Goal: Task Accomplishment & Management: Manage account settings

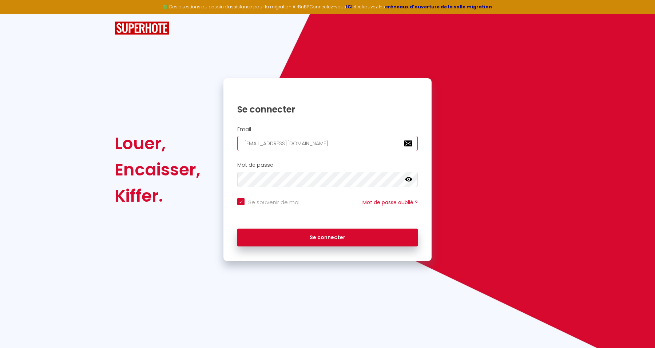
drag, startPoint x: 339, startPoint y: 147, endPoint x: 144, endPoint y: 137, distance: 195.0
click at [144, 137] on div "Louer, Encaisser, [PERSON_NAME]. Se connecter Email [EMAIL_ADDRESS][DOMAIN_NAME…" at bounding box center [327, 169] width 435 height 183
paste input "Th@reechh"
type input "[EMAIL_ADDRESS][DOMAIN_NAME]"
checkbox input "true"
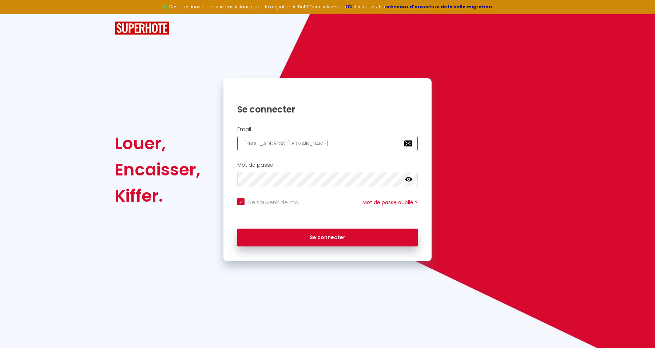
type input "[EMAIL_ADDRESS][DOMAIN_NAME]"
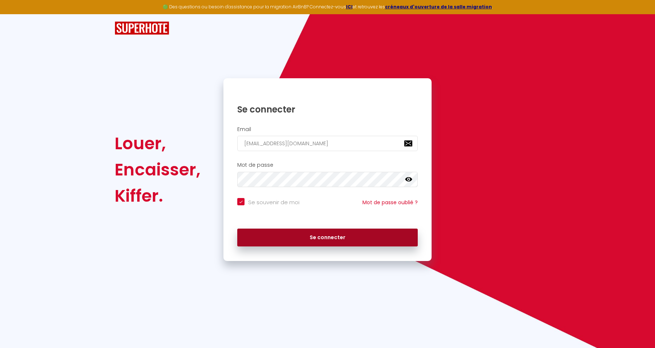
click at [360, 239] on button "Se connecter" at bounding box center [327, 238] width 181 height 18
checkbox input "true"
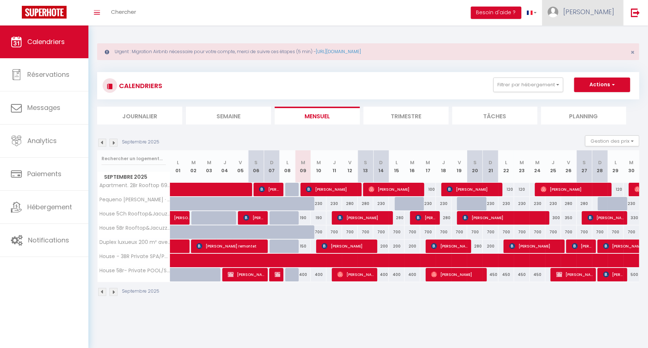
click at [597, 7] on link "[PERSON_NAME]" at bounding box center [582, 12] width 81 height 25
click at [597, 33] on link "Paramètres" at bounding box center [595, 36] width 54 height 12
select select "fr"
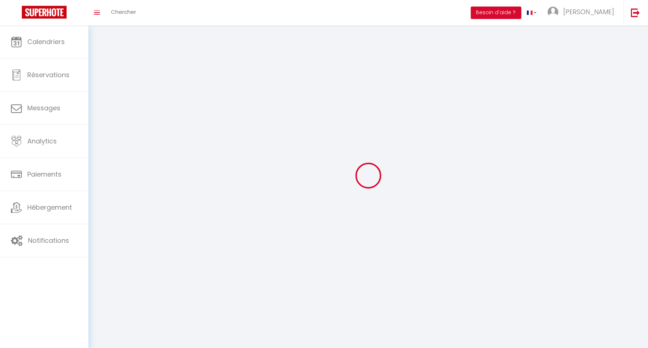
type input "[PERSON_NAME]"
type input "HERAMBERT"
type input "0033633810807"
type input "[STREET_ADDRESS][PERSON_NAME]"
type input "41010"
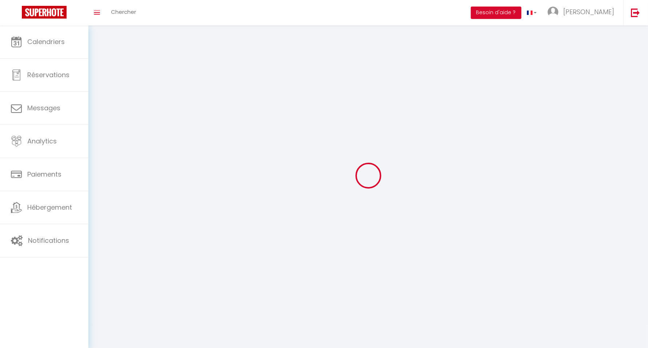
type input "[GEOGRAPHIC_DATA]"
type input "SUkbNdBdB3a3TYDSBPTPoY01R"
type input "J64MxQaosp4ow8cn763L7ApUP"
select select "201"
select select "28"
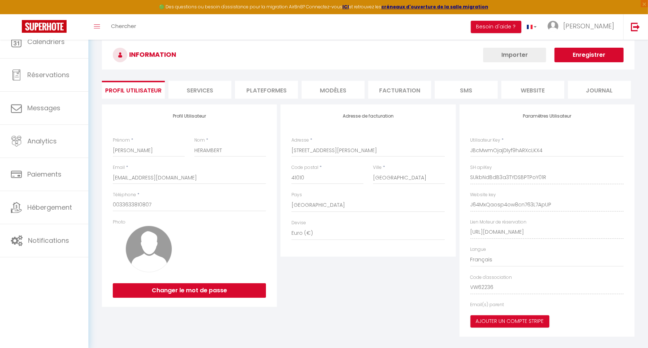
type input "SUkbNdBdB3a3TYDSBPTPoY01R"
type input "J64MxQaosp4ow8cn763L7ApUP"
type input "[URL][DOMAIN_NAME]"
select select "fr"
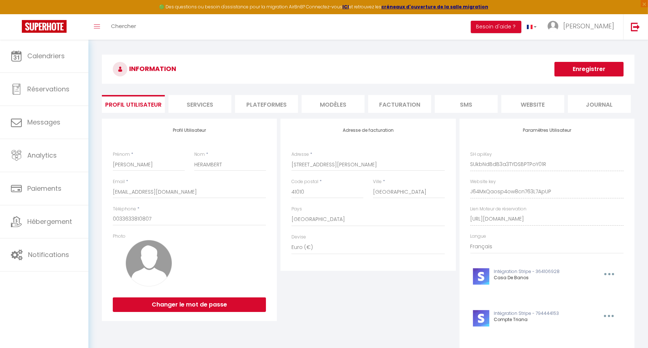
click at [276, 103] on li "Plateformes" at bounding box center [266, 104] width 63 height 18
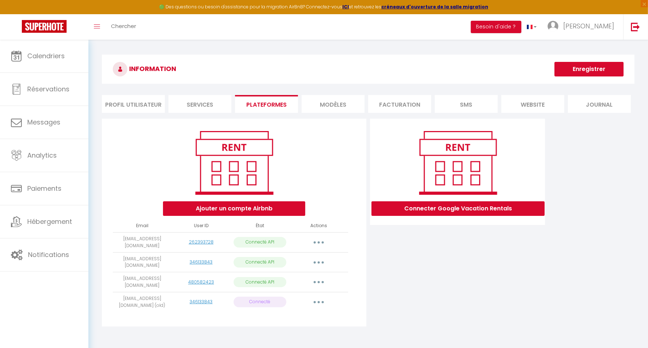
click at [319, 301] on icon "button" at bounding box center [319, 302] width 2 height 2
click at [286, 326] on link "Supprimer" at bounding box center [286, 332] width 80 height 12
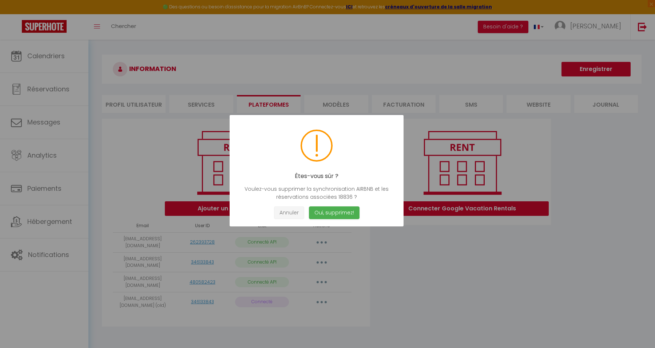
click at [292, 212] on button "Annuler" at bounding box center [289, 212] width 30 height 13
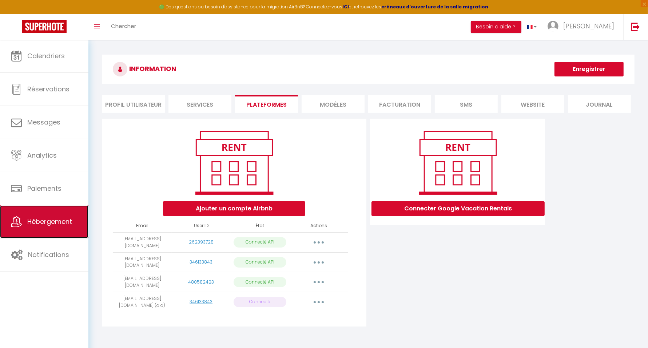
click at [54, 228] on link "Hébergement" at bounding box center [44, 221] width 88 height 33
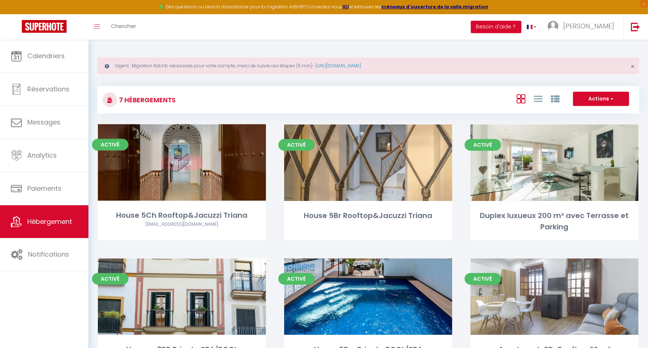
click at [178, 158] on link "Editer" at bounding box center [182, 162] width 44 height 15
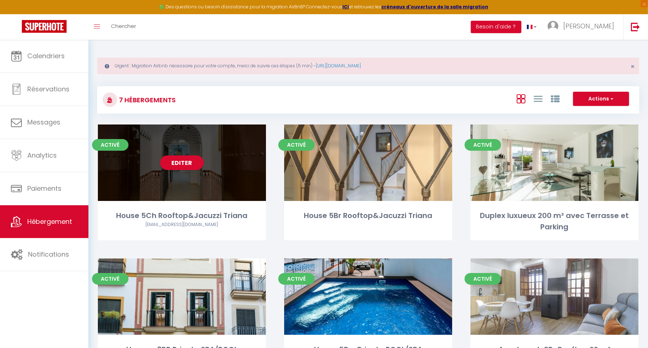
click at [195, 172] on div "Editer" at bounding box center [182, 162] width 168 height 76
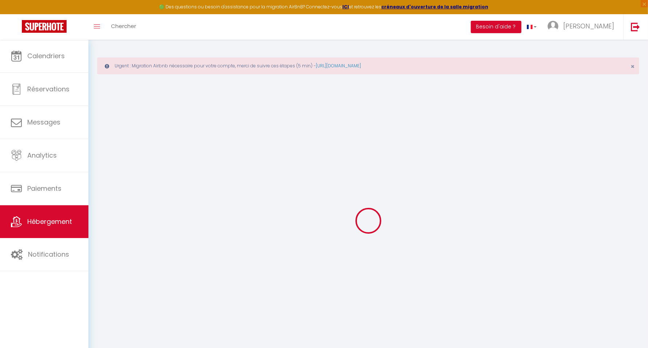
select select "473-43427795"
select select "+ 18 %"
select select "+ 32 %"
select select "+ 2 %"
select select
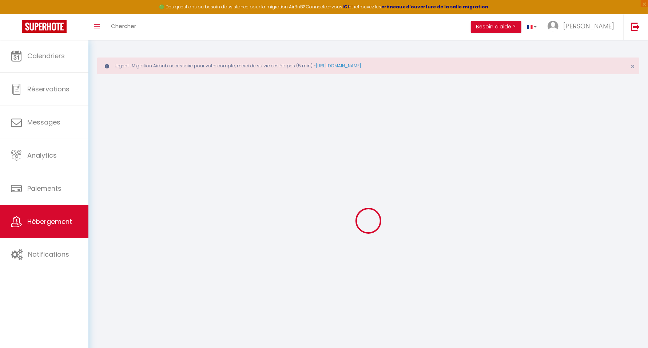
checkbox input "false"
select select "365"
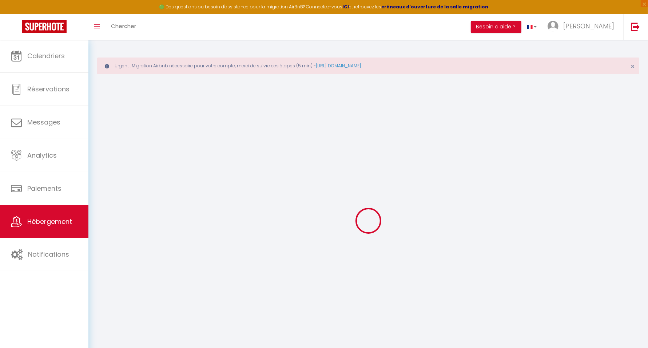
select select "EUR"
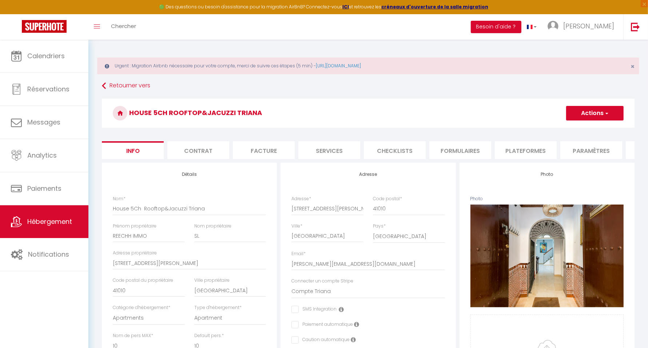
click at [526, 153] on li "Plateformes" at bounding box center [526, 150] width 62 height 18
select select
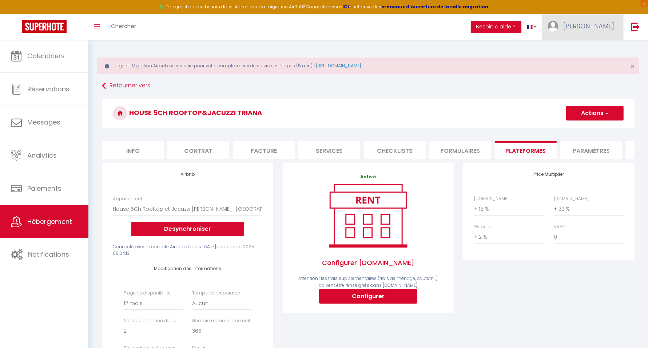
click at [605, 27] on span "Thierry" at bounding box center [589, 25] width 51 height 9
click at [593, 51] on link "Paramètres" at bounding box center [595, 50] width 54 height 12
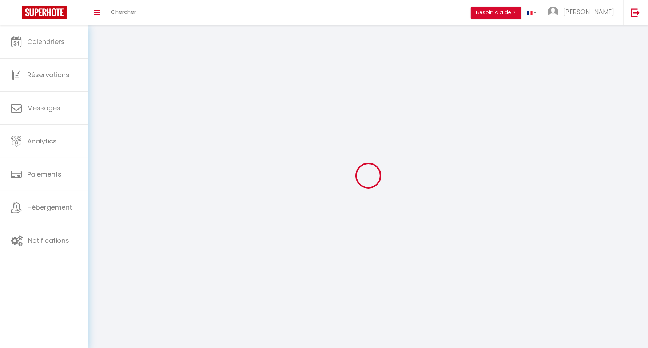
type input "Thierry"
type input "HERAMBERT"
type input "0033633810807"
type input "5 calle Esperanza de Triana"
type input "41010"
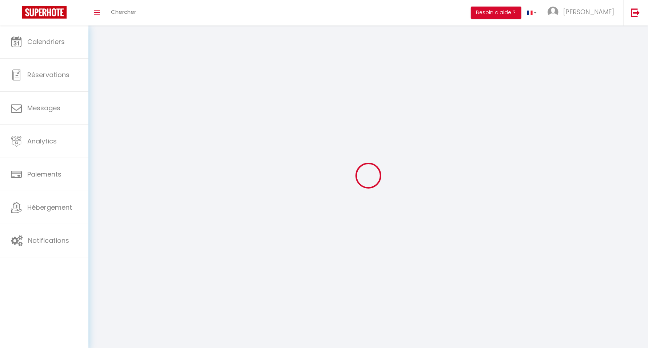
type input "SEVILLE"
type input "SUkbNdBdB3a3TYDSBPTPoY01R"
type input "J64MxQaosp4ow8cn763L7ApUP"
select select "201"
select select "28"
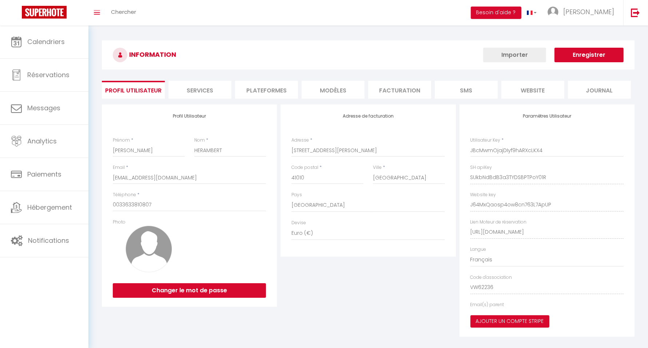
type input "SUkbNdBdB3a3TYDSBPTPoY01R"
type input "J64MxQaosp4ow8cn763L7ApUP"
type input "https://app.superhote.com/#/get-available-rentals/J64MxQaosp4ow8cn763L7ApUP"
select select "fr"
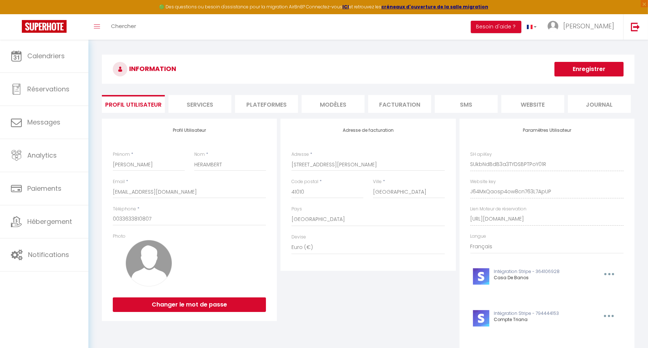
click at [269, 108] on li "Plateformes" at bounding box center [266, 104] width 63 height 18
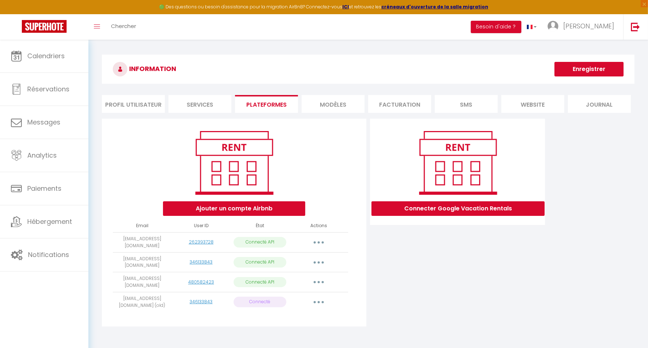
click at [328, 300] on button "button" at bounding box center [319, 302] width 20 height 12
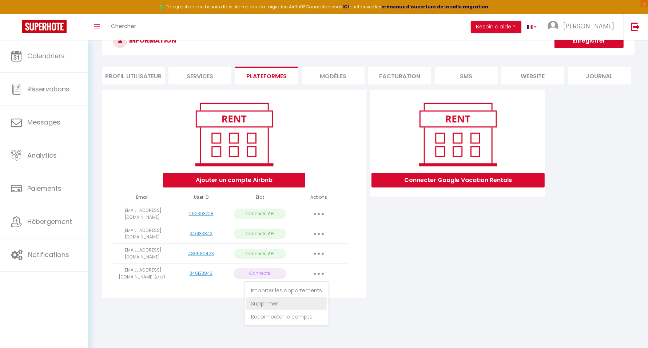
scroll to position [39, 0]
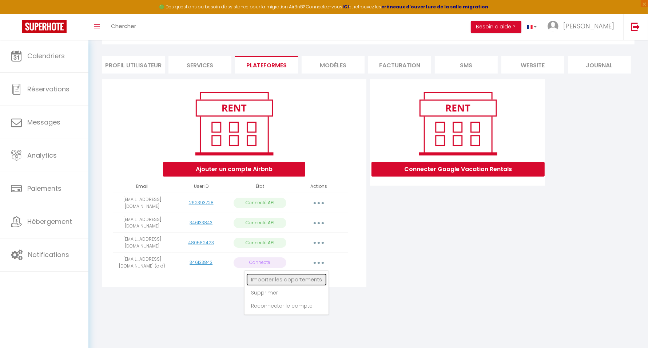
click at [296, 275] on link "Importer les appartements" at bounding box center [286, 279] width 80 height 12
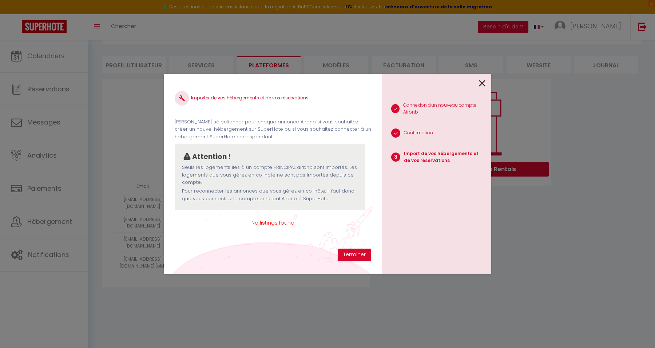
click at [480, 80] on icon at bounding box center [482, 83] width 7 height 11
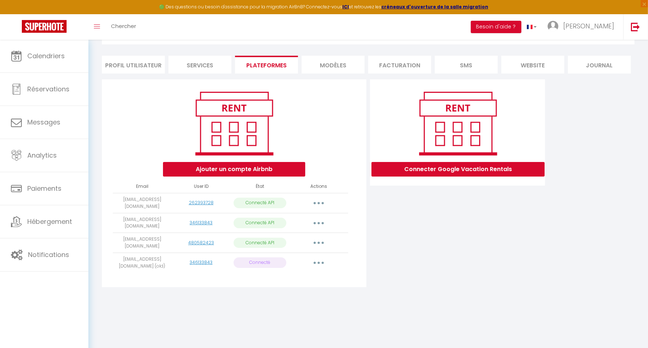
click at [315, 257] on button "button" at bounding box center [319, 263] width 20 height 12
click at [299, 286] on link "Supprimer" at bounding box center [286, 292] width 80 height 12
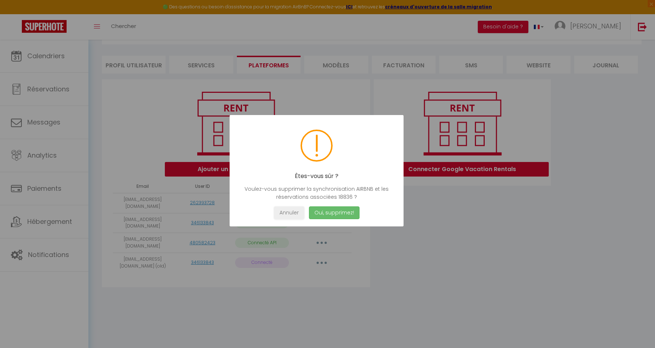
click at [333, 214] on button "Oui, supprimez!" at bounding box center [334, 212] width 51 height 13
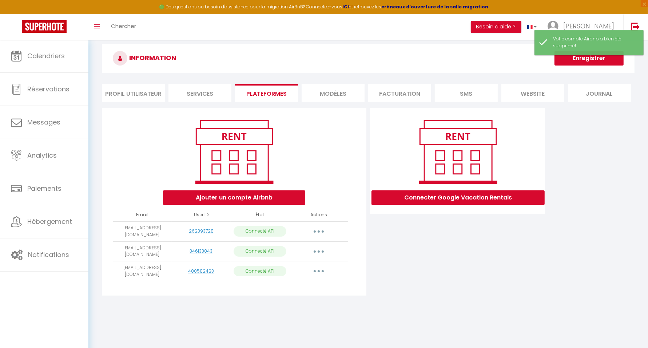
scroll to position [0, 0]
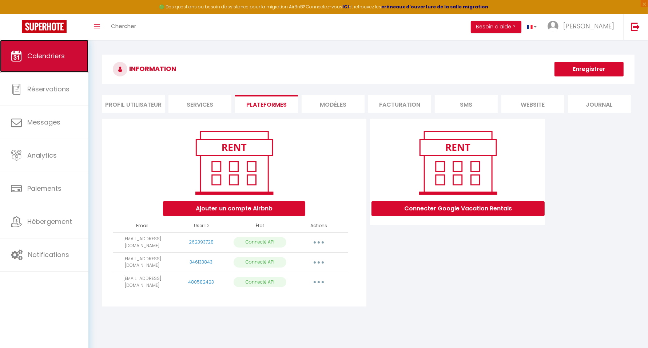
click at [45, 50] on link "Calendriers" at bounding box center [44, 56] width 88 height 33
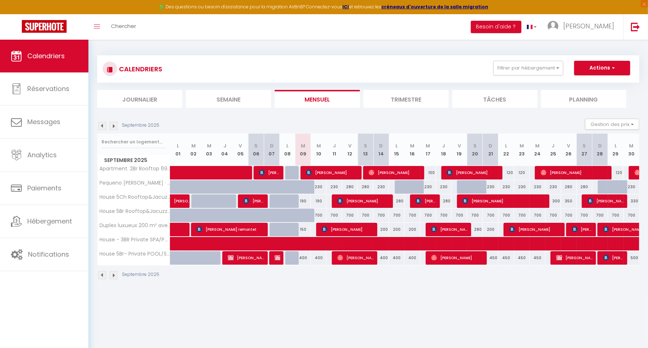
click at [100, 125] on img at bounding box center [102, 126] width 8 height 8
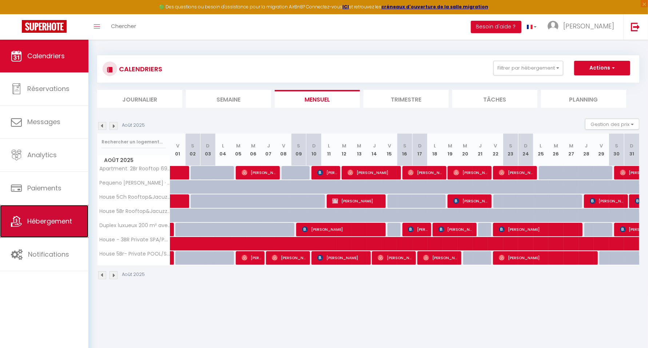
click at [61, 217] on span "Hébergement" at bounding box center [49, 221] width 45 height 9
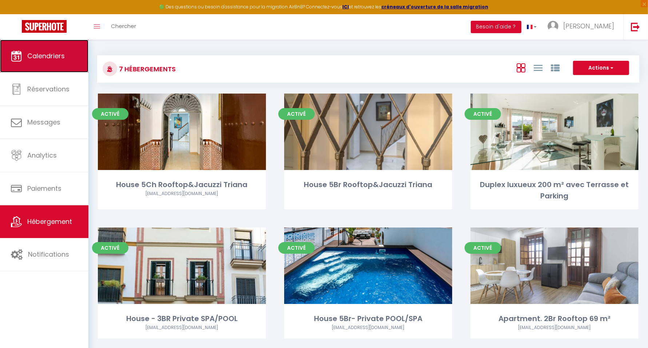
click at [71, 58] on link "Calendriers" at bounding box center [44, 56] width 88 height 33
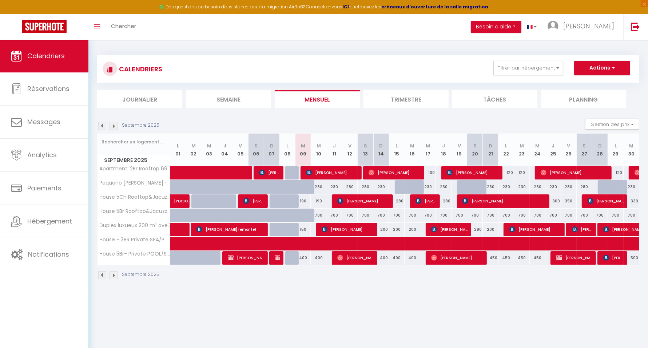
click at [104, 127] on img at bounding box center [102, 126] width 8 height 8
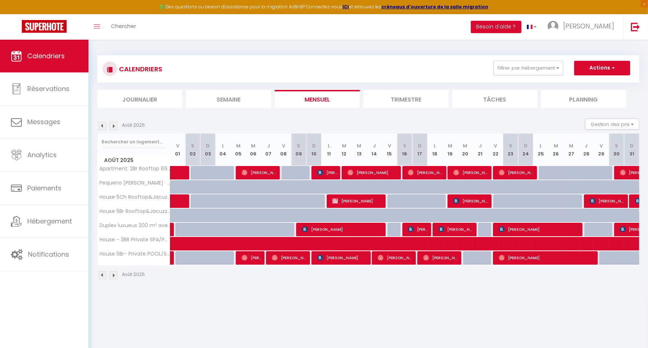
click at [104, 127] on img at bounding box center [102, 126] width 8 height 8
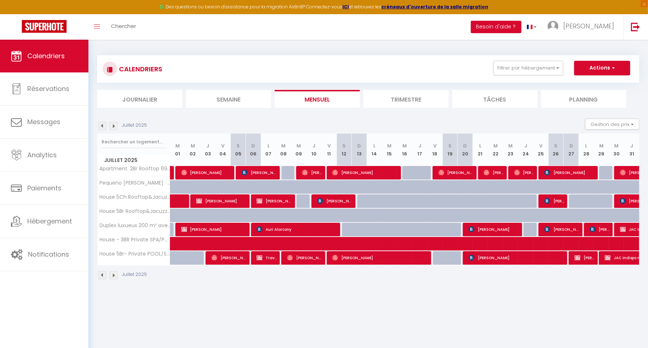
click at [104, 127] on img at bounding box center [102, 126] width 8 height 8
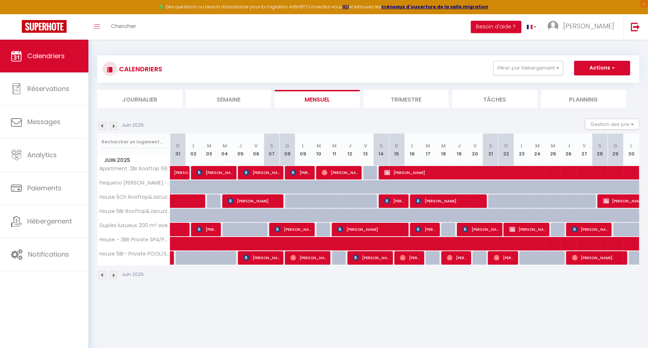
click at [104, 127] on img at bounding box center [102, 126] width 8 height 8
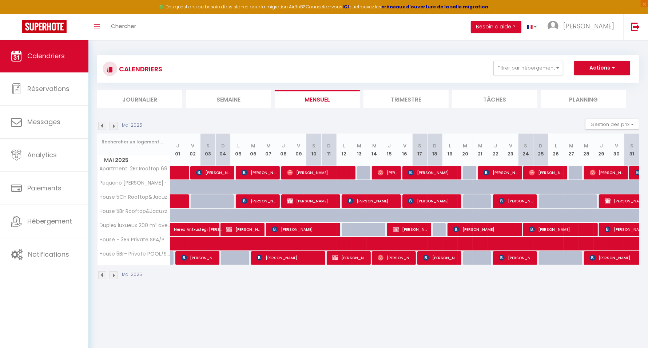
click at [104, 127] on img at bounding box center [102, 126] width 8 height 8
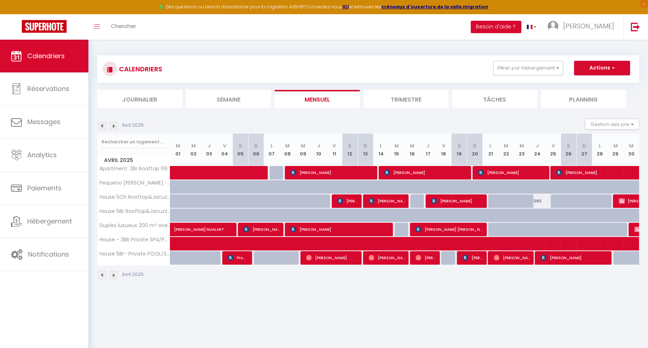
click at [104, 127] on img at bounding box center [102, 126] width 8 height 8
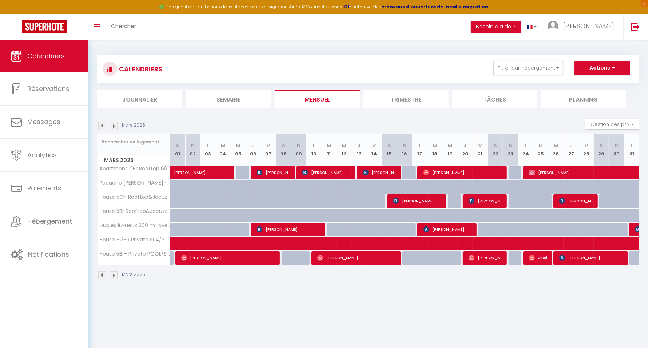
click at [104, 127] on img at bounding box center [102, 126] width 8 height 8
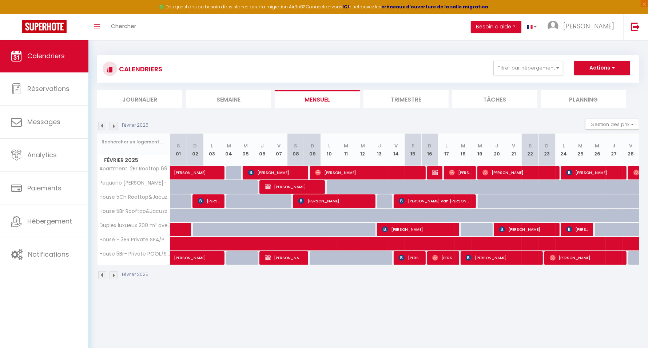
click at [104, 127] on img at bounding box center [102, 126] width 8 height 8
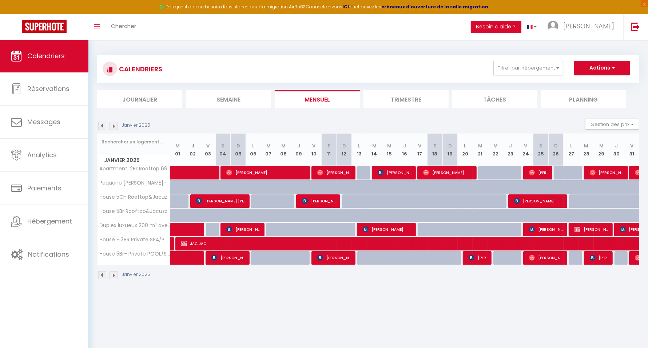
click at [104, 127] on img at bounding box center [102, 126] width 8 height 8
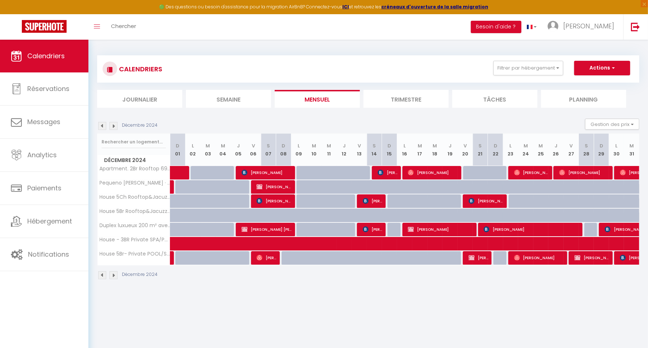
click at [104, 127] on img at bounding box center [102, 126] width 8 height 8
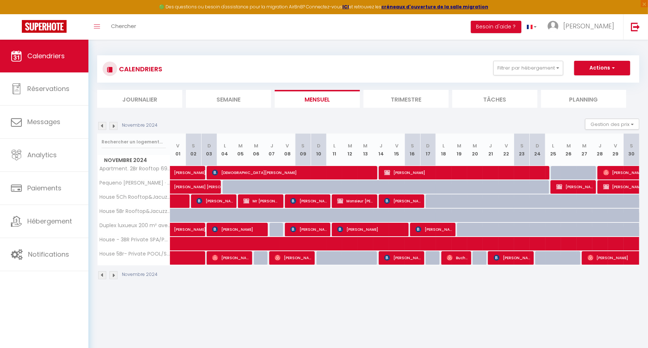
click at [104, 127] on img at bounding box center [102, 126] width 8 height 8
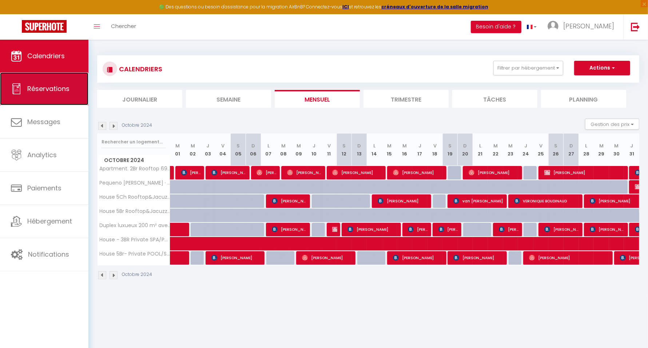
click at [56, 98] on link "Réservations" at bounding box center [44, 88] width 88 height 33
select select "not_cancelled"
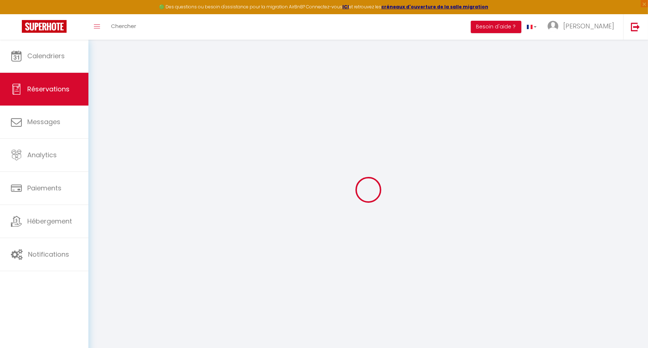
checkbox input "false"
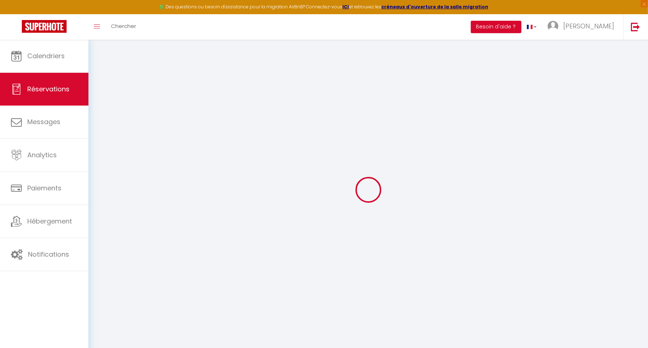
checkbox input "false"
checkbox T3 "false"
checkbox input "false"
checkbox T5 "false"
checkbox input "false"
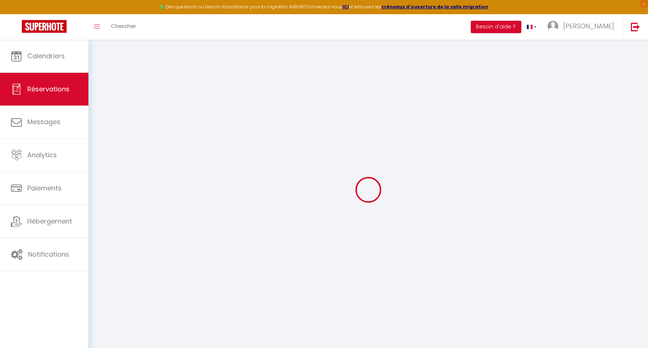
checkbox T6 "false"
checkbox input "false"
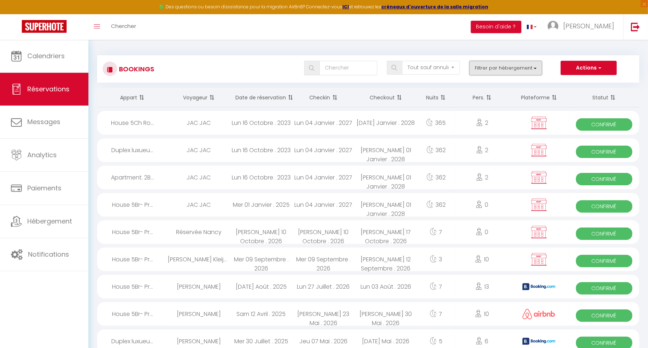
click at [505, 70] on button "Filtrer par hébergement" at bounding box center [506, 68] width 73 height 15
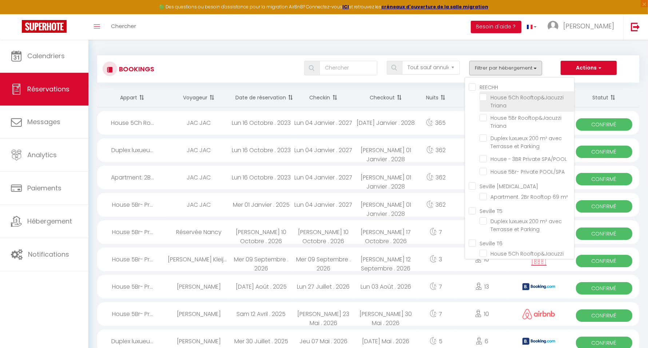
click at [497, 95] on input "House 5Ch Rooftop&Jacuzzi Triana" at bounding box center [527, 97] width 95 height 7
checkbox input "true"
checkbox input "false"
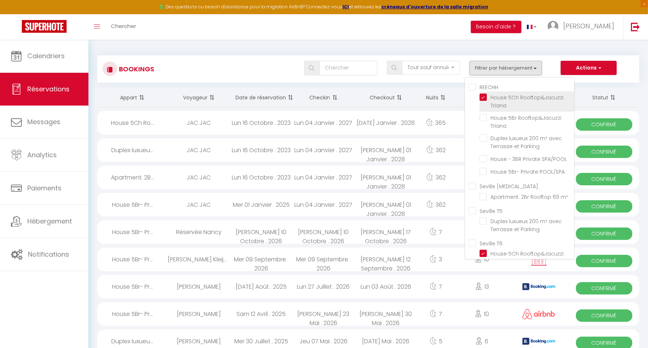
checkbox input "false"
checkbox input "true"
checkbox input "false"
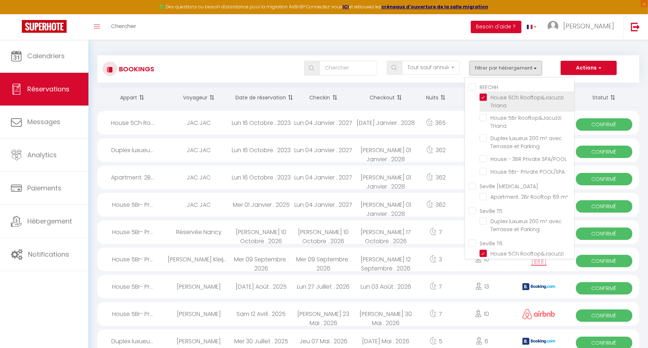
checkbox input "false"
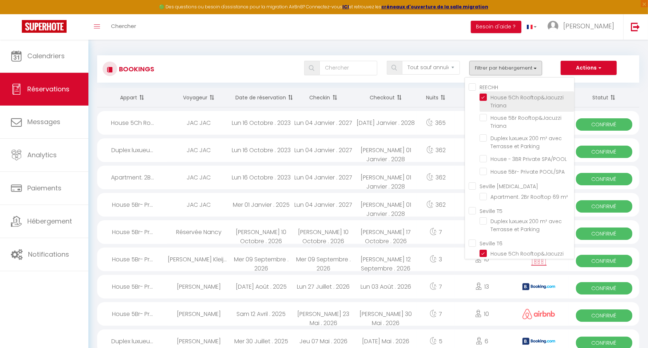
checkbox input "false"
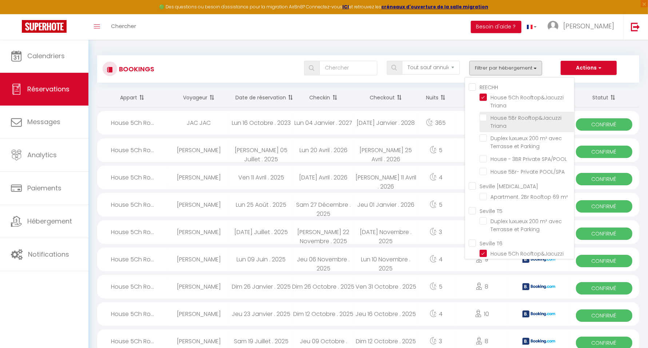
click at [494, 113] on li "House 5Br Rooftop&Jacuzzi Triana" at bounding box center [527, 122] width 95 height 20
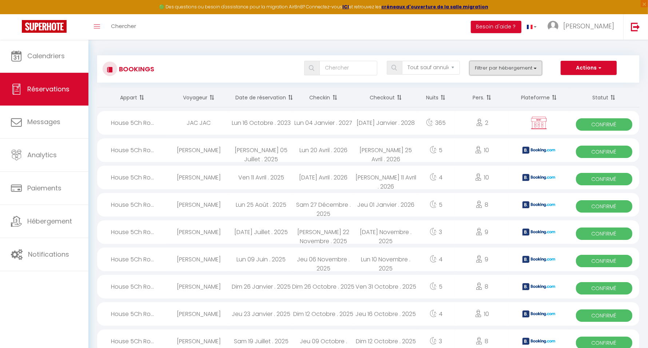
click at [493, 66] on button "Filtrer par hébergement" at bounding box center [506, 68] width 73 height 15
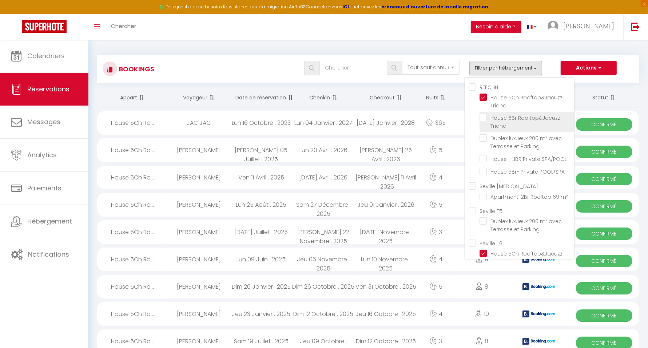
click at [482, 116] on input "House 5Br Rooftop&Jacuzzi Triana" at bounding box center [527, 117] width 95 height 7
checkbox input "true"
checkbox input "false"
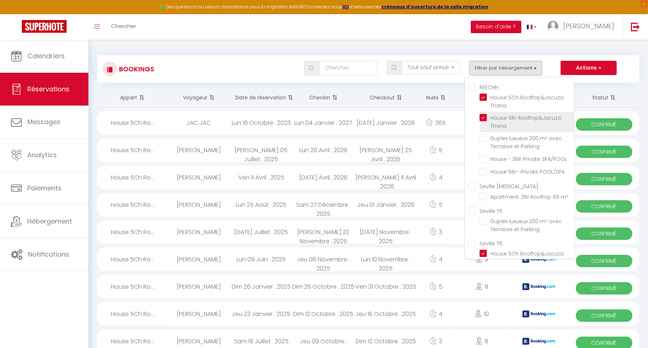
checkbox input "false"
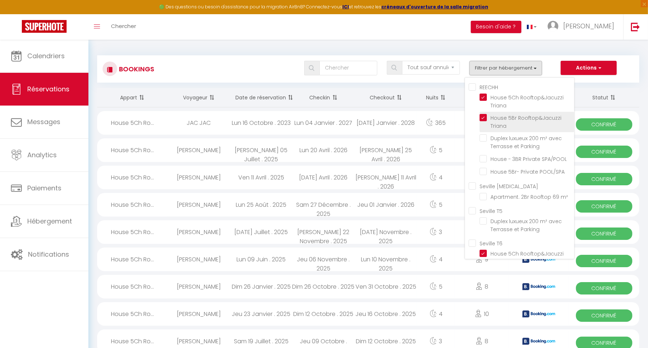
checkbox input "false"
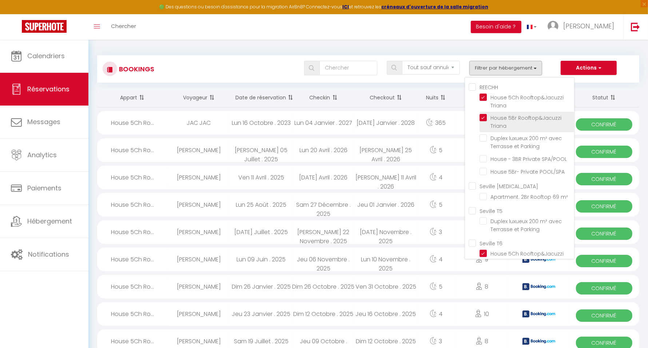
checkbox input "false"
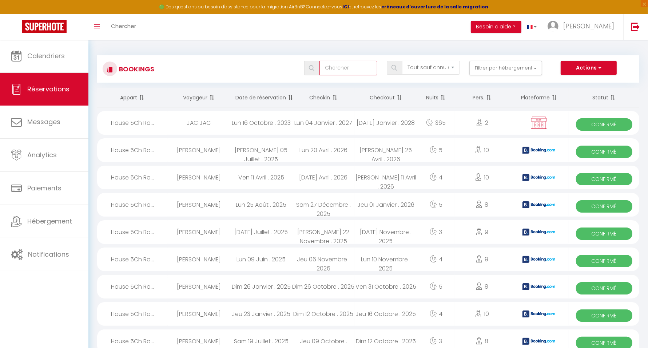
click at [339, 67] on input "text" at bounding box center [349, 68] width 58 height 15
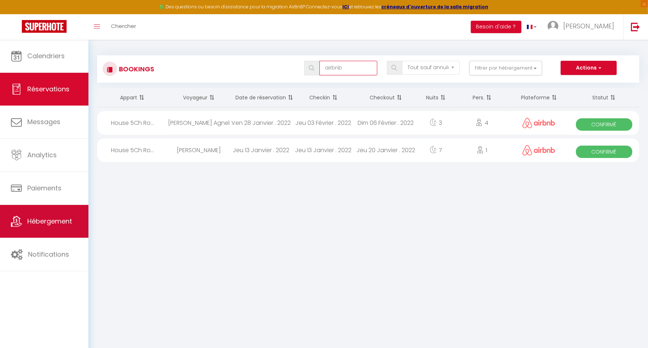
type input "airbnb"
click at [53, 219] on span "Hébergement" at bounding box center [49, 221] width 45 height 9
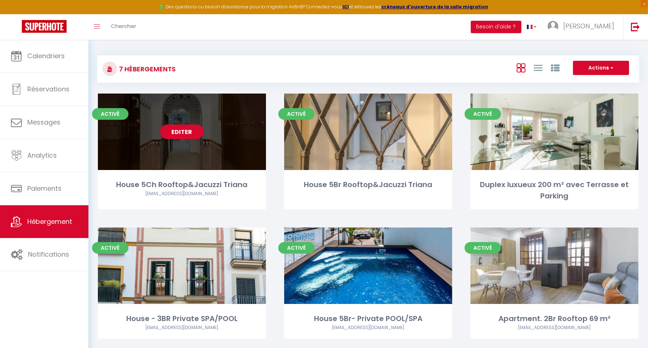
click at [203, 116] on div "Editer" at bounding box center [182, 132] width 168 height 76
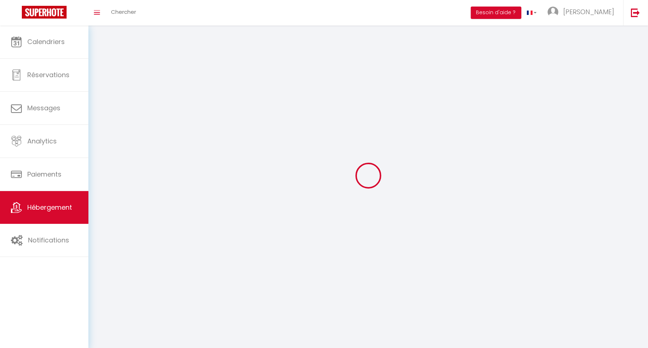
select select "1"
select select
select select "28"
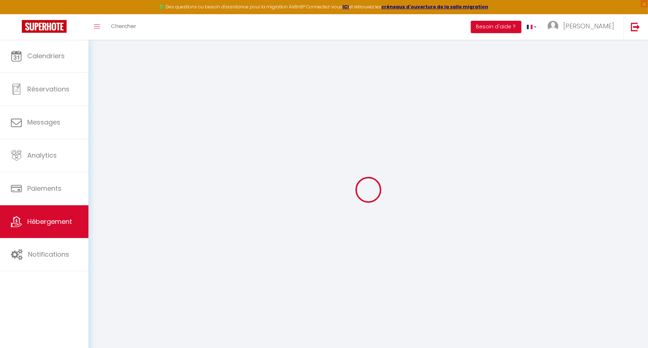
select select
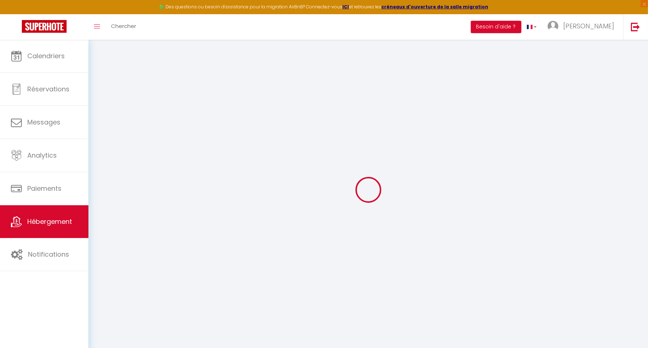
select select
checkbox input "false"
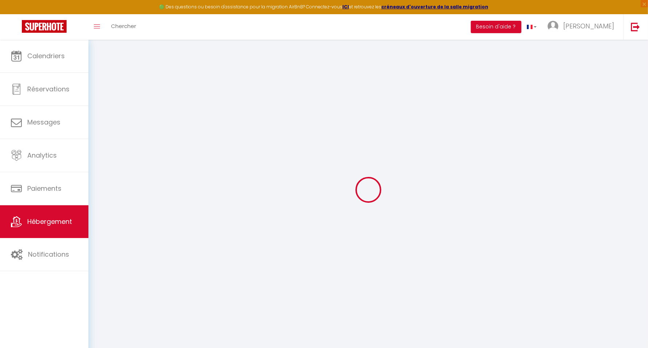
select select
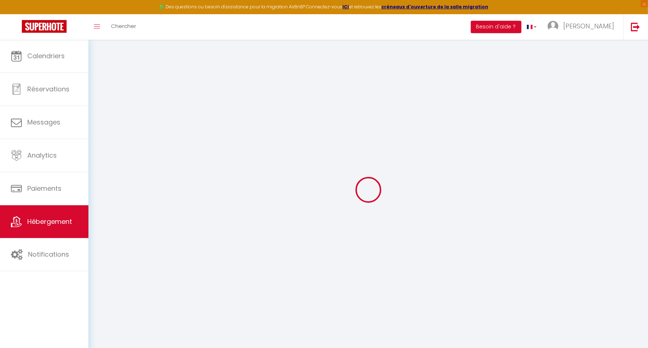
select select
checkbox input "false"
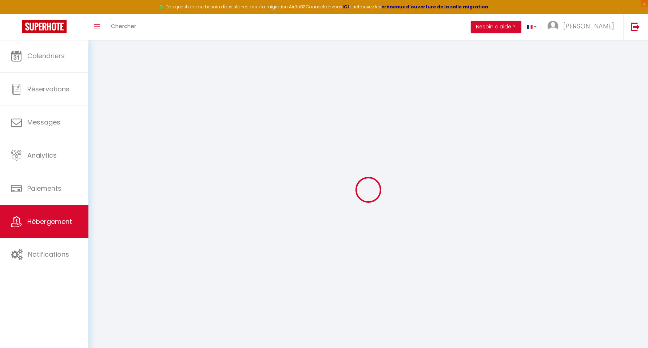
checkbox input "false"
select select
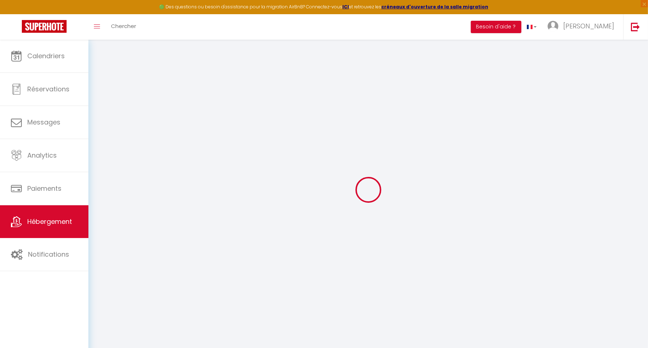
select select
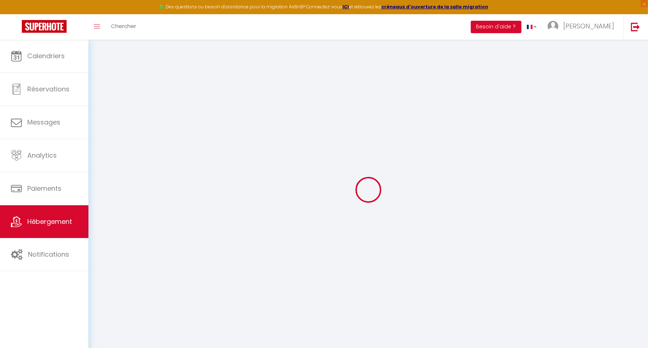
checkbox input "false"
select select
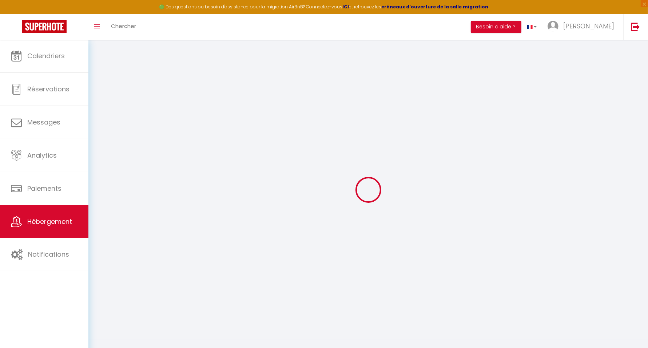
select select
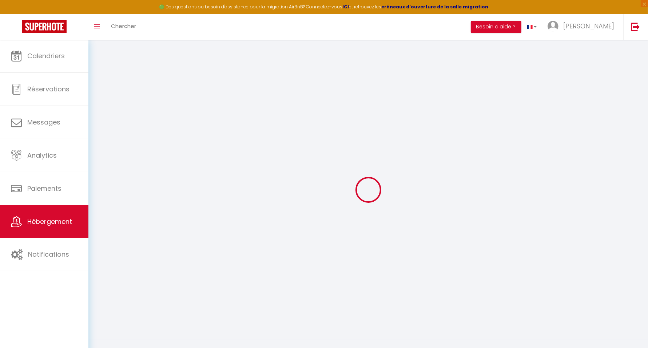
select select
checkbox input "false"
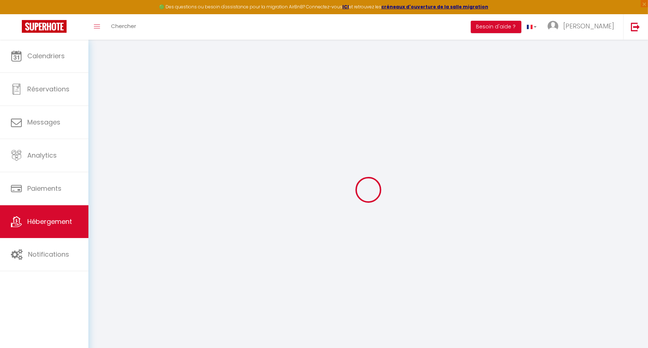
checkbox input "false"
select select
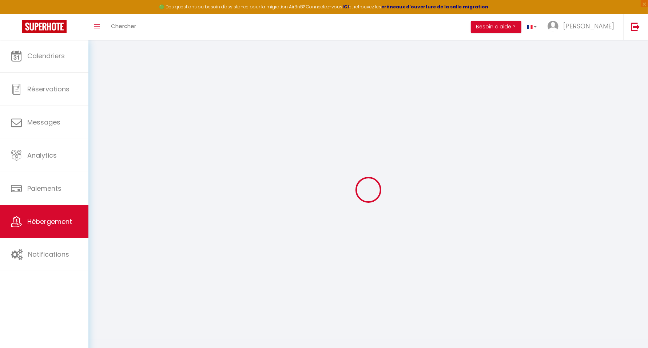
select select
checkbox input "false"
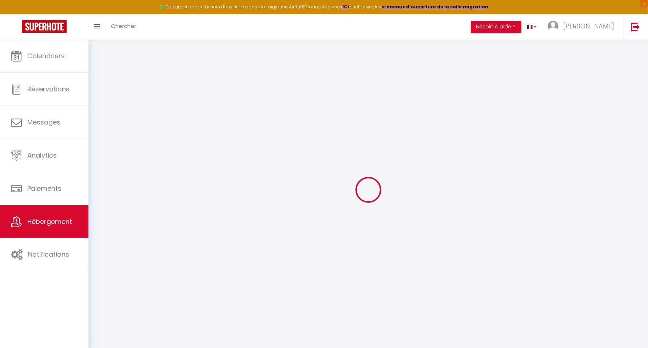
checkbox input "false"
select select
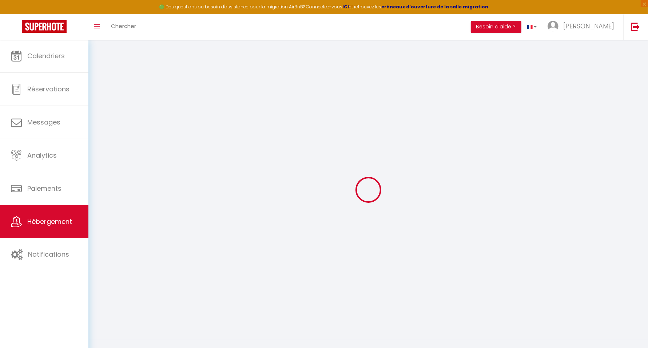
type input "House 5Ch Rooftop&Jacuzzi Triana"
type input "REECHH IMMO"
type input "SL"
type input "5 Calle Esperanza de Triana"
type input "41010"
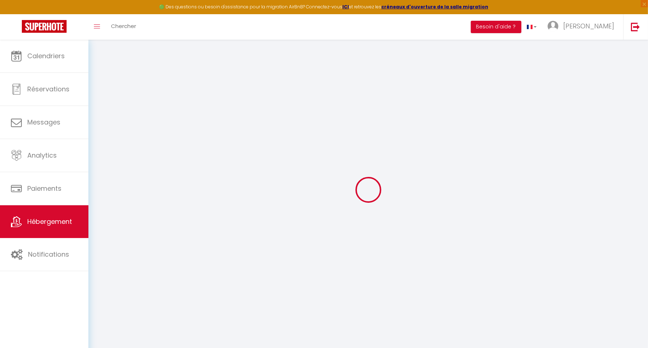
type input "SEVILLE"
select select "10"
select select "5"
select select "3"
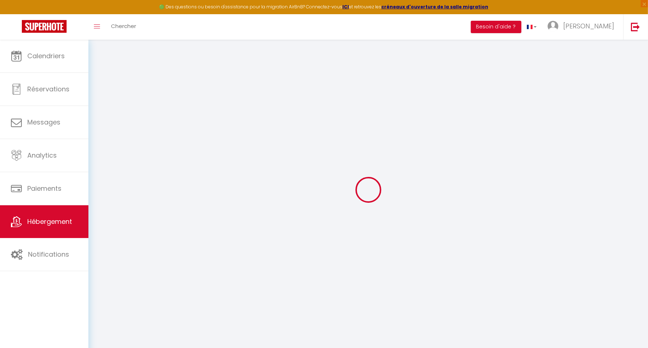
type input "50"
type input "295"
type input "400"
select select
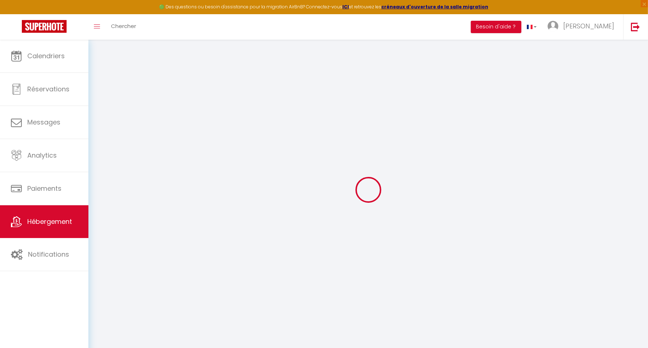
select select
type input "3 Calle Torrijos"
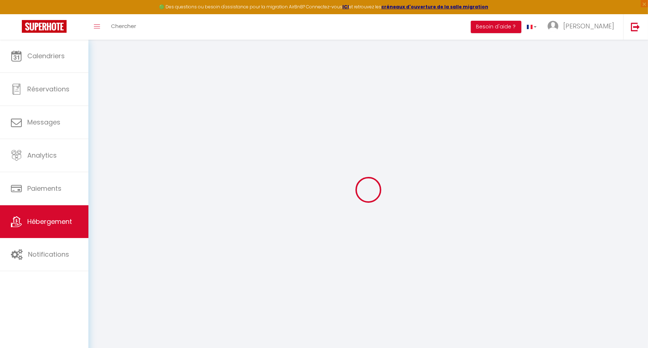
type input "41010"
type input "SEVILLE"
select select "201"
type input "torrijos@reechh.com"
select select "641"
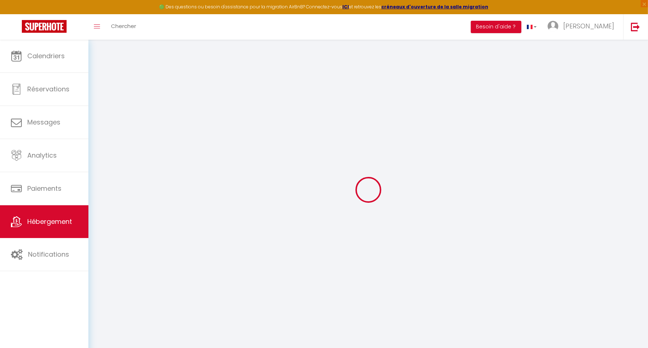
checkbox input "false"
type input "0"
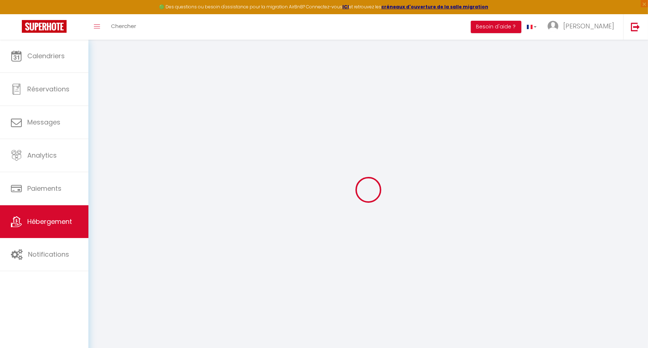
type input "0"
select select
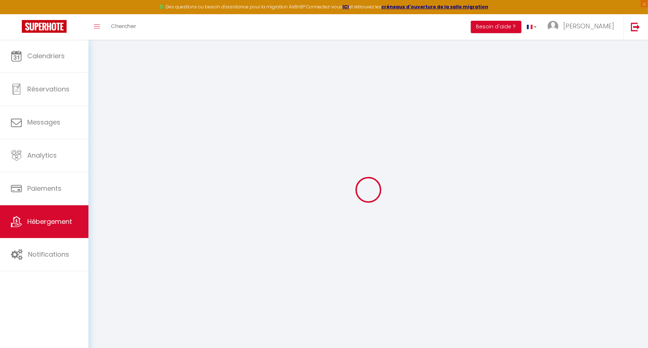
select select
checkbox input "false"
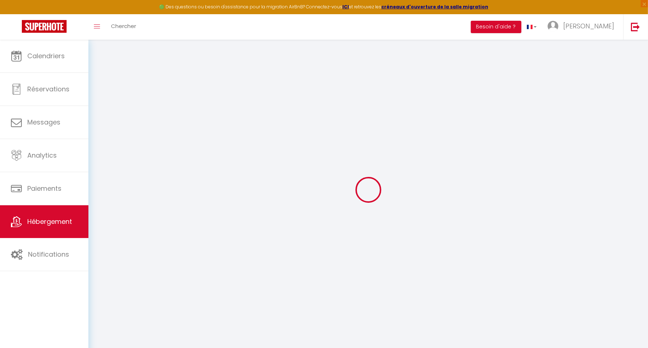
checkbox input "false"
select select
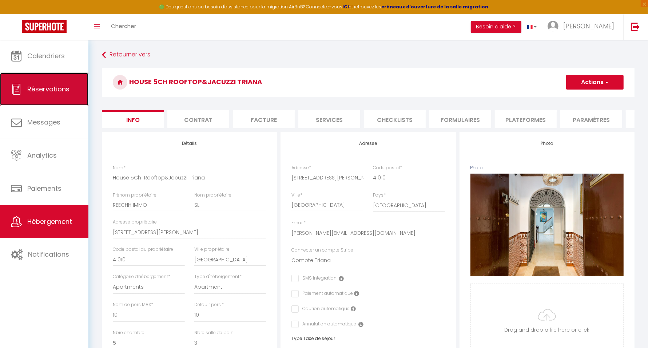
click at [53, 90] on span "Réservations" at bounding box center [48, 88] width 42 height 9
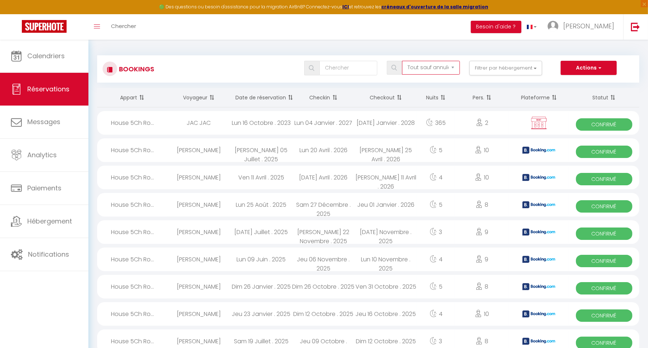
click at [442, 67] on select "Tous les statuts Annulé Confirmé Non Confirmé Tout sauf annulé No Show Request" at bounding box center [431, 68] width 58 height 14
click at [641, 28] on link at bounding box center [636, 26] width 24 height 25
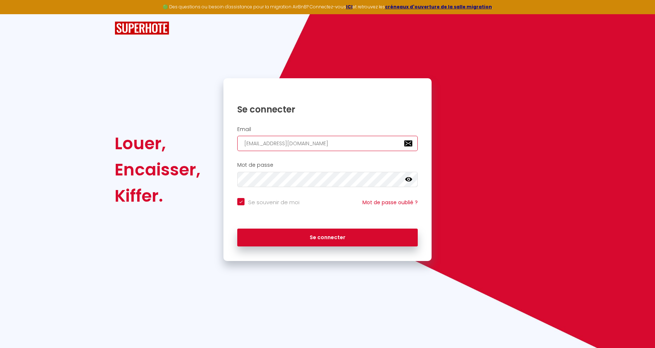
drag, startPoint x: 281, startPoint y: 146, endPoint x: 235, endPoint y: 146, distance: 45.5
click at [235, 146] on div "Email isaline.escande@gmail.com" at bounding box center [327, 138] width 199 height 25
drag, startPoint x: 335, startPoint y: 143, endPoint x: 202, endPoint y: 143, distance: 132.5
click at [202, 143] on div "Louer, Encaisser, Kiffer. Se connecter Email [EMAIL_ADDRESS][DOMAIN_NAME] Mot d…" at bounding box center [327, 169] width 435 height 183
paste input "laralopezrey@yahoo"
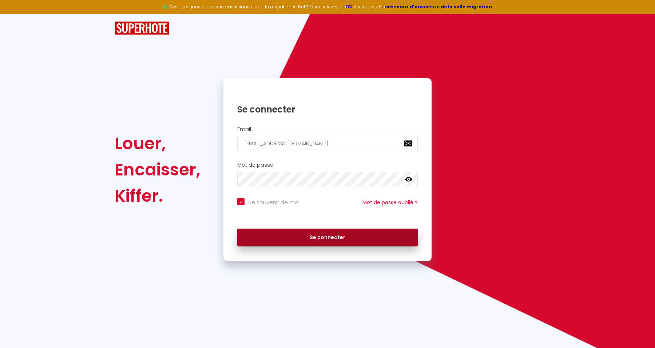
click at [377, 237] on button "Se connecter" at bounding box center [327, 238] width 181 height 18
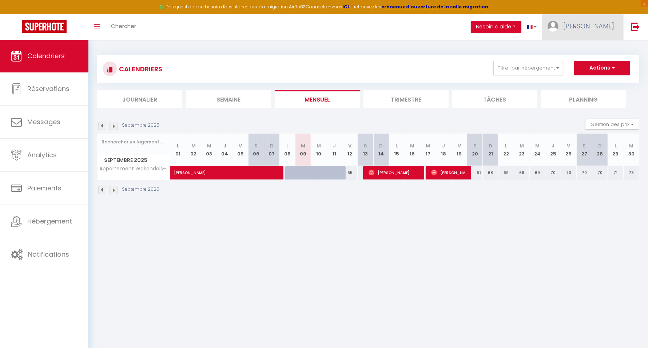
drag, startPoint x: 621, startPoint y: 29, endPoint x: 617, endPoint y: 33, distance: 5.1
click at [621, 29] on link "Lara" at bounding box center [582, 26] width 81 height 25
click at [598, 47] on link "Paramètres" at bounding box center [595, 50] width 54 height 12
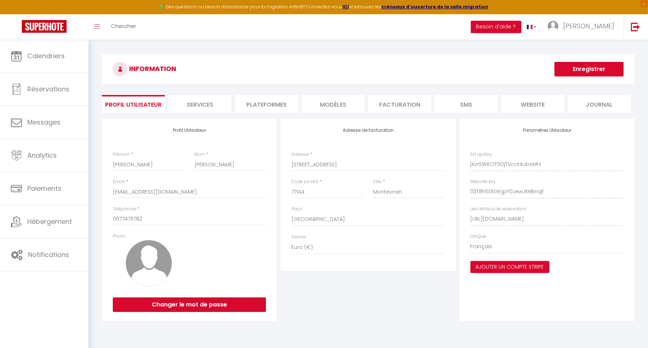
click at [266, 99] on li "Plateformes" at bounding box center [266, 104] width 63 height 18
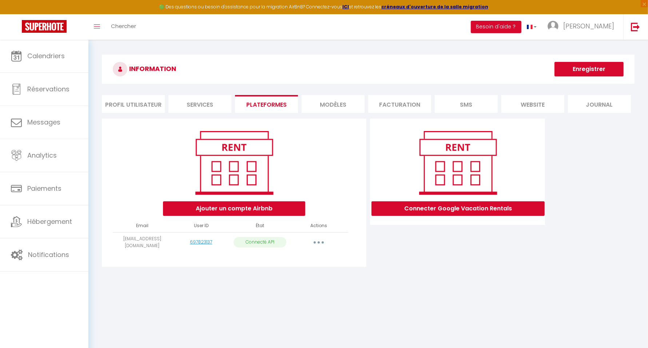
click at [320, 244] on button "button" at bounding box center [319, 243] width 20 height 12
click at [305, 257] on link "Importer les appartements" at bounding box center [286, 259] width 80 height 12
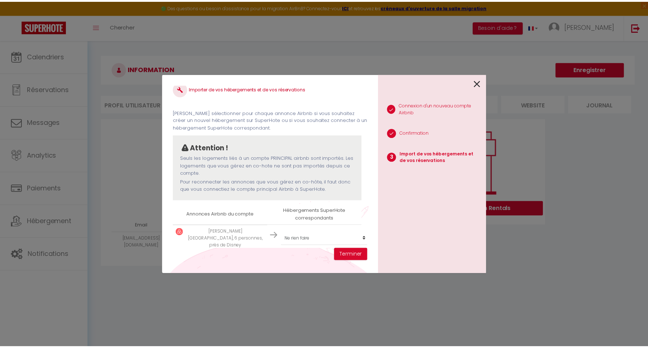
scroll to position [17, 0]
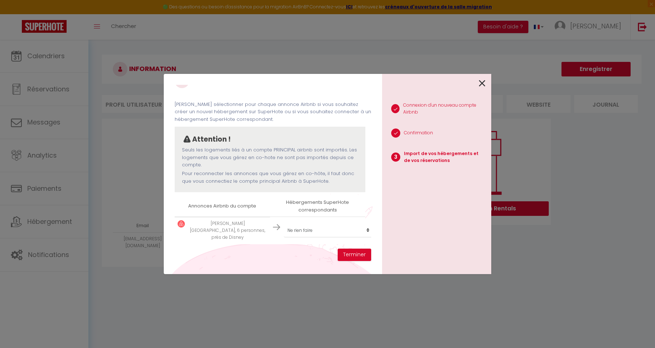
click at [485, 83] on icon at bounding box center [482, 83] width 7 height 11
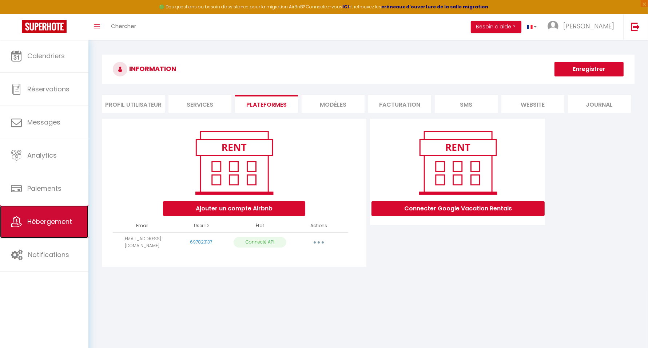
click at [55, 221] on span "Hébergement" at bounding box center [49, 221] width 45 height 9
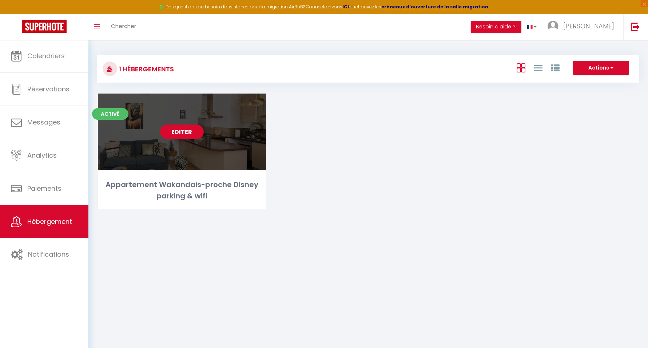
click at [180, 133] on link "Editer" at bounding box center [182, 131] width 44 height 15
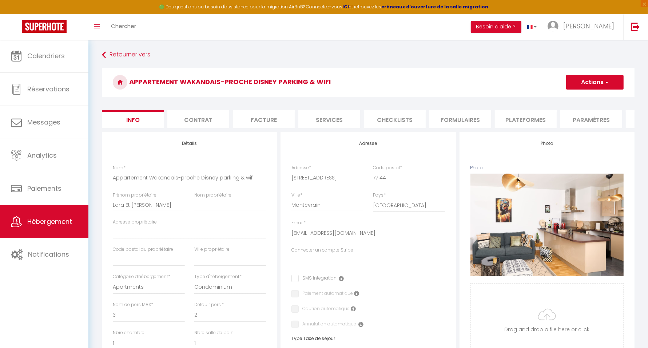
click at [511, 118] on li "Plateformes" at bounding box center [526, 119] width 62 height 18
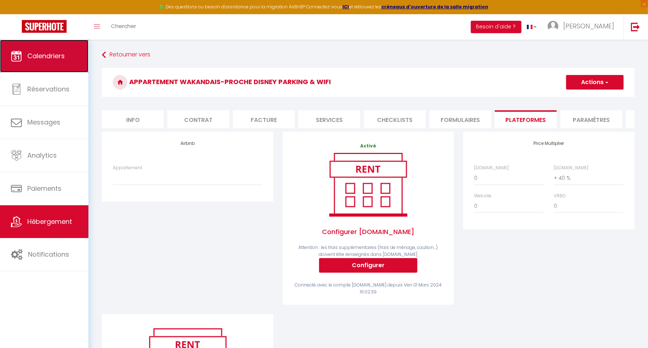
click at [50, 53] on span "Calendriers" at bounding box center [45, 55] width 37 height 9
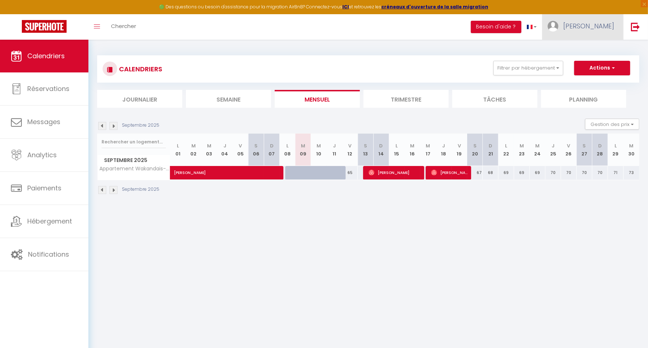
click at [605, 29] on span "Lara" at bounding box center [589, 25] width 51 height 9
click at [581, 47] on link "Paramètres" at bounding box center [595, 50] width 54 height 12
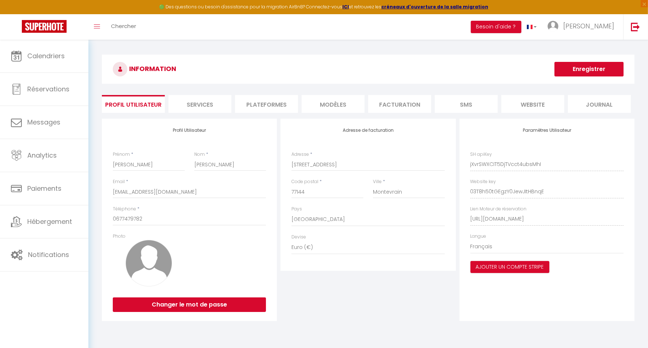
click at [272, 106] on li "Plateformes" at bounding box center [266, 104] width 63 height 18
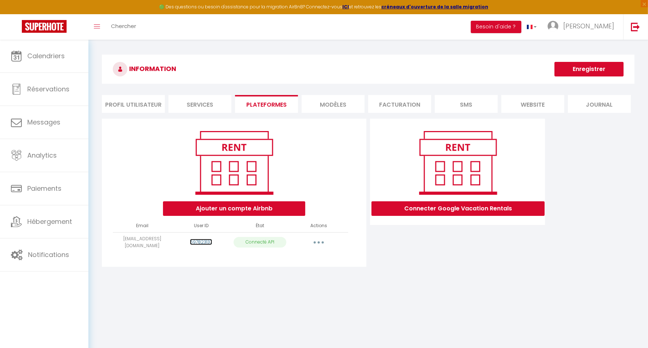
click at [200, 239] on link "697823137" at bounding box center [201, 242] width 22 height 6
click at [197, 240] on link "248064824" at bounding box center [201, 242] width 26 height 6
click at [320, 241] on button "button" at bounding box center [319, 243] width 20 height 12
click at [322, 241] on button "button" at bounding box center [319, 243] width 20 height 12
click at [306, 256] on link "Importer les appartements" at bounding box center [286, 259] width 80 height 12
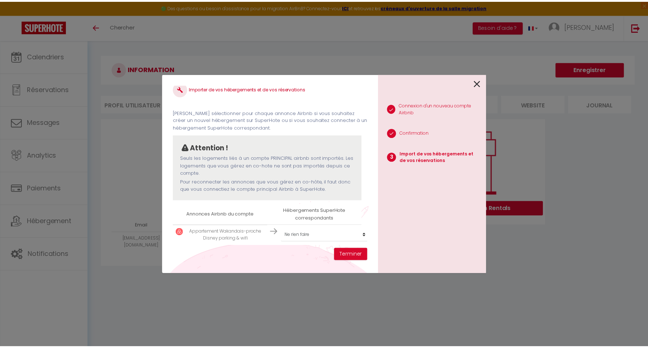
scroll to position [17, 0]
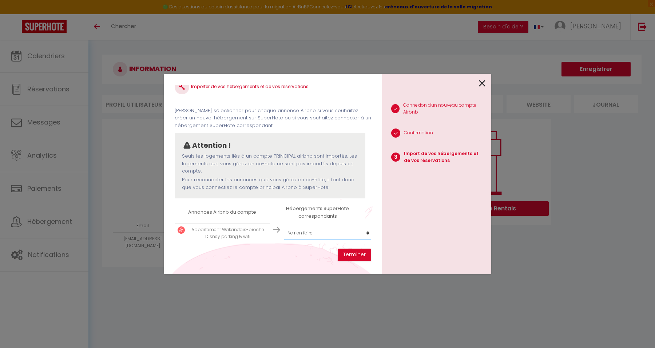
drag, startPoint x: 320, startPoint y: 224, endPoint x: 314, endPoint y: 230, distance: 9.0
click at [321, 226] on select "Créer un nouvel hébergement Ne rien faire Appartement Wakandais-proche Disney p…" at bounding box center [329, 233] width 90 height 14
select select "35083"
click at [284, 226] on select "Créer un nouvel hébergement Ne rien faire Appartement Wakandais-proche Disney p…" at bounding box center [329, 233] width 90 height 14
click at [350, 255] on button "Terminer" at bounding box center [354, 255] width 33 height 12
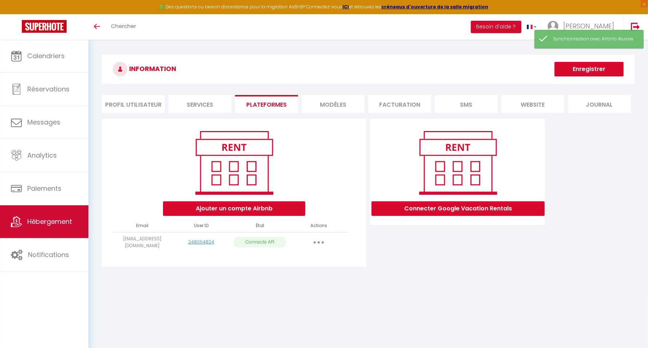
click at [64, 225] on span "Hébergement" at bounding box center [49, 221] width 45 height 9
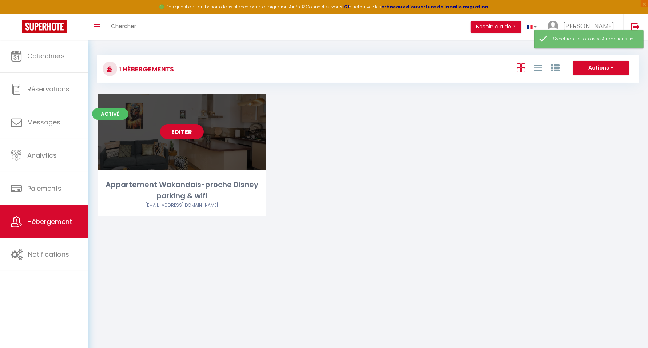
click at [175, 130] on link "Editer" at bounding box center [182, 131] width 44 height 15
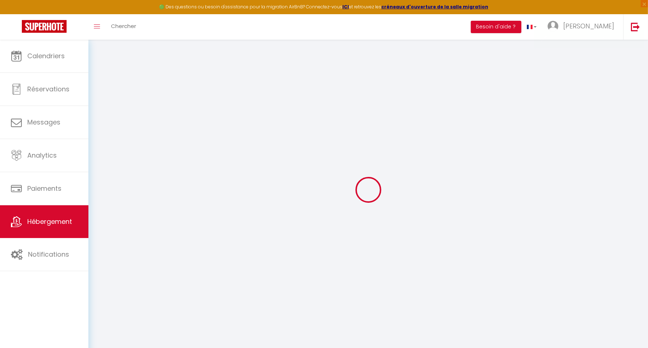
select select
select select "+ 40 %"
select select
checkbox input "false"
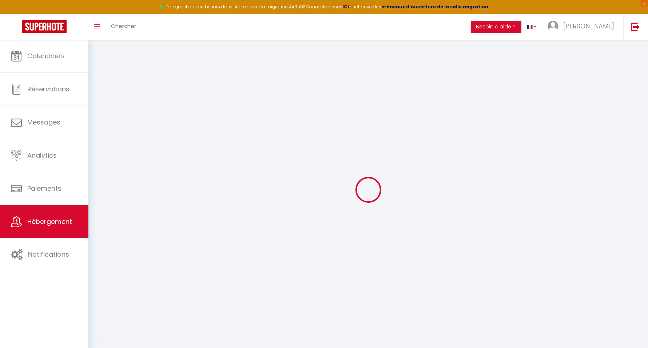
checkbox input "false"
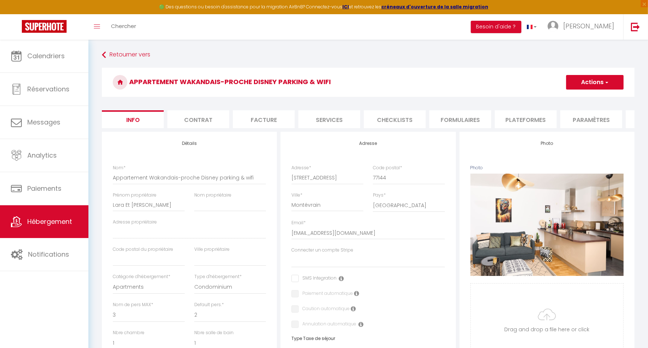
click at [543, 115] on li "Plateformes" at bounding box center [526, 119] width 62 height 18
select select
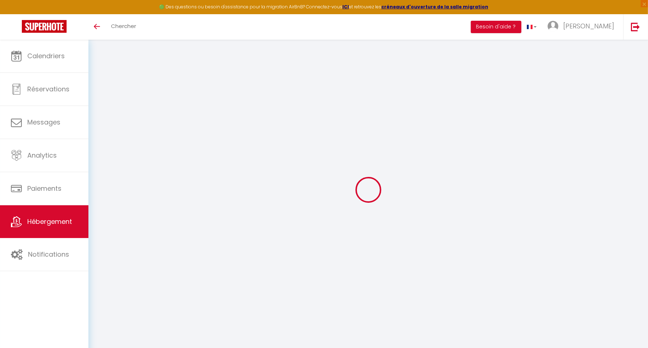
select select
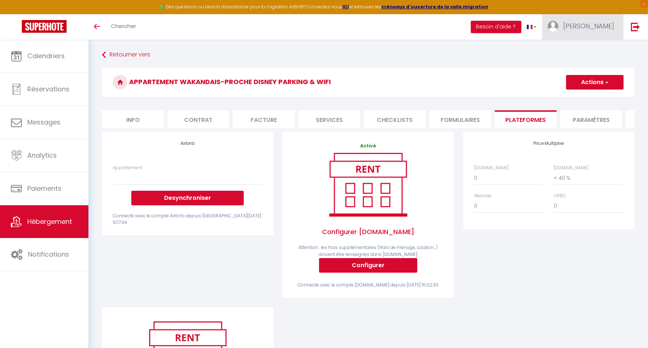
click at [596, 28] on link "[PERSON_NAME]" at bounding box center [582, 26] width 81 height 25
click at [586, 48] on link "Paramètres" at bounding box center [595, 50] width 54 height 12
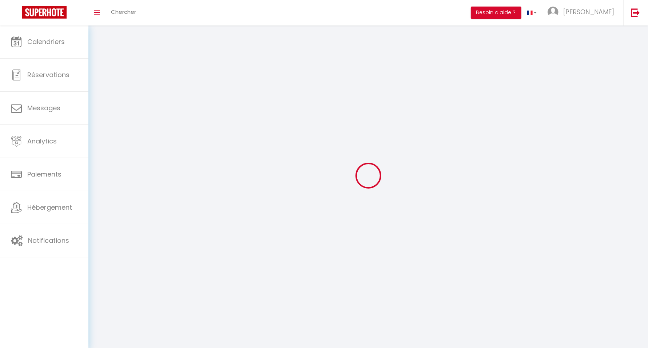
type input "[PERSON_NAME]"
type input "0677479782"
type input "[STREET_ADDRESS]"
type input "77144"
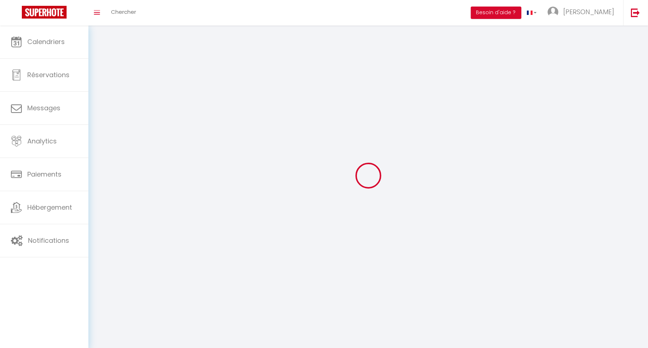
type input "Montevrain"
type input "jXvrSWXCIT5DjTVcct4ubsMhI"
type input "03T8h50tGEgzY0JewJItHBnqE"
select select "1"
select select "28"
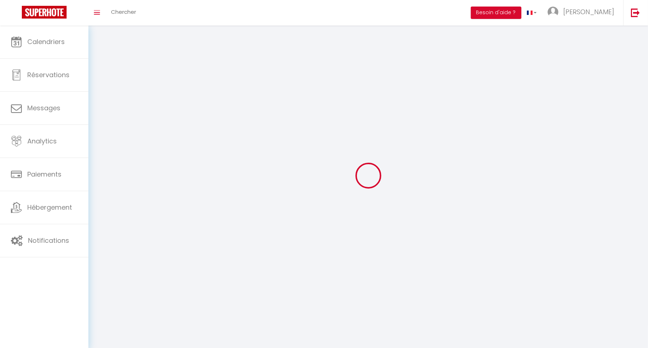
select select "fr"
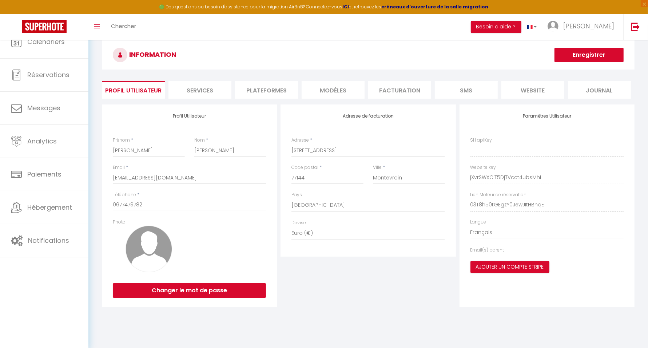
type input "jXvrSWXCIT5DjTVcct4ubsMhI"
type input "03T8h50tGEgzY0JewJItHBnqE"
type input "[URL][DOMAIN_NAME]"
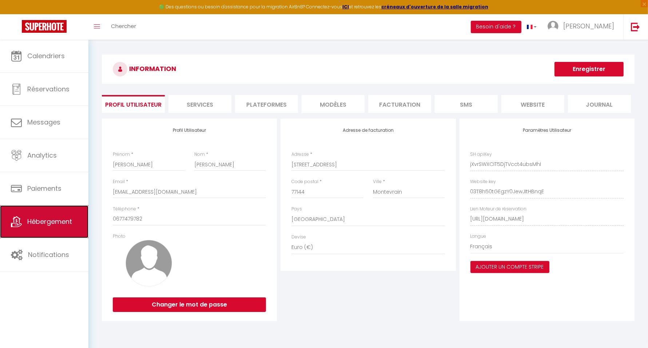
click at [37, 219] on span "Hébergement" at bounding box center [49, 221] width 45 height 9
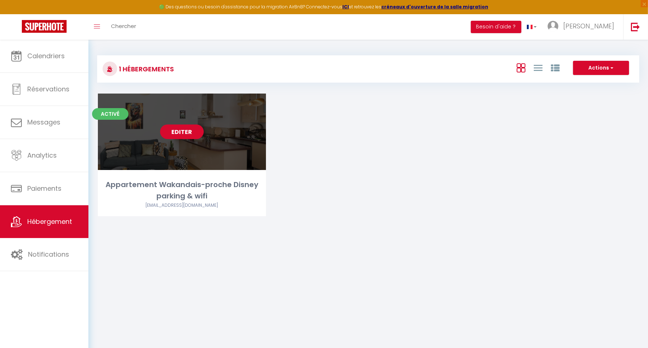
click at [183, 134] on link "Editer" at bounding box center [182, 131] width 44 height 15
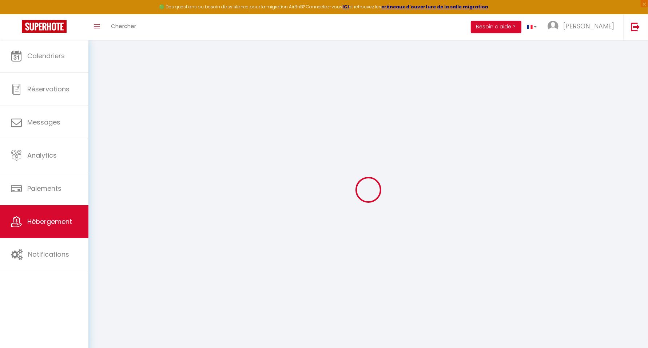
select select
select select "+ 22 %"
select select "+ 40 %"
select select
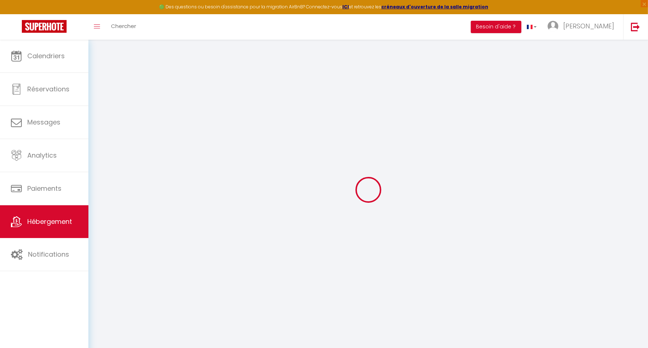
checkbox input "false"
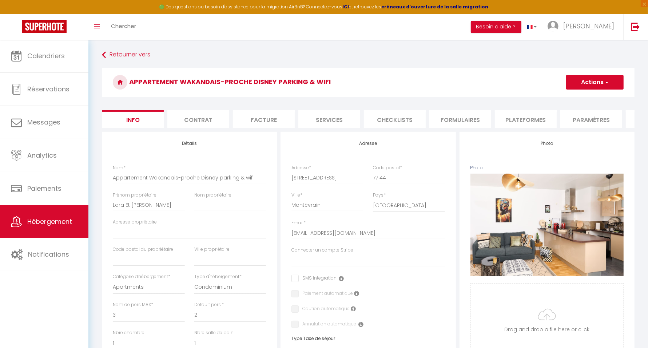
click at [515, 120] on li "Plateformes" at bounding box center [526, 119] width 62 height 18
select select
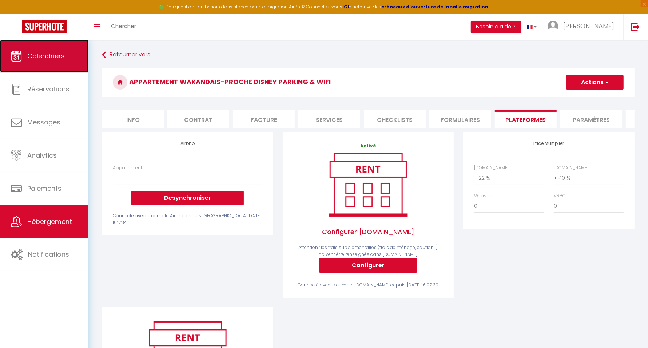
click at [55, 67] on link "Calendriers" at bounding box center [44, 56] width 88 height 33
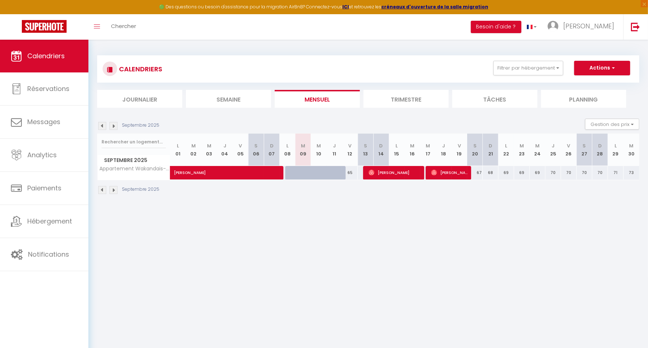
click at [100, 125] on img at bounding box center [102, 126] width 8 height 8
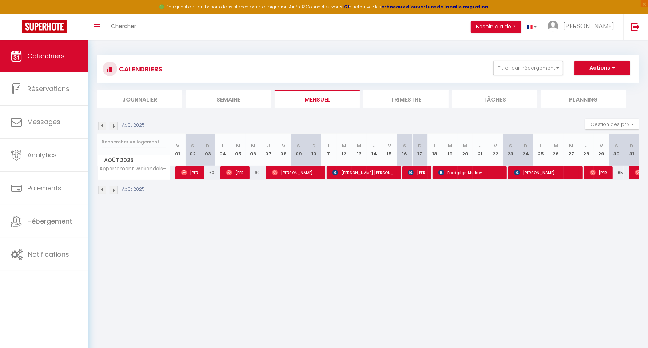
click at [114, 125] on img at bounding box center [114, 126] width 8 height 8
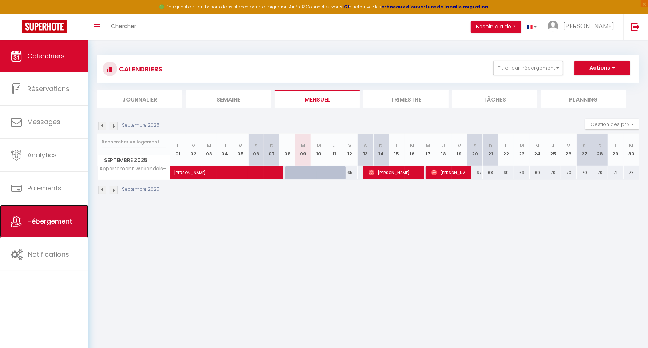
click at [64, 218] on span "Hébergement" at bounding box center [49, 221] width 45 height 9
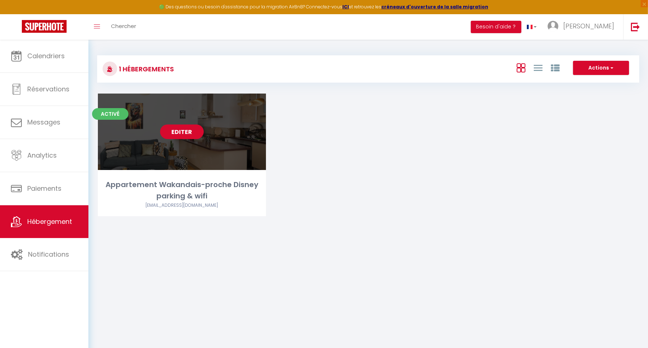
click at [178, 138] on link "Editer" at bounding box center [182, 131] width 44 height 15
select select "3"
select select "2"
select select "1"
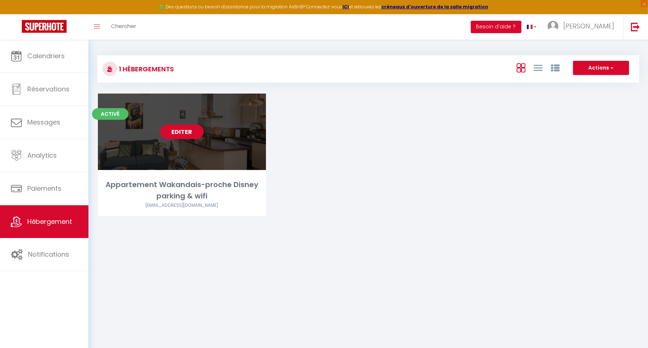
select select "28"
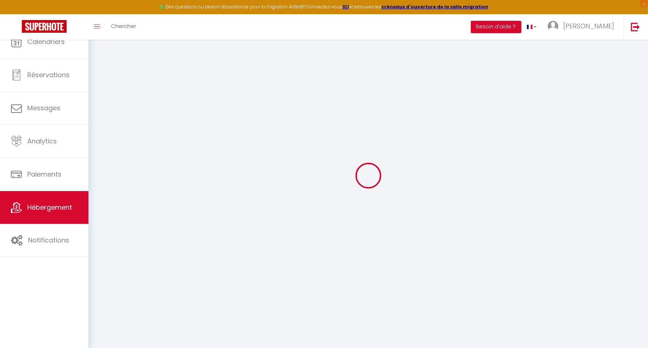
select select
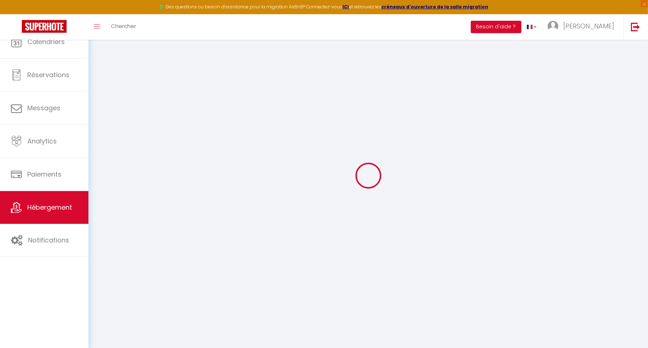
select select
checkbox input "false"
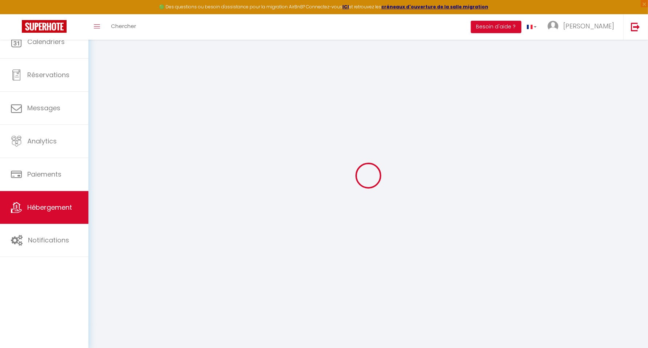
select select
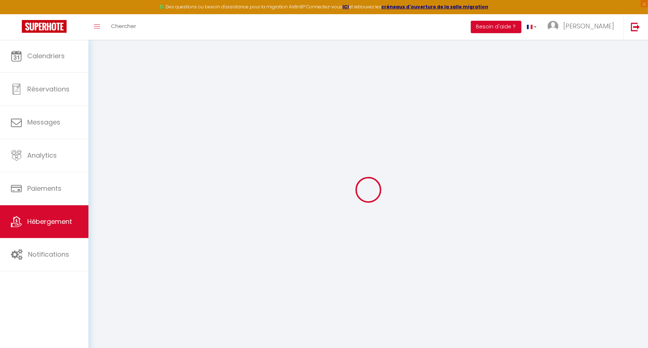
select select
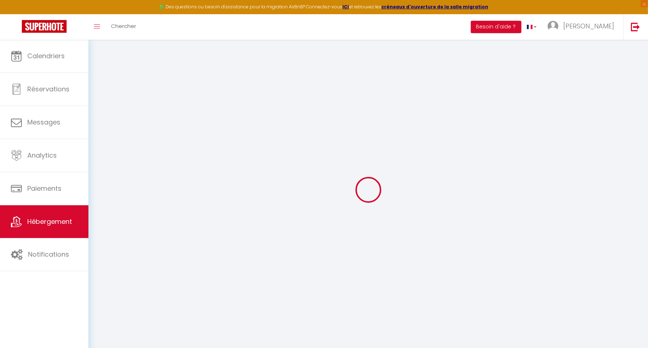
select select
checkbox input "false"
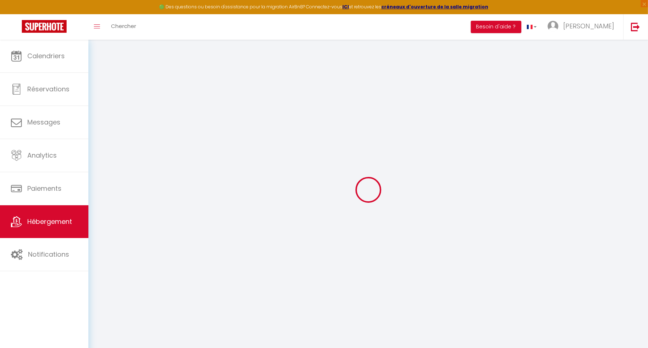
select select
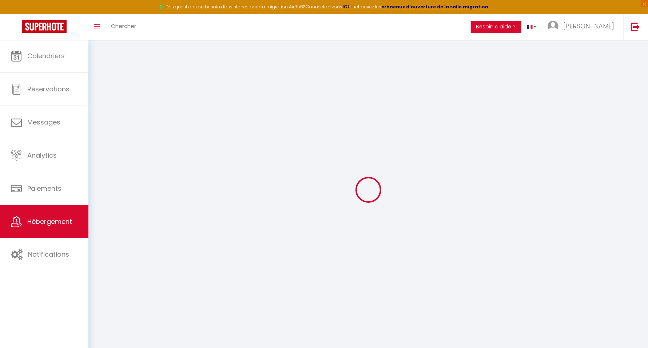
select select
checkbox input "false"
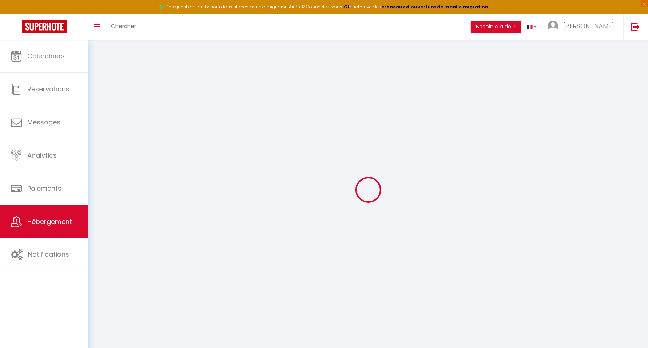
checkbox input "false"
select select
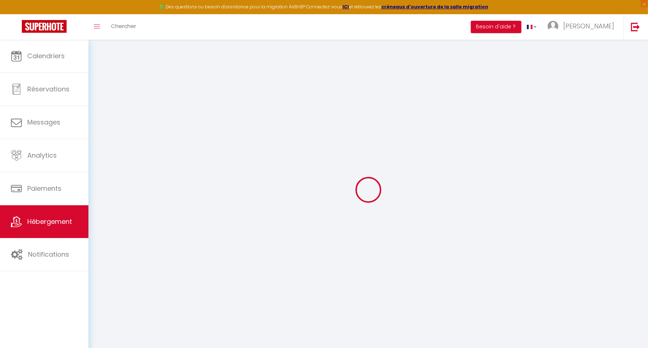
select select
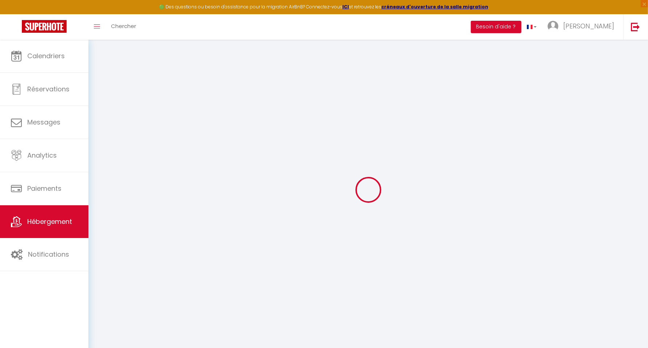
checkbox input "false"
select select
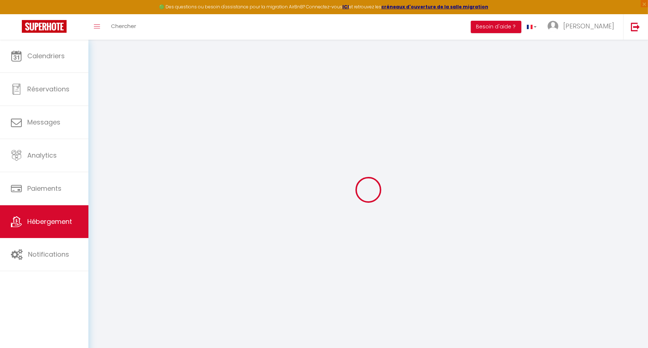
select select
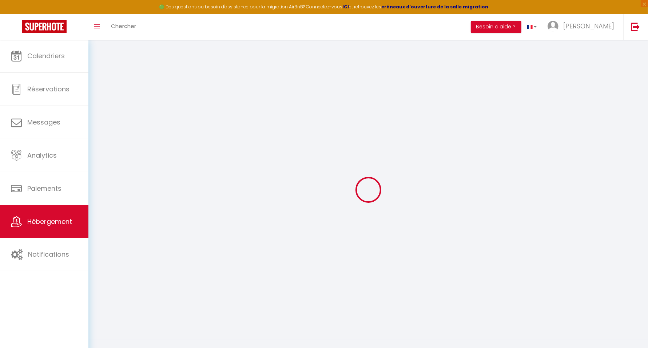
select select
checkbox input "false"
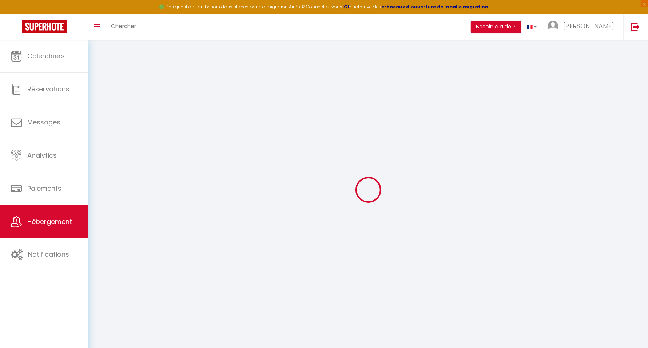
checkbox input "false"
select select
type input "Appartement Wakandais-proche Disney parking & wifi"
type input "Lara Et Pilar"
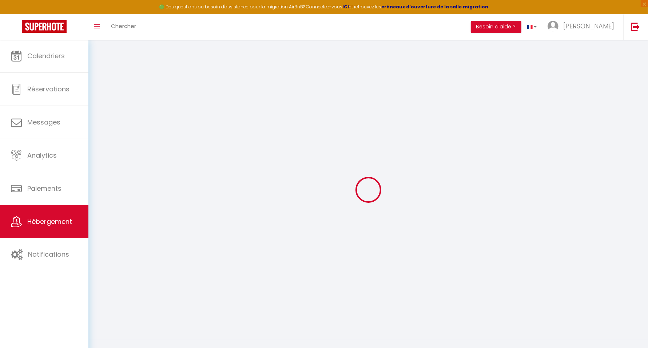
select select "condominium"
type input "80"
type input "30"
select select
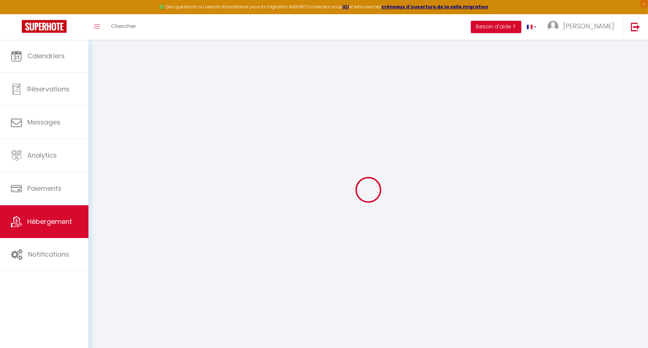
select select
type input "44 Avenue des Frênes"
type input "77144"
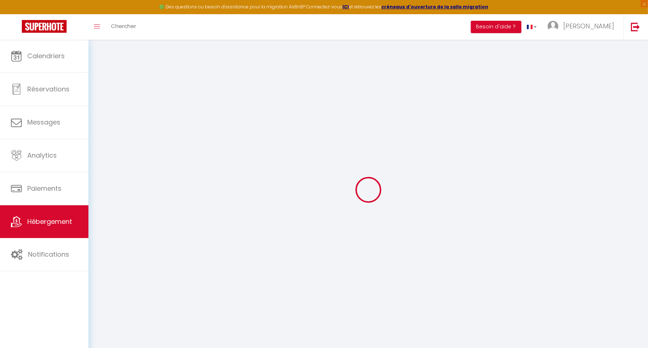
type input "Montévrain"
type input "laralopezrey@yahoo.com"
select select
checkbox input "false"
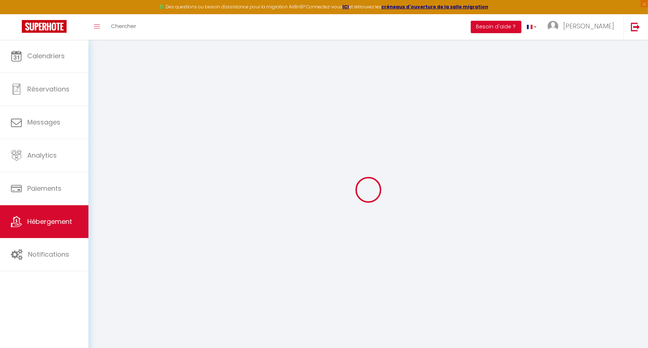
checkbox input "false"
select select
type input "0"
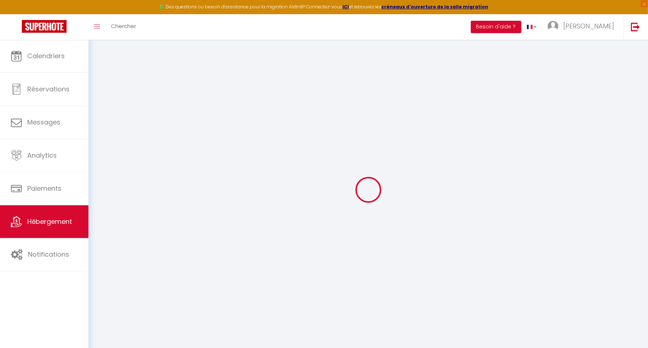
type input "0"
select select
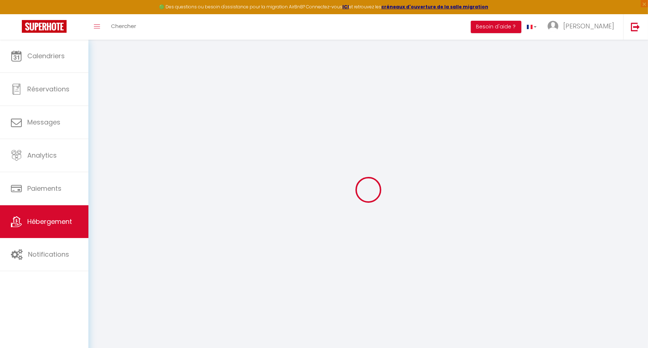
select select
checkbox input "false"
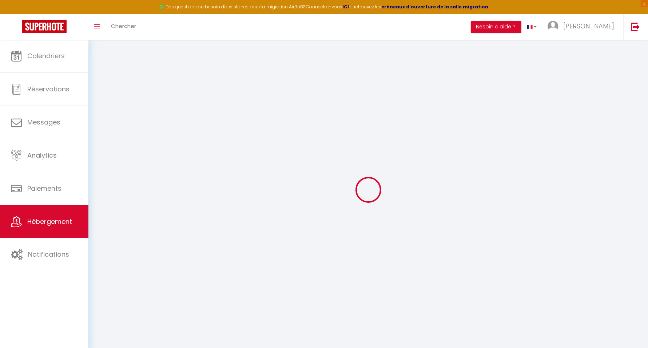
checkbox input "false"
select select
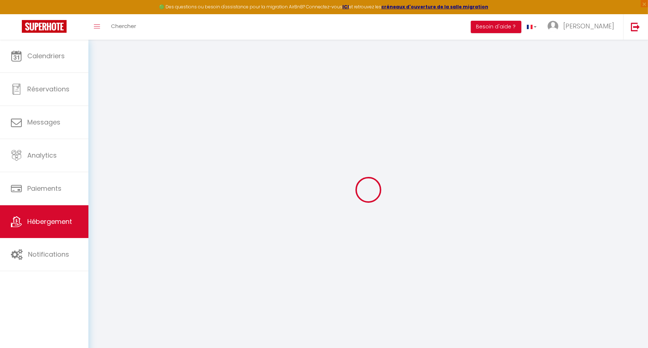
select select
checkbox input "false"
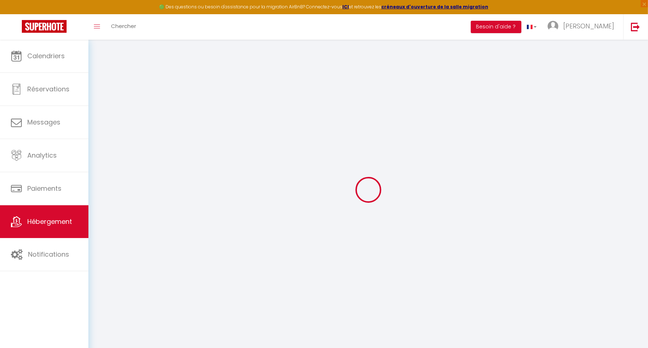
checkbox input "false"
select select
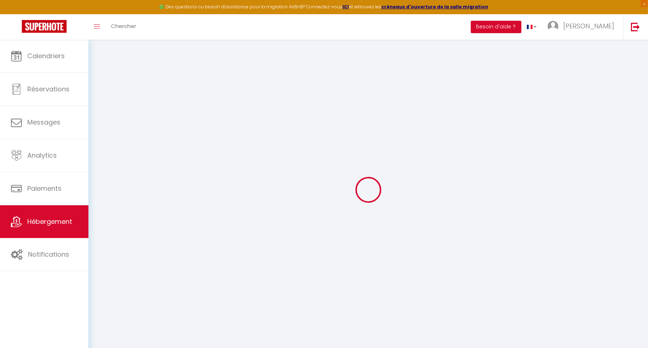
select select
checkbox input "false"
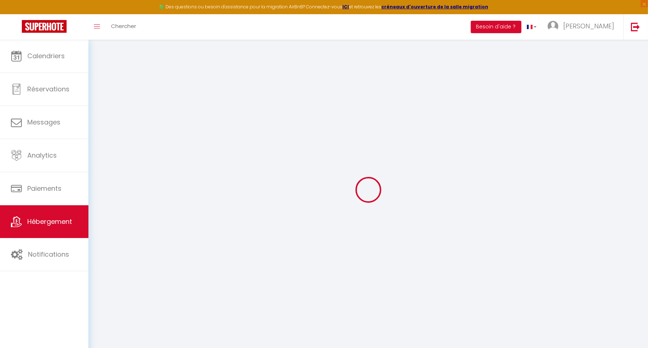
checkbox input "false"
select select
checkbox input "false"
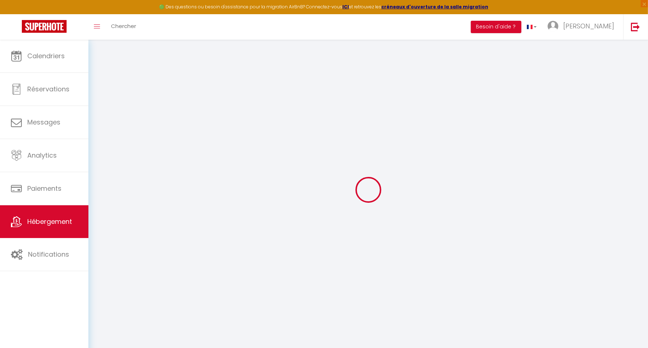
checkbox input "false"
select select "17:00"
select select "23:00"
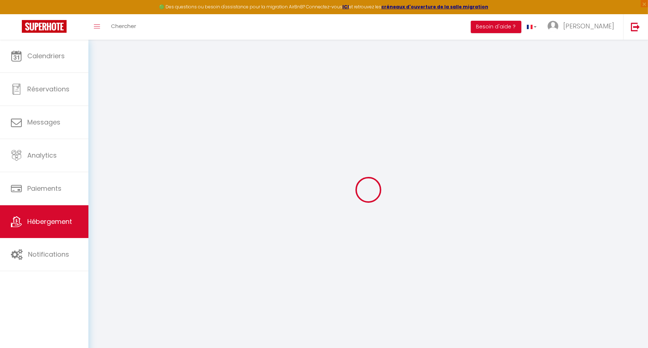
select select "11:00"
select select "30"
select select "120"
select select
checkbox input "false"
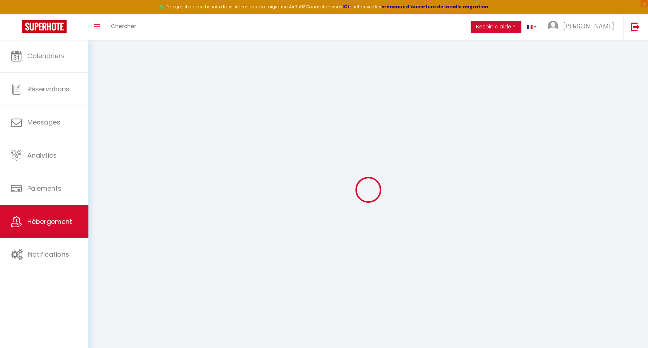
checkbox input "false"
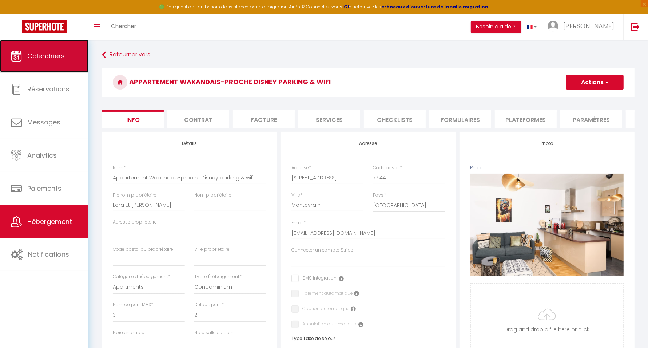
click at [65, 53] on span "Calendriers" at bounding box center [45, 55] width 37 height 9
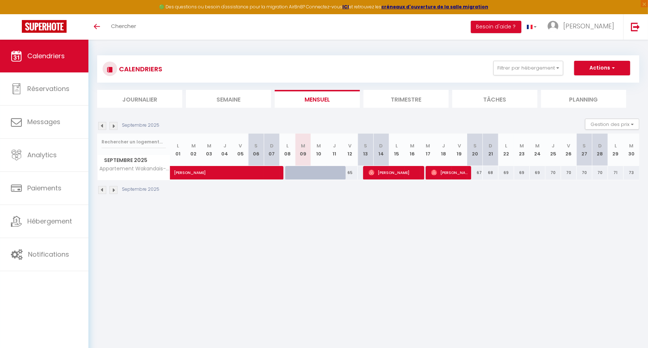
click at [419, 97] on li "Trimestre" at bounding box center [406, 99] width 85 height 18
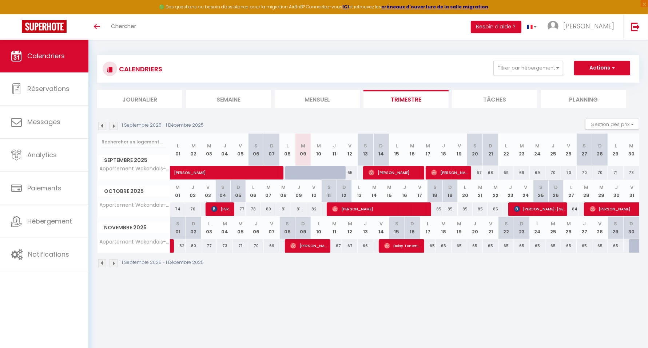
click at [114, 126] on img at bounding box center [114, 126] width 8 height 8
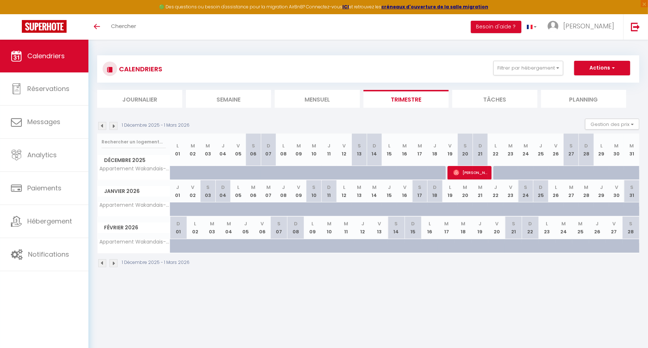
click at [102, 126] on img at bounding box center [102, 126] width 8 height 8
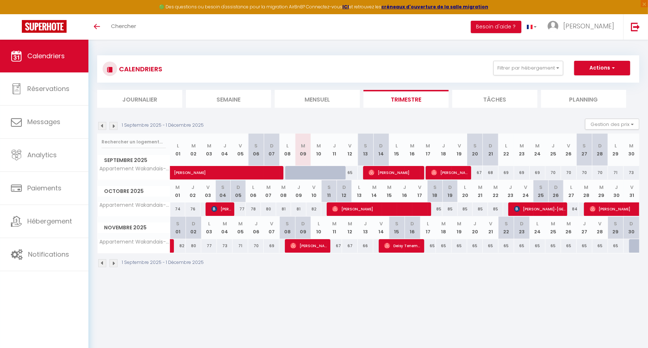
click at [112, 125] on img at bounding box center [114, 126] width 8 height 8
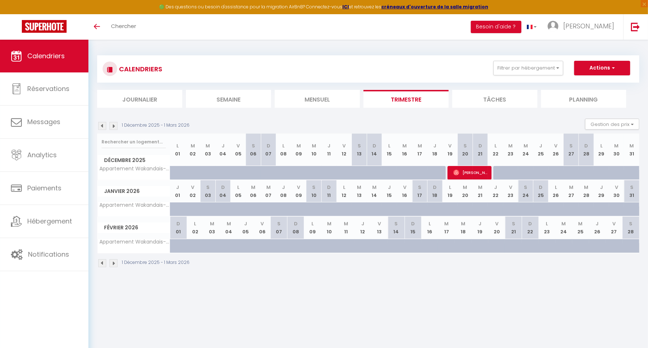
click at [112, 125] on img at bounding box center [114, 126] width 8 height 8
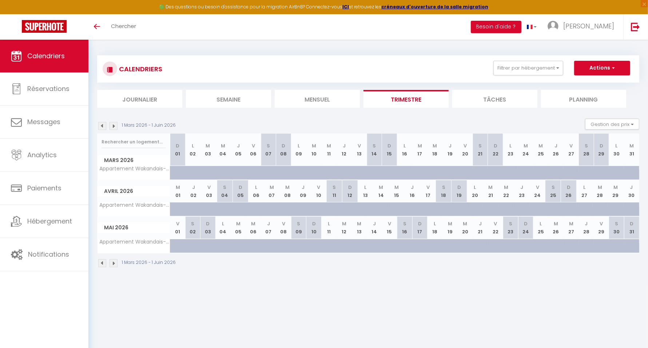
click at [102, 126] on img at bounding box center [102, 126] width 8 height 8
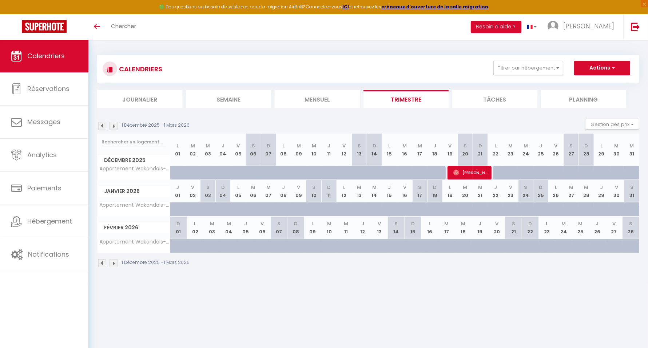
click at [102, 126] on img at bounding box center [102, 126] width 8 height 8
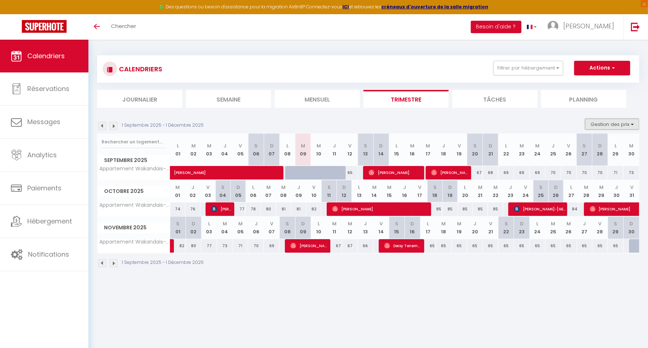
click at [616, 122] on button "Gestion des prix" at bounding box center [612, 124] width 54 height 11
click at [607, 147] on input "Nb Nuits minimum" at bounding box center [607, 146] width 66 height 7
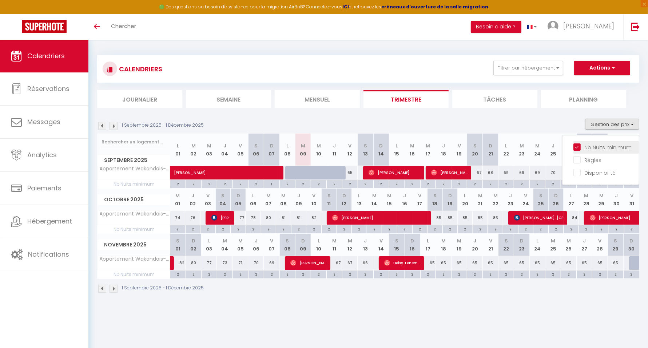
click at [607, 147] on input "Nb Nuits minimum" at bounding box center [607, 146] width 66 height 7
checkbox input "false"
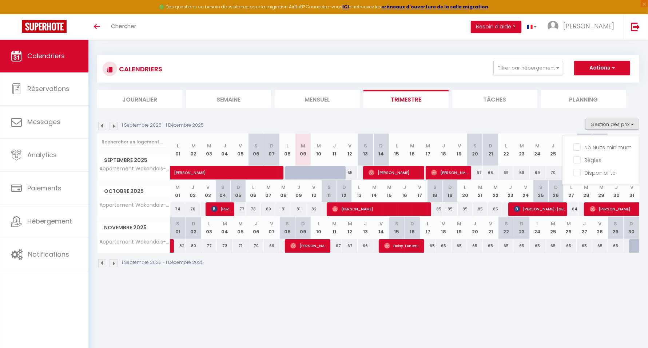
click at [558, 122] on div "1 Septembre 2025 - 1 Décembre 2025 Gestion des prix Nb Nuits minimum Règles Dis…" at bounding box center [368, 126] width 542 height 15
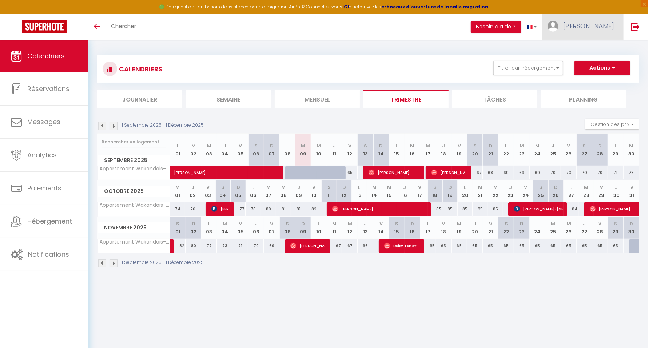
click at [609, 23] on span "[PERSON_NAME]" at bounding box center [589, 25] width 51 height 9
click at [597, 49] on link "Paramètres" at bounding box center [595, 50] width 54 height 12
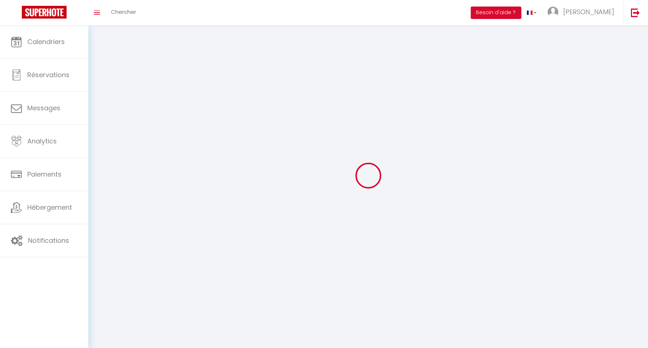
type input "[PERSON_NAME]"
type input "0677479782"
type input "[STREET_ADDRESS]"
type input "77144"
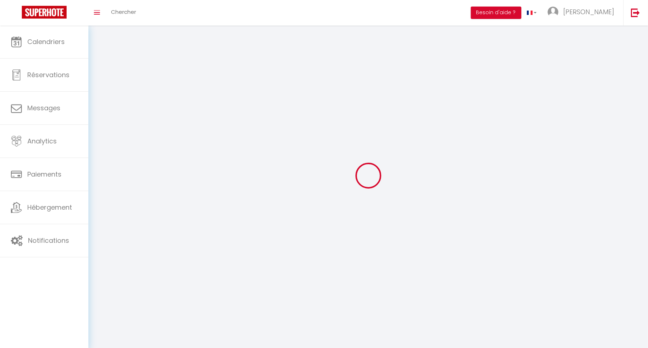
type input "Montevrain"
type input "jXvrSWXCIT5DjTVcct4ubsMhI"
type input "03T8h50tGEgzY0JewJItHBnqE"
type input "[URL][DOMAIN_NAME]"
select select "28"
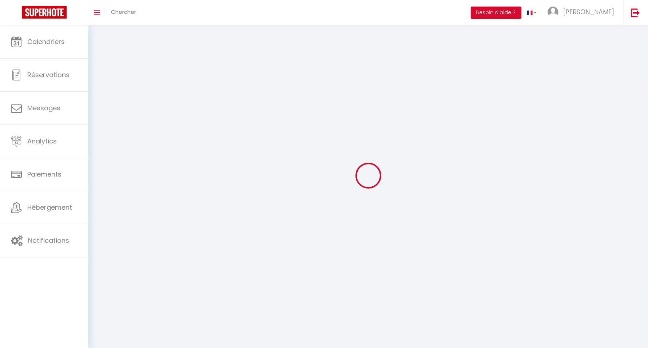
select select "fr"
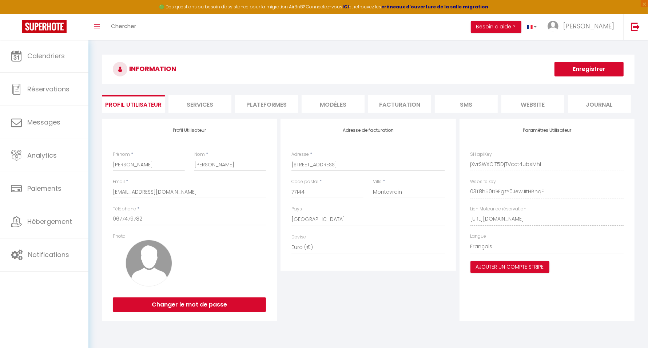
click at [268, 109] on li "Plateformes" at bounding box center [266, 104] width 63 height 18
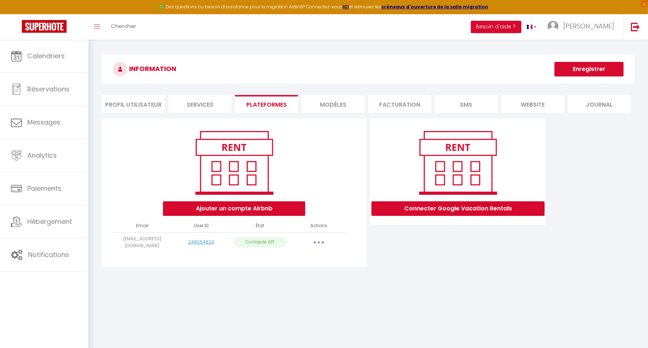
click at [320, 241] on icon "button" at bounding box center [319, 242] width 2 height 2
click at [301, 259] on link "Importer les appartements" at bounding box center [286, 259] width 80 height 12
select select "35083"
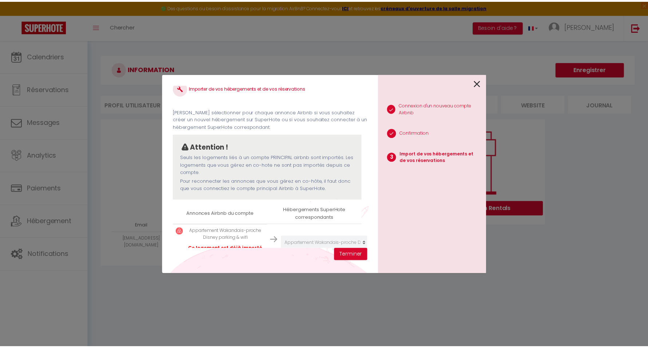
scroll to position [35, 0]
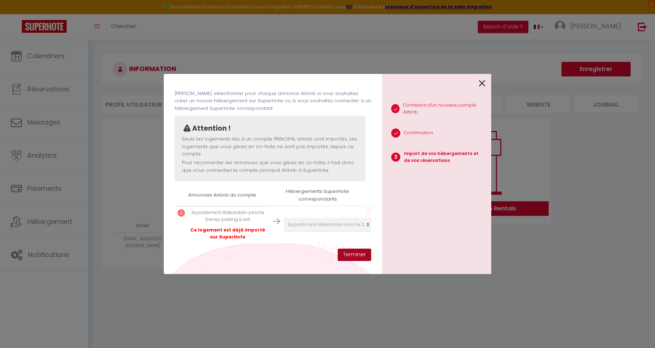
click at [356, 254] on button "Terminer" at bounding box center [354, 255] width 33 height 12
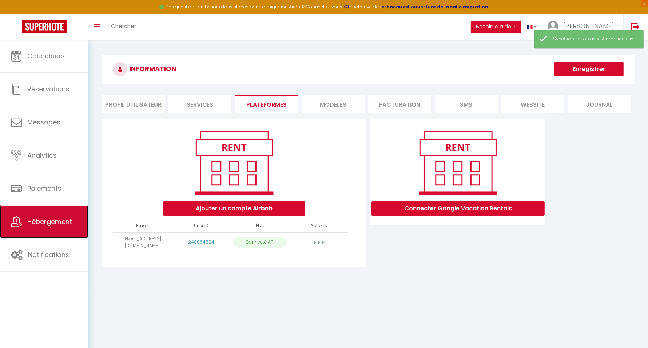
click at [73, 217] on link "Hébergement" at bounding box center [44, 221] width 88 height 33
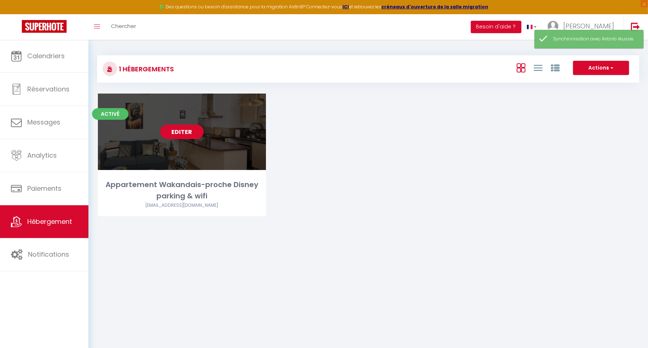
click at [187, 134] on link "Editer" at bounding box center [182, 131] width 44 height 15
select select "3"
select select "2"
select select "1"
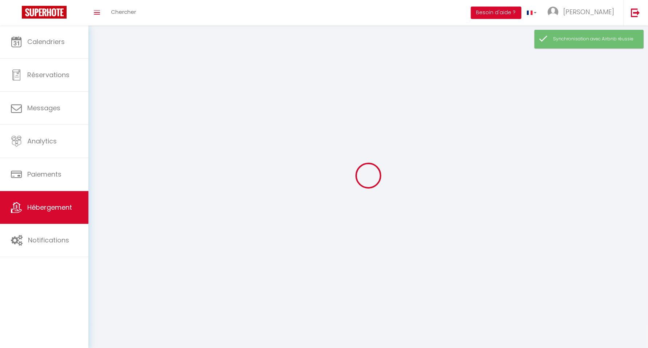
select select
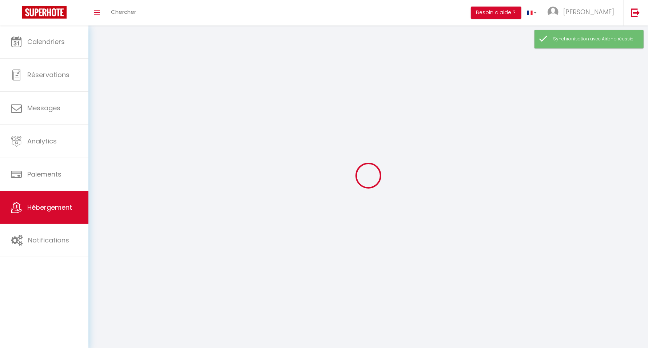
select select
checkbox input "false"
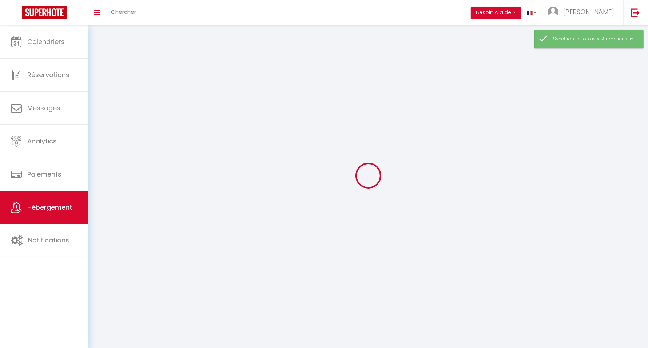
select select
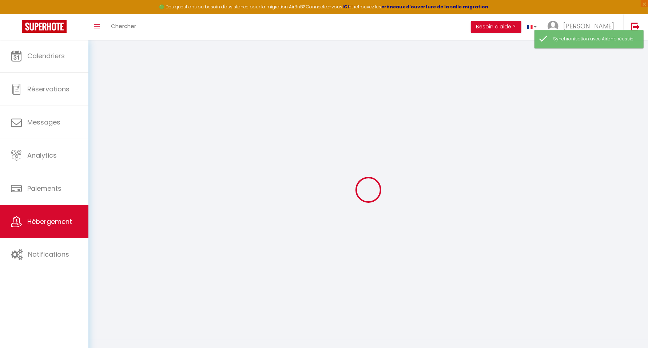
select select
select select "+ 22 %"
select select "+ 40 %"
select select
select select "17:00"
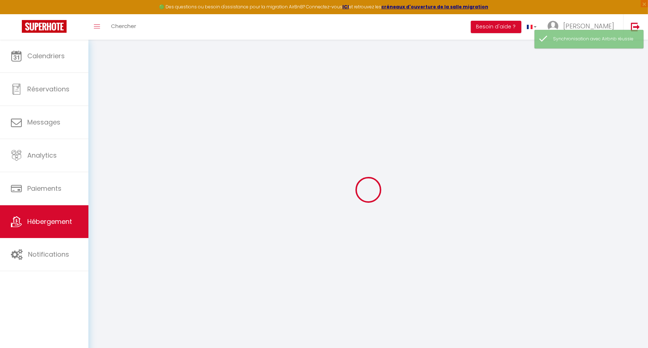
select select "23:00"
select select "11:00"
select select "30"
select select "120"
select select
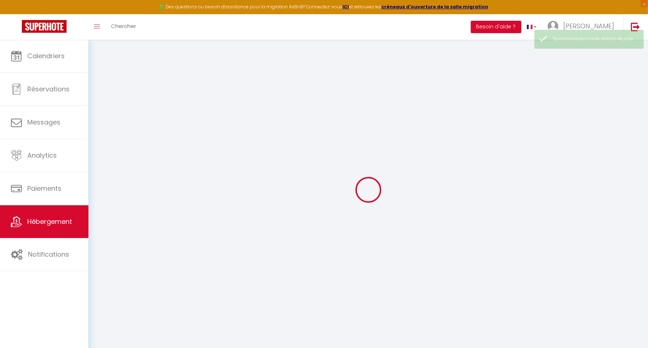
checkbox input "false"
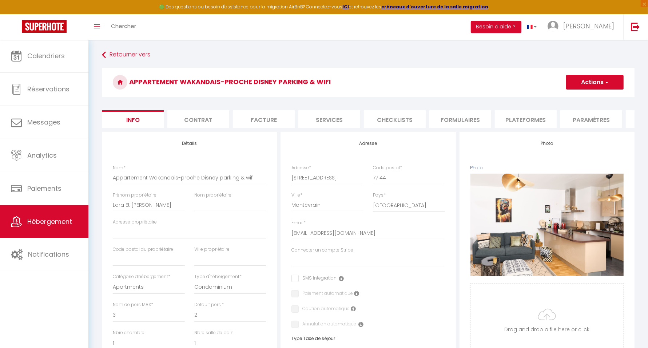
click at [531, 119] on li "Plateformes" at bounding box center [526, 119] width 62 height 18
select select
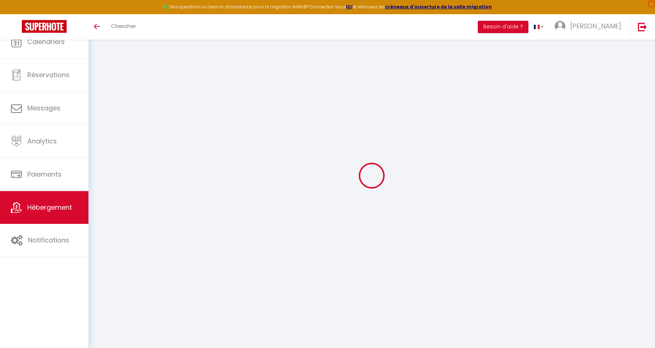
select select
select select "+ 22 %"
select select "+ 40 %"
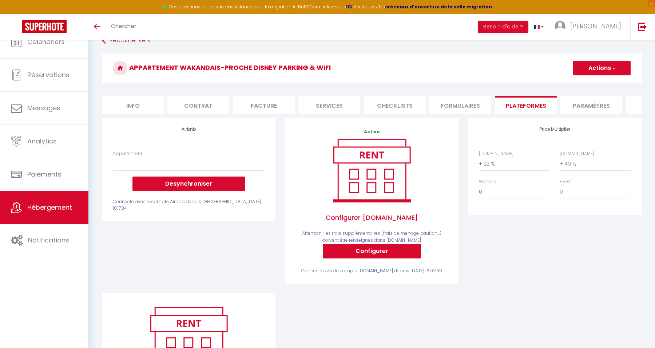
select select
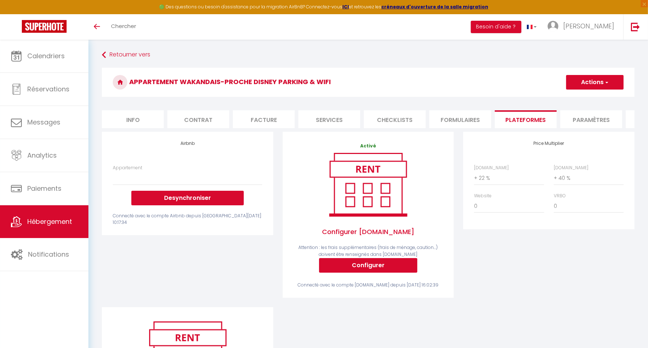
click at [586, 116] on li "Paramètres" at bounding box center [592, 119] width 62 height 18
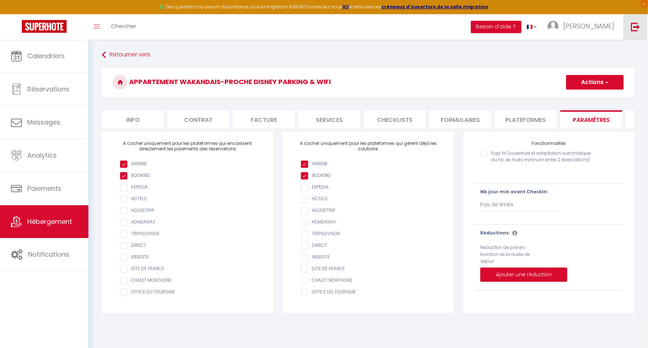
click at [636, 32] on link at bounding box center [636, 26] width 24 height 25
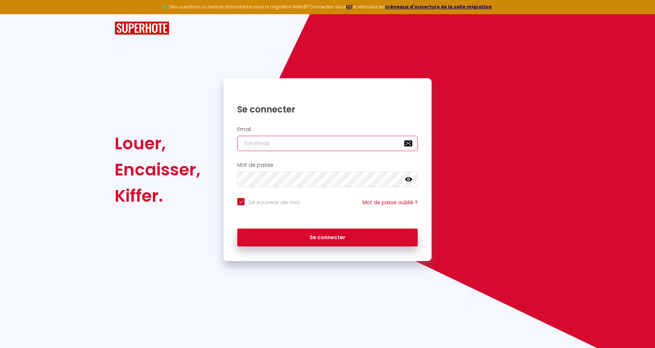
type input "[EMAIL_ADDRESS][DOMAIN_NAME]"
checkbox input "true"
drag, startPoint x: 344, startPoint y: 147, endPoint x: 132, endPoint y: 140, distance: 212.0
click at [132, 140] on div "Louer, Encaisser, Kiffer. Se connecter Email [EMAIL_ADDRESS][DOMAIN_NAME] Mot d…" at bounding box center [327, 169] width 435 height 183
paste input "[PERSON_NAME][EMAIL_ADDRESS][DOMAIN_NAME]"
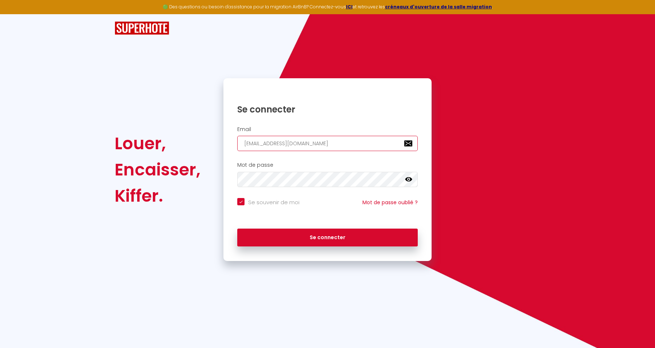
type input "[PERSON_NAME][EMAIL_ADDRESS][DOMAIN_NAME]"
checkbox input "true"
type input "[PERSON_NAME][EMAIL_ADDRESS][DOMAIN_NAME]"
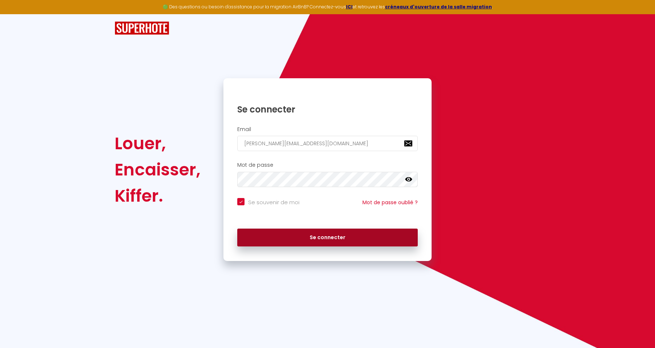
click at [334, 241] on button "Se connecter" at bounding box center [327, 238] width 181 height 18
checkbox input "true"
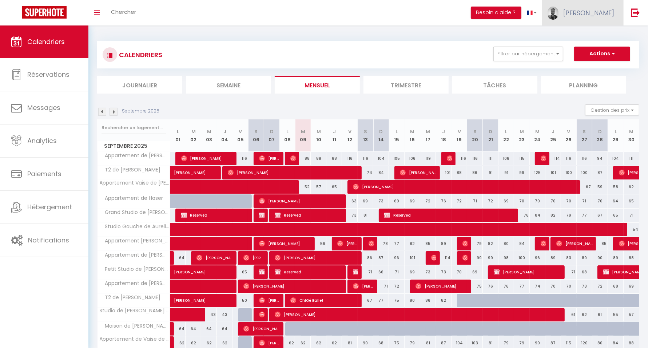
click at [596, 11] on span "[PERSON_NAME]" at bounding box center [589, 12] width 51 height 9
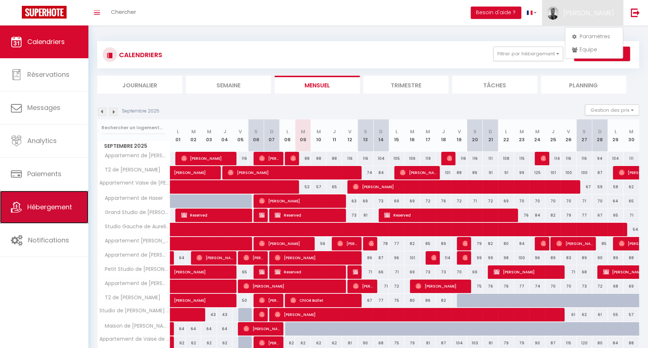
click at [48, 215] on link "Hébergement" at bounding box center [44, 207] width 88 height 33
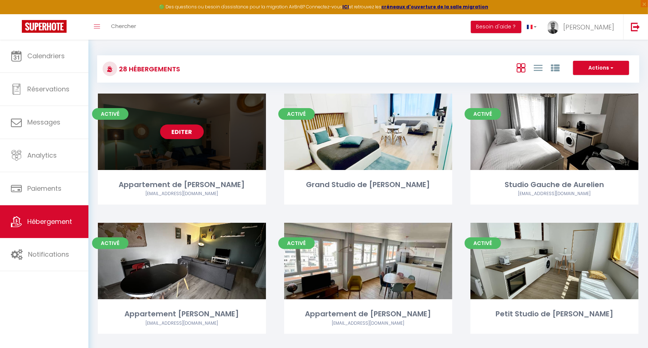
click at [183, 129] on link "Editer" at bounding box center [182, 131] width 44 height 15
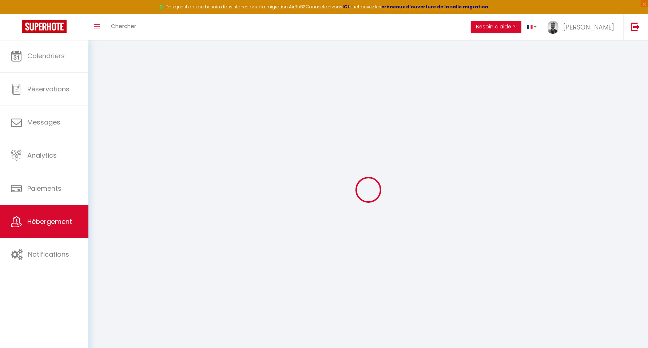
select select
checkbox input "false"
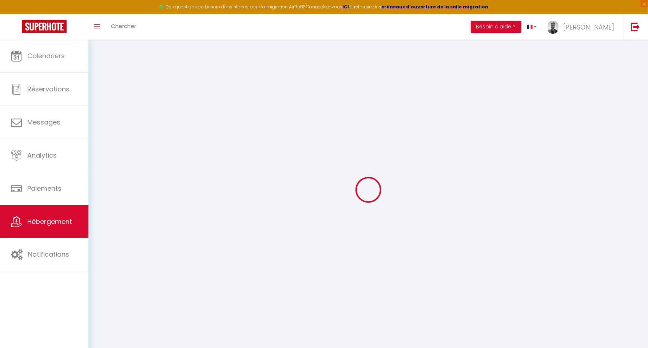
checkbox input "false"
select select
checkbox input "false"
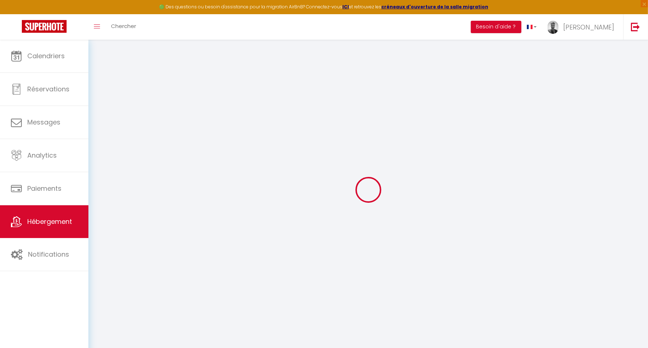
checkbox input "false"
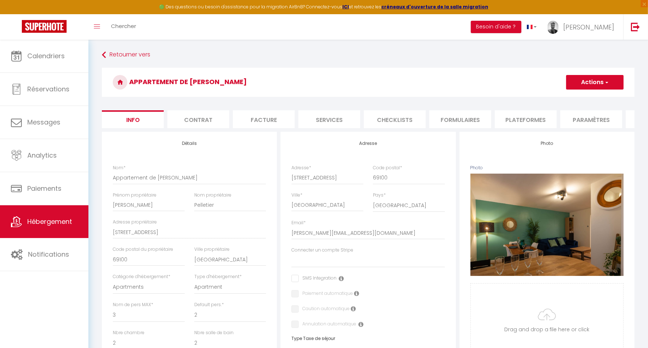
click at [514, 118] on li "Plateformes" at bounding box center [526, 119] width 62 height 18
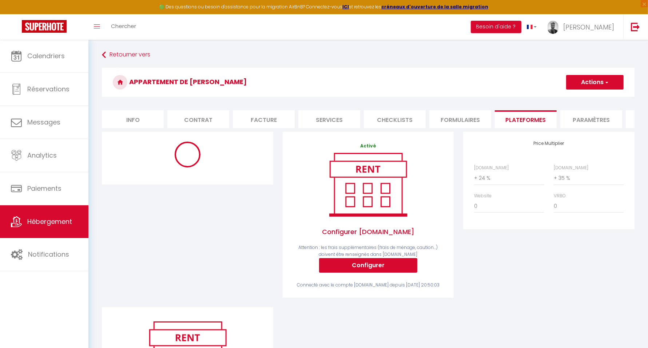
click at [593, 122] on li "Paramètres" at bounding box center [592, 119] width 62 height 18
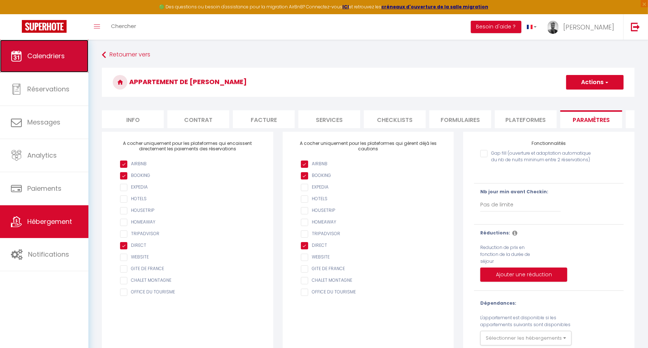
click at [44, 54] on span "Calendriers" at bounding box center [45, 55] width 37 height 9
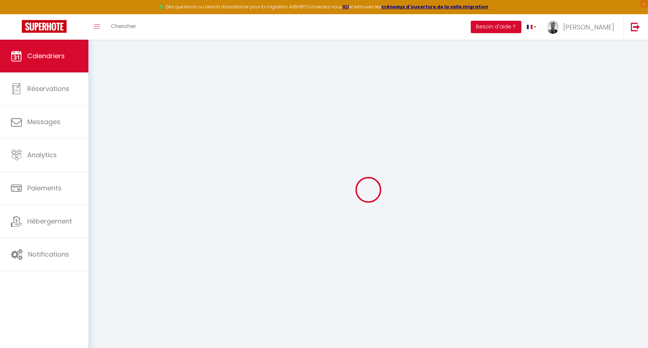
select select
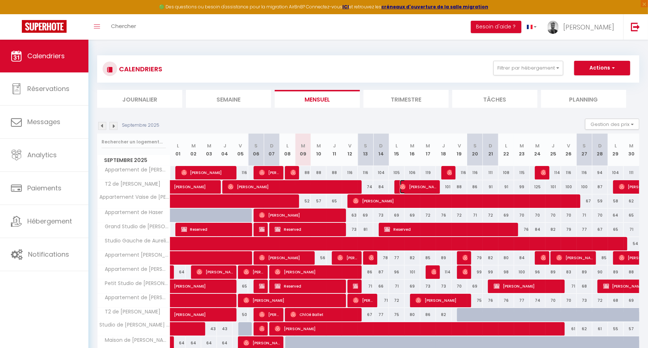
click at [420, 184] on span "Maxime Seguy" at bounding box center [418, 187] width 36 height 14
select select "OK"
select select "0"
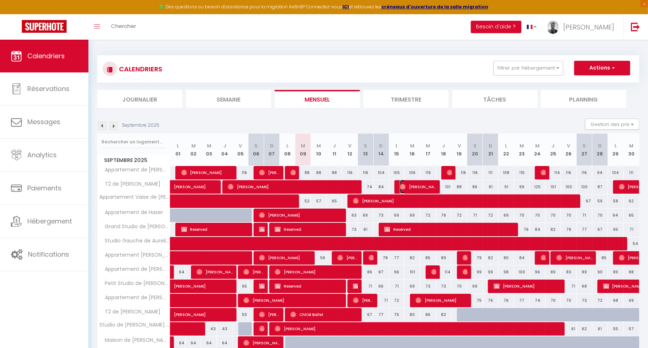
select select "1"
select select
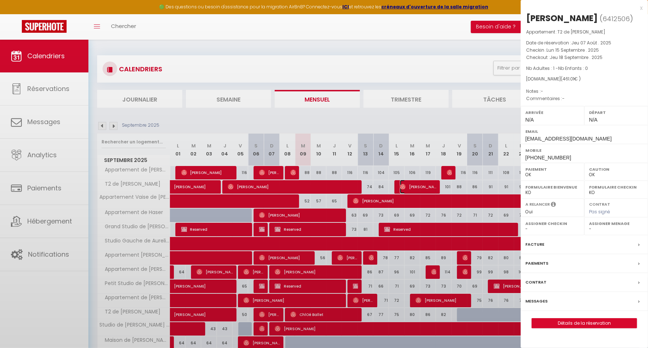
select select "45167"
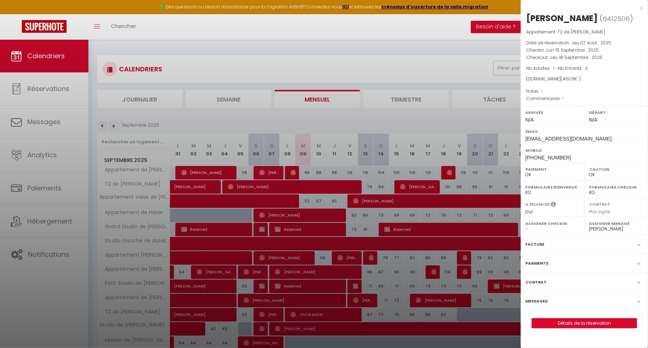
click at [59, 250] on div at bounding box center [324, 174] width 648 height 348
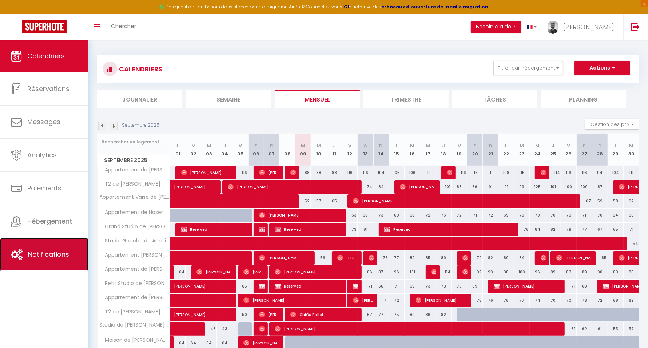
click at [62, 251] on span "Notifications" at bounding box center [48, 254] width 41 height 9
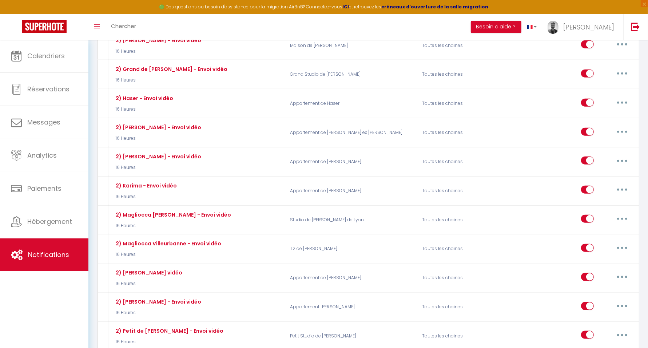
scroll to position [728, 0]
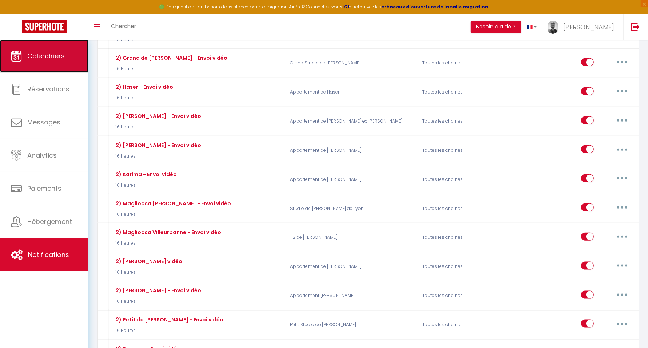
click at [66, 59] on link "Calendriers" at bounding box center [44, 56] width 88 height 33
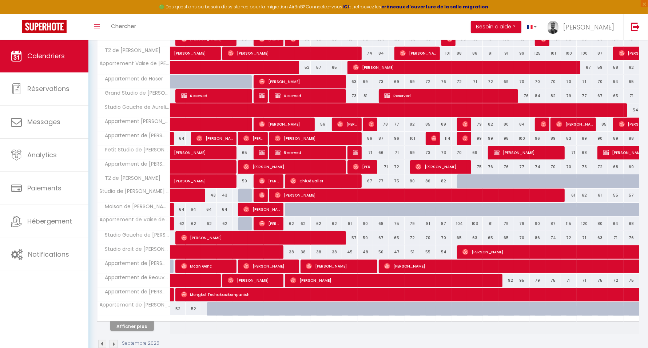
scroll to position [137, 0]
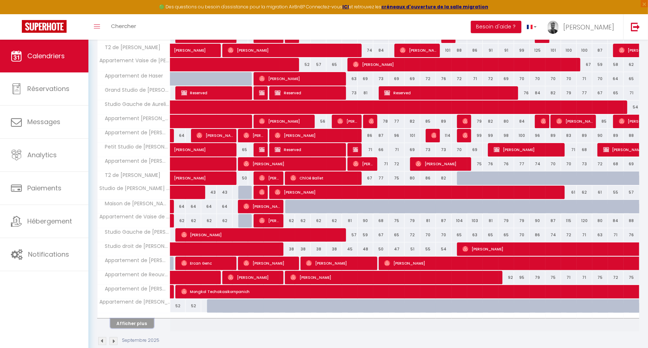
click at [144, 319] on button "Afficher plus" at bounding box center [132, 324] width 44 height 10
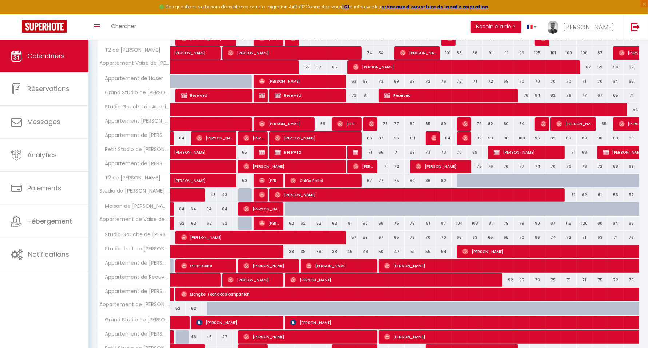
scroll to position [150, 0]
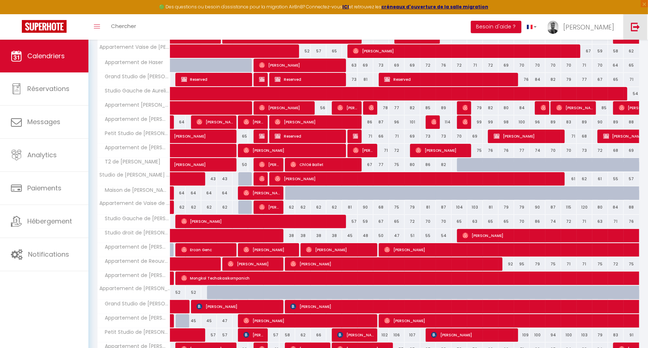
click at [640, 25] on img at bounding box center [635, 26] width 9 height 9
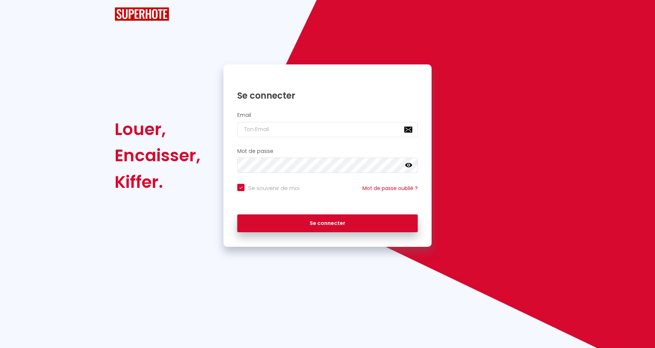
checkbox input "true"
type input "[EMAIL_ADDRESS][DOMAIN_NAME]"
checkbox input "true"
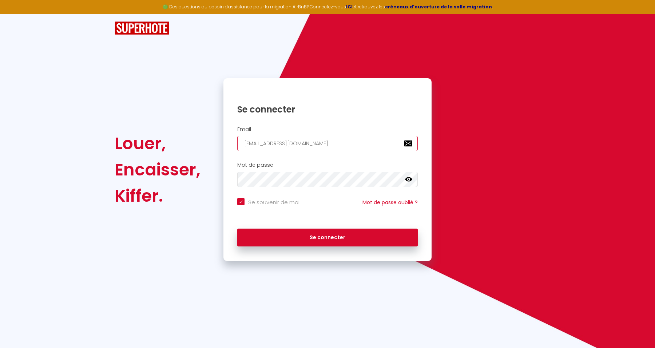
drag, startPoint x: 307, startPoint y: 147, endPoint x: 187, endPoint y: 147, distance: 120.1
click at [187, 147] on div "Louer, Encaisser, Kiffer. Se connecter Email [EMAIL_ADDRESS][DOMAIN_NAME] Mot d…" at bounding box center [327, 169] width 435 height 183
paste input "laralopezrey@yahoo"
type input "laralopezrey@yahoo.com"
checkbox input "true"
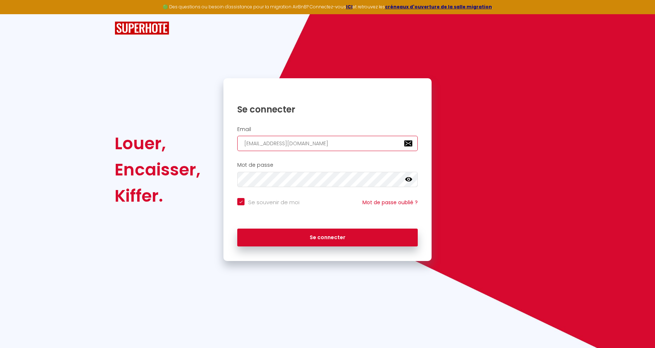
type input "laralopezrey@yahoo.com"
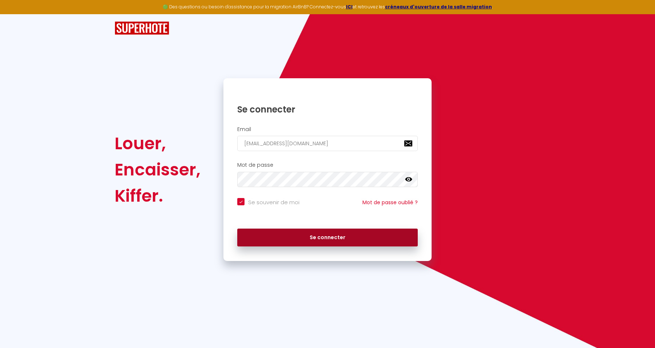
click at [349, 237] on button "Se connecter" at bounding box center [327, 238] width 181 height 18
checkbox input "true"
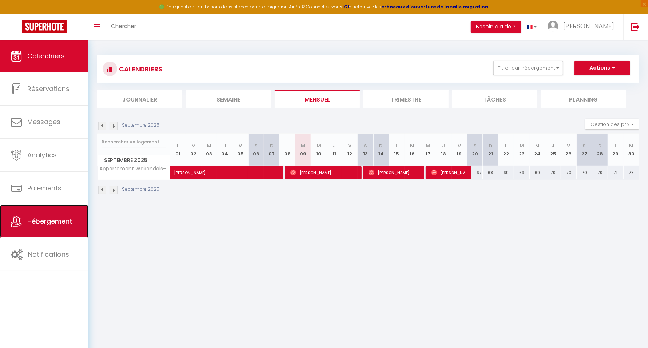
click at [40, 225] on span "Hébergement" at bounding box center [49, 221] width 45 height 9
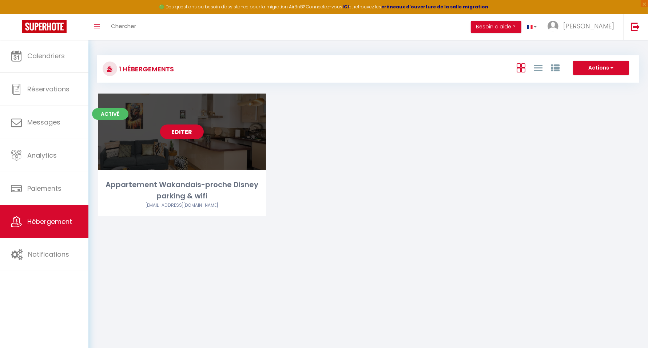
click at [187, 132] on link "Editer" at bounding box center [182, 131] width 44 height 15
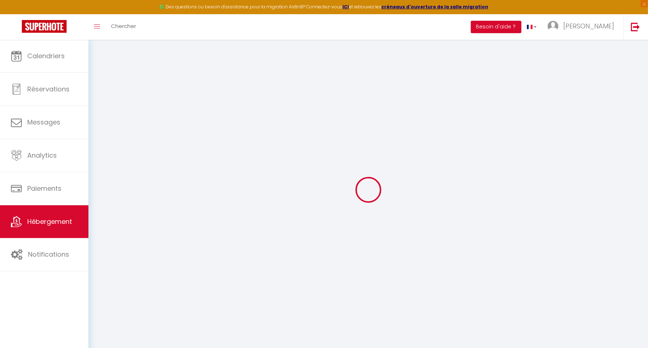
select select
checkbox input "false"
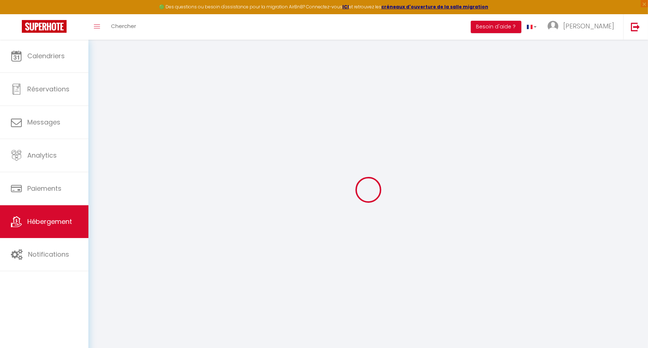
checkbox input "false"
select select "17:00"
select select "23:00"
select select "11:00"
select select "30"
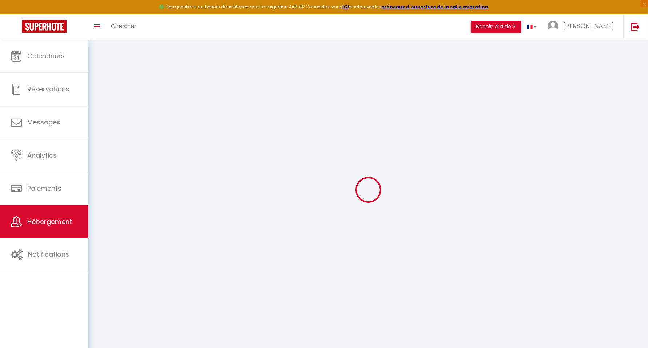
select select "120"
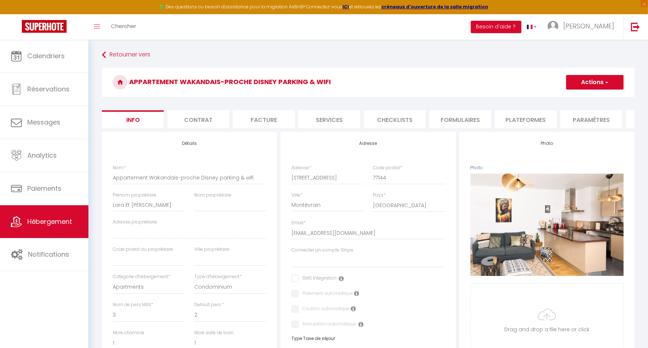
click at [527, 115] on li "Plateformes" at bounding box center [526, 119] width 62 height 18
select select
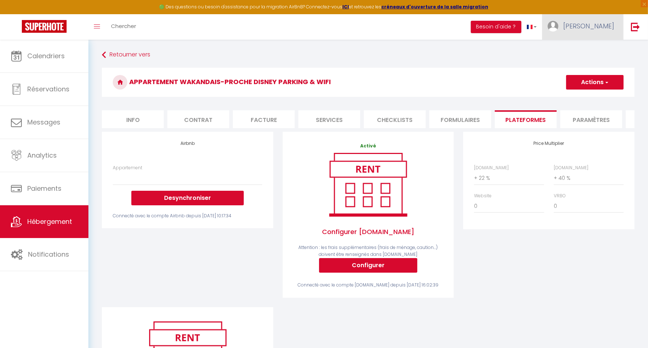
click at [603, 22] on span "Lara" at bounding box center [589, 25] width 51 height 9
click at [589, 47] on link "Paramètres" at bounding box center [595, 50] width 54 height 12
select select "fr"
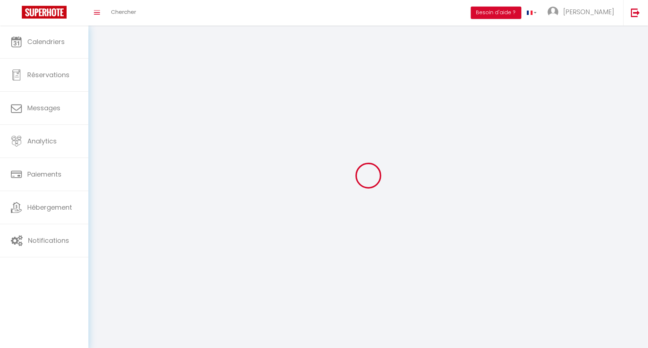
type input "Lara"
type input "Lopez Rey"
type input "0677479782"
type input "16 Avenue Des Frenes, Bat H App 003"
type input "77144"
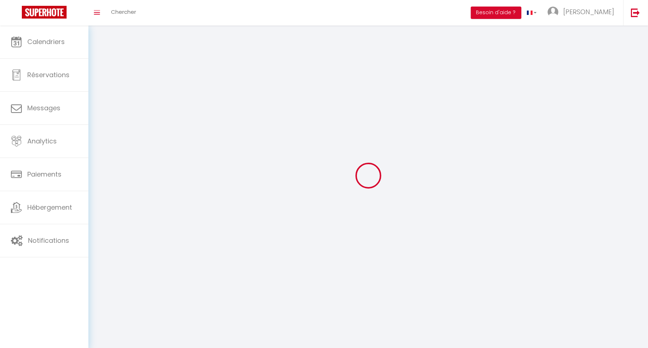
type input "Montevrain"
type input "jXvrSWXCIT5DjTVcct4ubsMhI"
type input "03T8h50tGEgzY0JewJItHBnqE"
type input "https://app.superhote.com/#/get-available-rentals/03T8h50tGEgzY0JewJItHBnqE"
type input "jXvrSWXCIT5DjTVcct4ubsMhI"
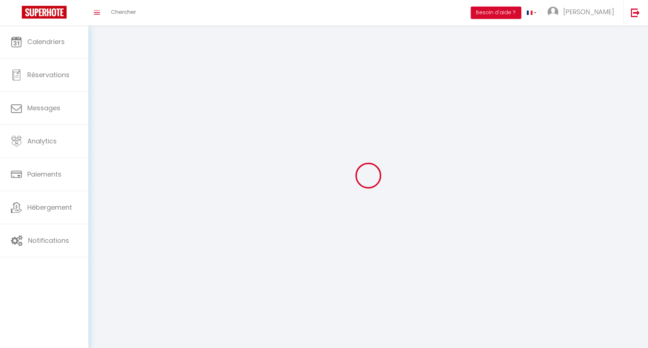
type input "03T8h50tGEgzY0JewJItHBnqE"
type input "https://app.superhote.com/#/get-available-rentals/03T8h50tGEgzY0JewJItHBnqE"
select select "1"
select select "28"
select select "fr"
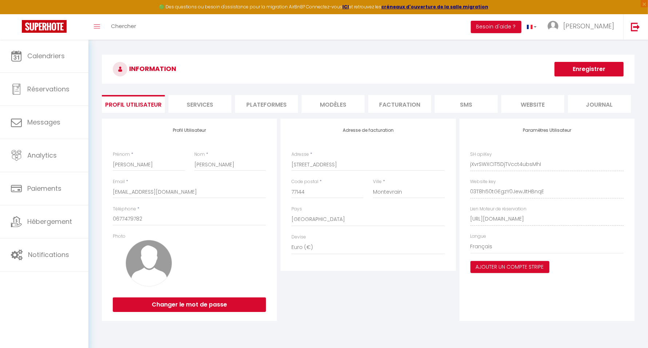
click at [397, 104] on li "Facturation" at bounding box center [399, 104] width 63 height 18
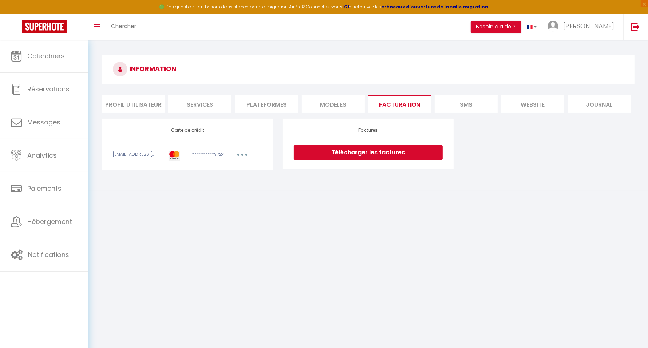
click at [343, 107] on li "MODÈLES" at bounding box center [333, 104] width 63 height 18
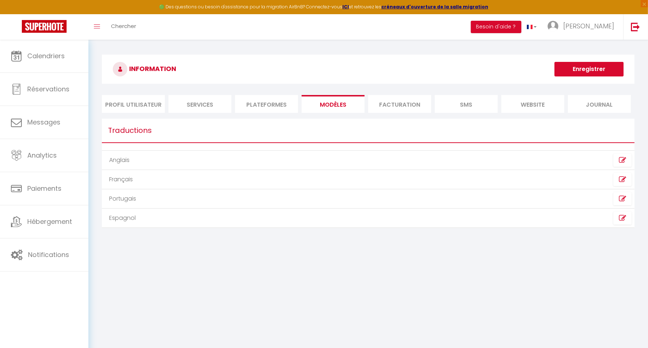
click at [260, 107] on li "Plateformes" at bounding box center [266, 104] width 63 height 18
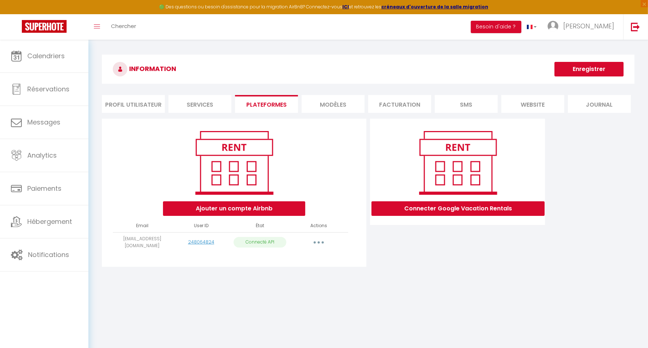
click at [319, 239] on button "button" at bounding box center [319, 243] width 20 height 12
click at [305, 256] on link "Importer les appartements" at bounding box center [286, 259] width 80 height 12
select select "35083"
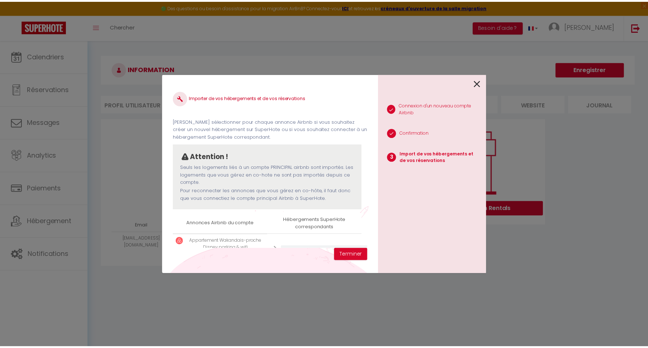
scroll to position [35, 0]
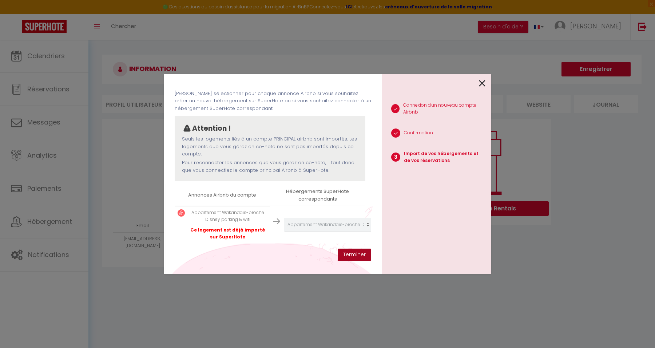
click at [349, 258] on button "Terminer" at bounding box center [354, 255] width 33 height 12
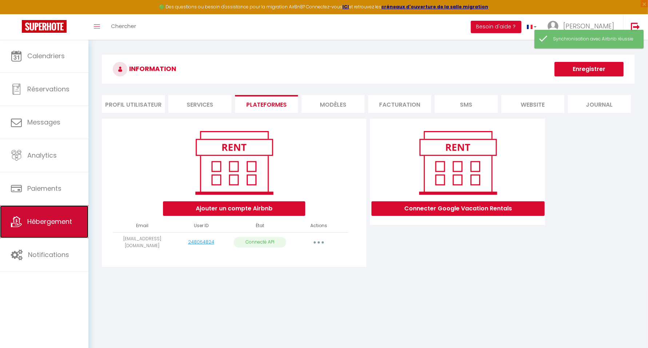
click at [65, 224] on span "Hébergement" at bounding box center [49, 221] width 45 height 9
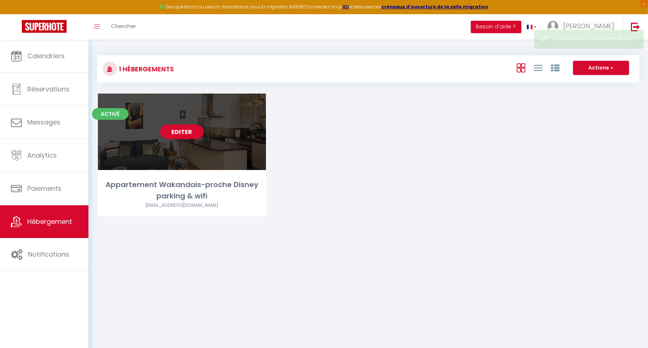
click at [185, 129] on link "Editer" at bounding box center [182, 131] width 44 height 15
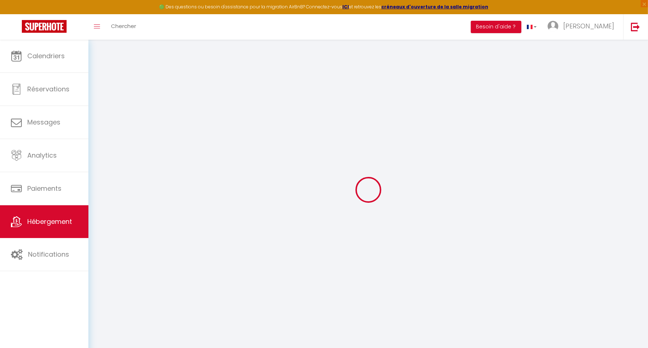
select select
select select "+ 22 %"
select select "+ 40 %"
select select
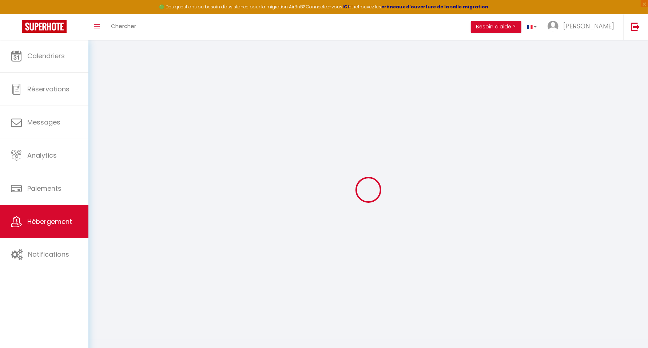
checkbox input "false"
select select
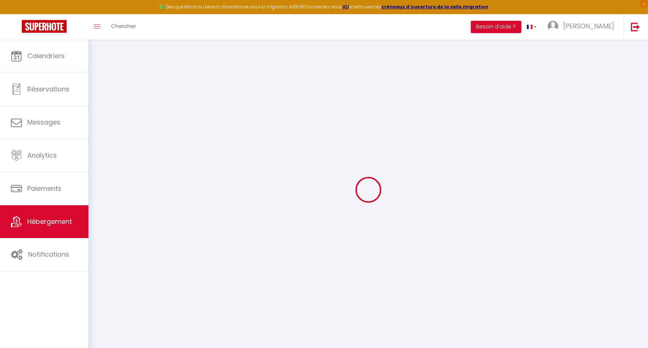
select select "17:00"
select select "23:00"
select select "11:00"
select select "30"
select select "120"
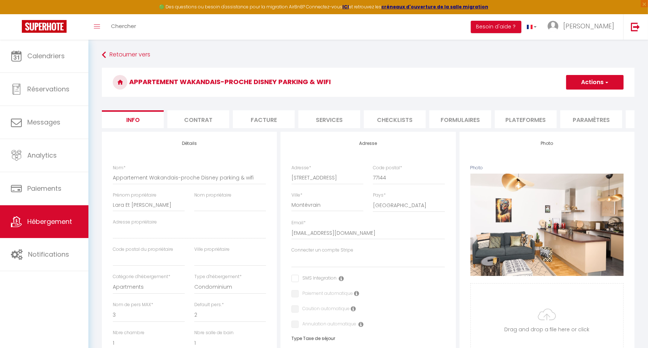
click at [528, 118] on li "Plateformes" at bounding box center [526, 119] width 62 height 18
select select
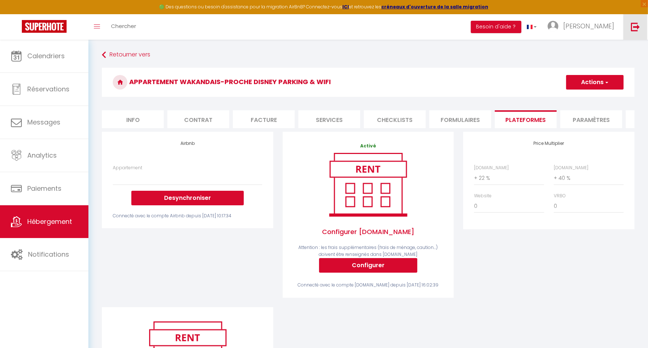
click at [635, 25] on img at bounding box center [635, 26] width 9 height 9
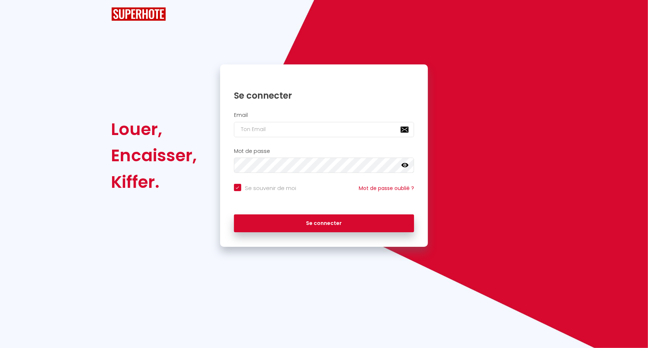
checkbox input "true"
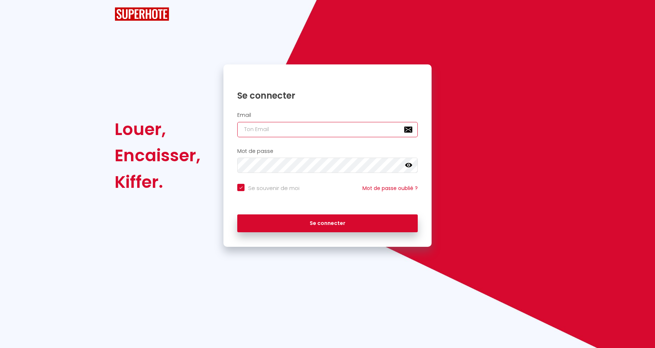
type input "[EMAIL_ADDRESS][DOMAIN_NAME]"
checkbox input "true"
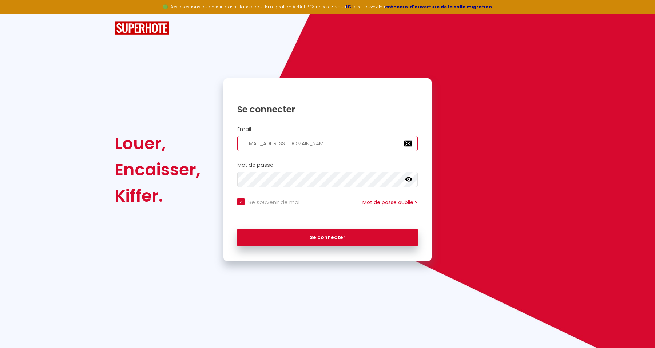
drag, startPoint x: 339, startPoint y: 141, endPoint x: 202, endPoint y: 147, distance: 137.0
click at [202, 147] on div "Louer, Encaisser, Kiffer. Se connecter Email [EMAIL_ADDRESS][DOMAIN_NAME] Mot d…" at bounding box center [327, 169] width 435 height 183
paste input "celine.cosybnb"
type input "[EMAIL_ADDRESS][DOMAIN_NAME]"
checkbox input "true"
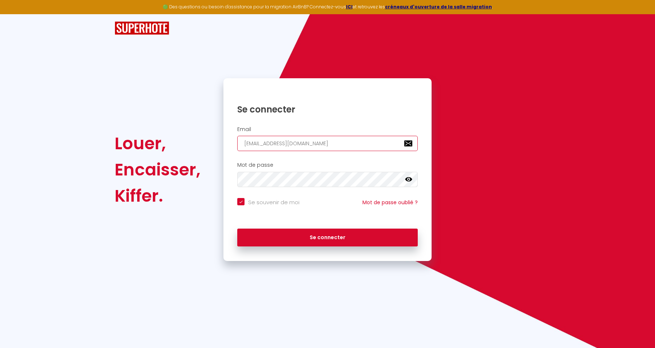
type input "[EMAIL_ADDRESS][DOMAIN_NAME]"
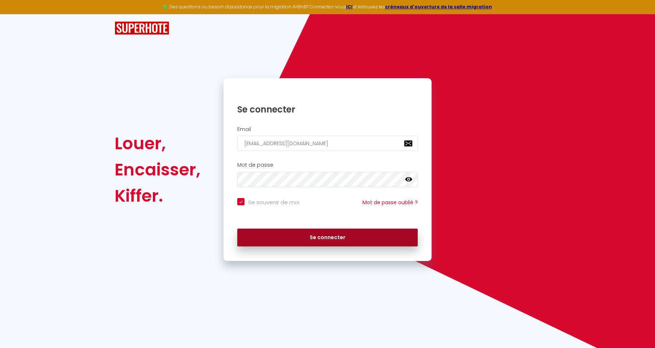
click at [375, 233] on button "Se connecter" at bounding box center [327, 238] width 181 height 18
checkbox input "true"
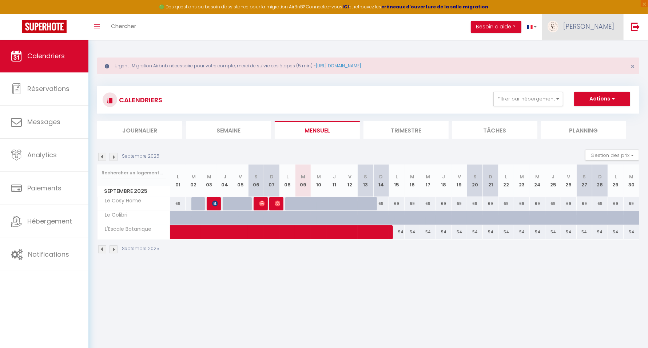
click at [594, 28] on span "[PERSON_NAME]" at bounding box center [589, 26] width 51 height 9
click at [600, 46] on link "Paramètres" at bounding box center [595, 50] width 54 height 12
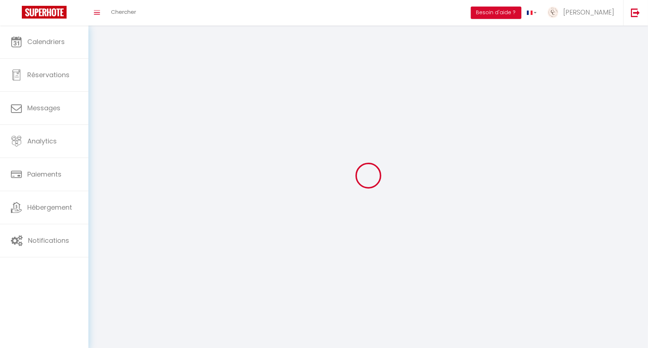
select select
type input "[PERSON_NAME]"
type input "GABILLON"
type input "0662932730"
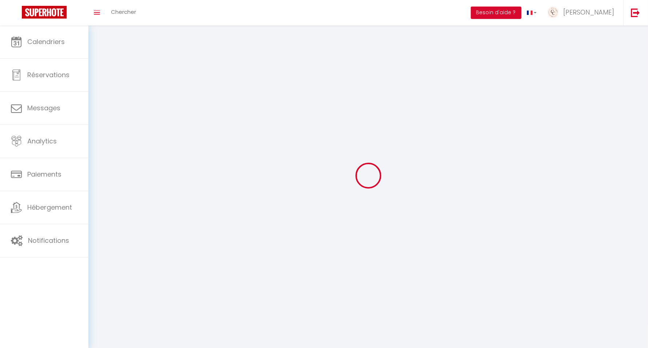
type input "[STREET_ADDRESS]"
type input "27930"
type input "[GEOGRAPHIC_DATA]"
type input "lbs806JbNcGfB8QpfUF94V0D2"
type input "X9Is55jwTqVb52M2QLcIGdauT"
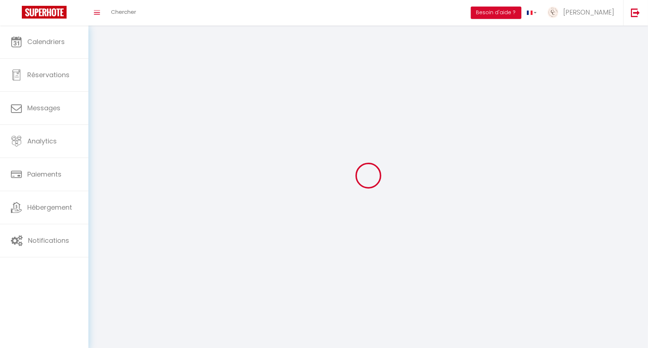
type input "lbs806JbNcGfB8QpfUF94V0D2"
type input "X9Is55jwTqVb52M2QLcIGdauT"
type input "[URL][DOMAIN_NAME]"
select select "28"
select select "fr"
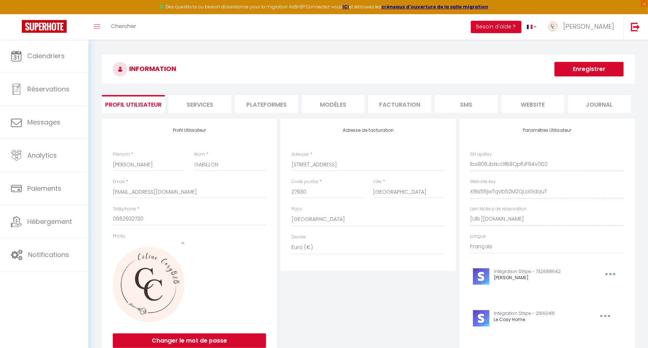
click at [285, 99] on li "Plateformes" at bounding box center [266, 104] width 63 height 18
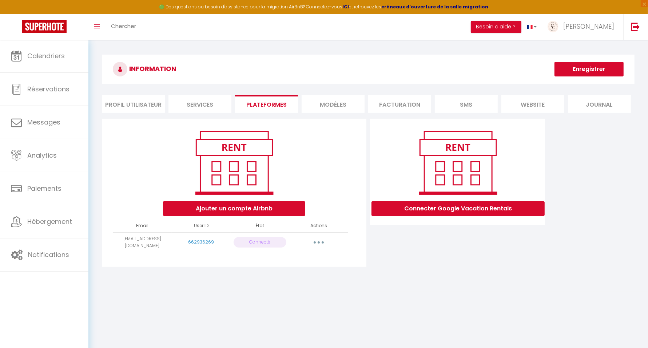
click at [321, 244] on button "button" at bounding box center [319, 243] width 20 height 12
click at [468, 280] on div "INFORMATION Enregistrer Profil Utilisateur Services Plateformes MODÈLES Factura…" at bounding box center [368, 166] width 560 height 252
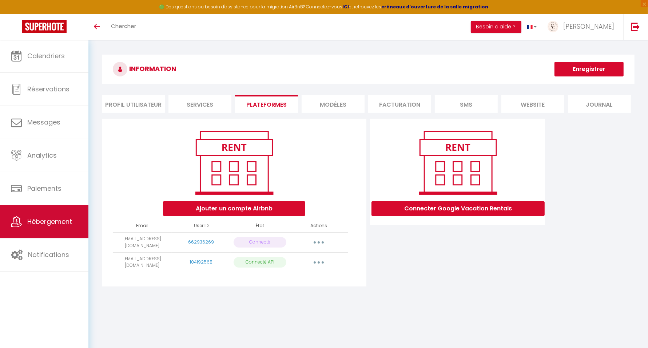
click at [59, 222] on span "Hébergement" at bounding box center [49, 221] width 45 height 9
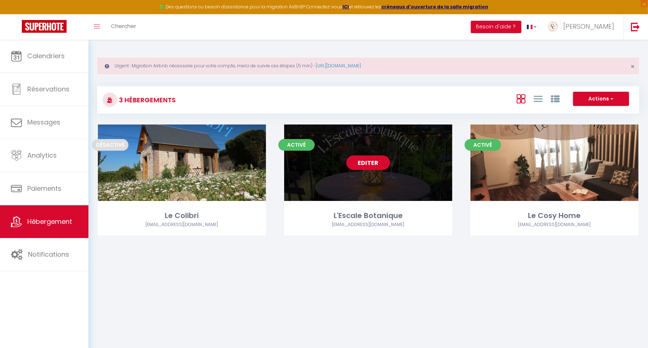
click at [375, 163] on link "Editer" at bounding box center [369, 162] width 44 height 15
select select "3"
select select "2"
select select "1"
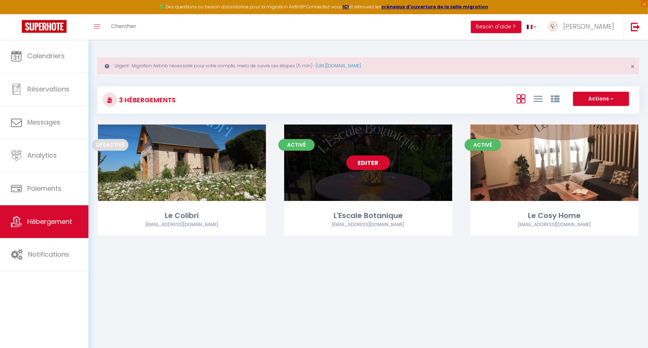
select select
select select "28"
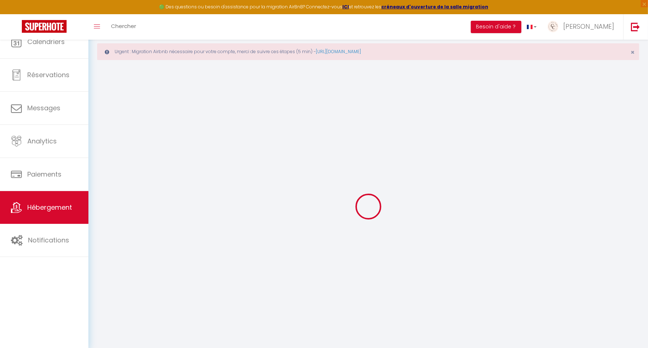
select select
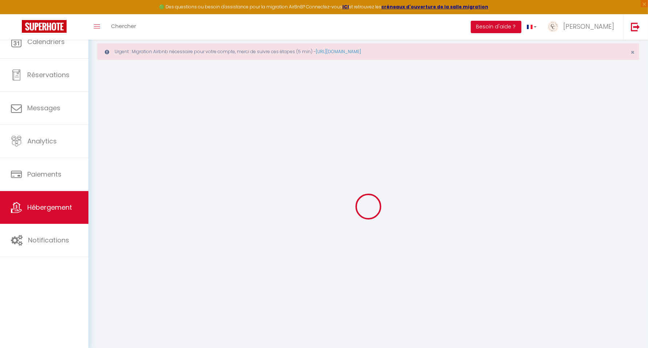
select select
checkbox input "false"
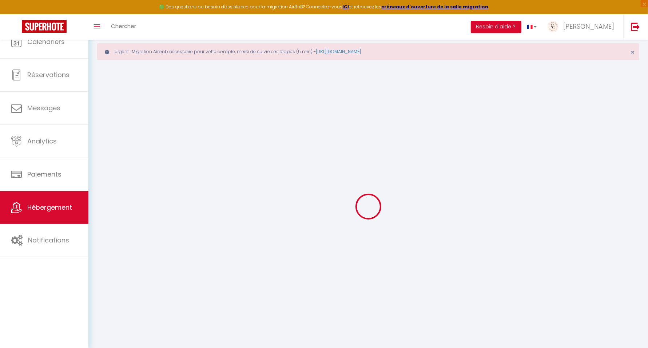
select select
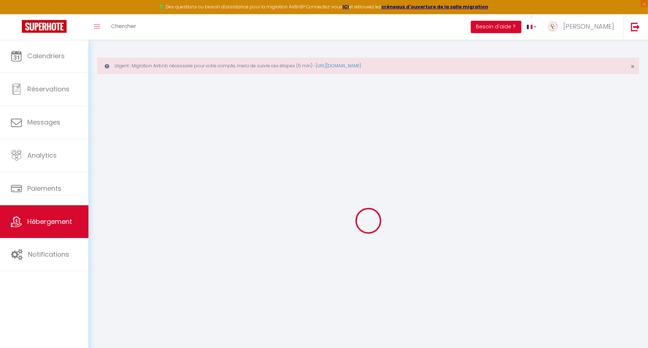
select select
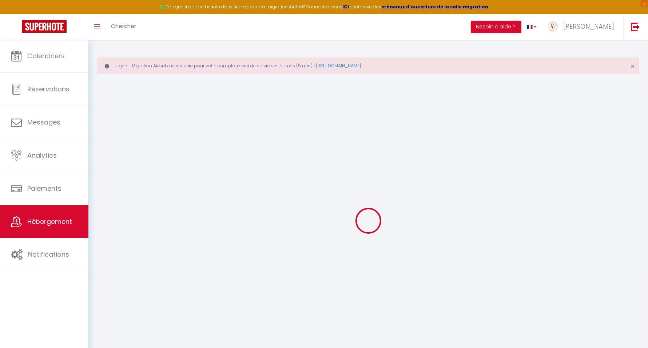
select select
checkbox input "false"
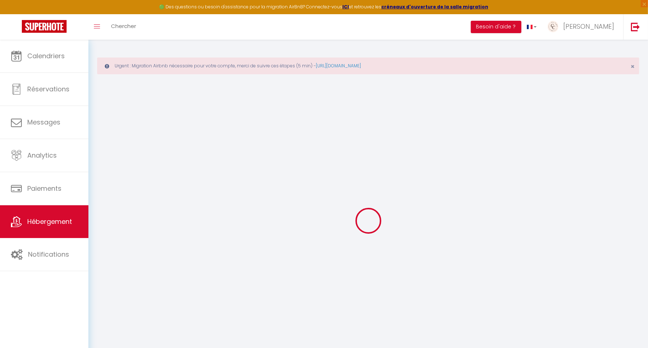
select select
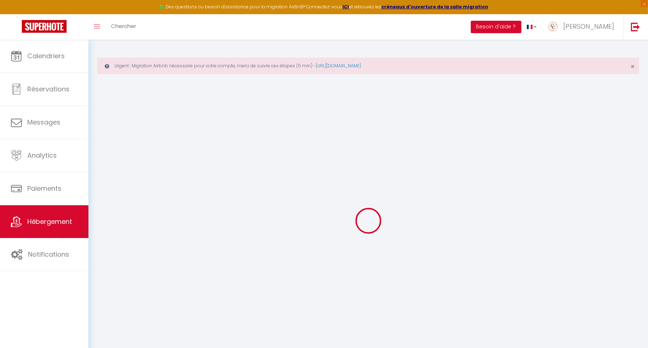
select select
checkbox input "false"
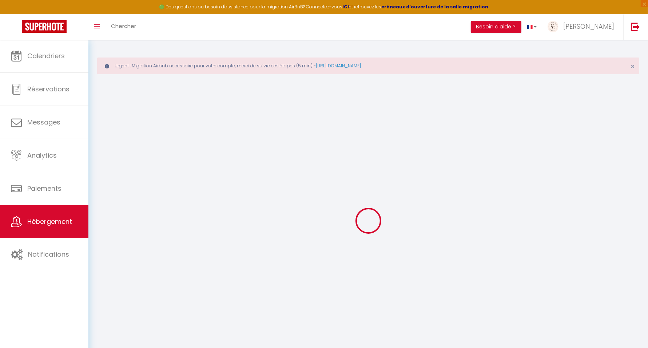
checkbox input "false"
select select
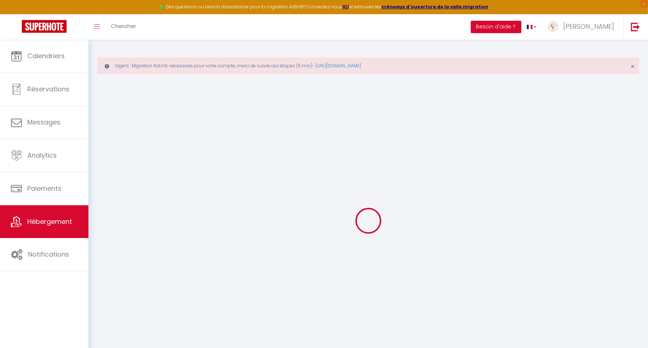
select select
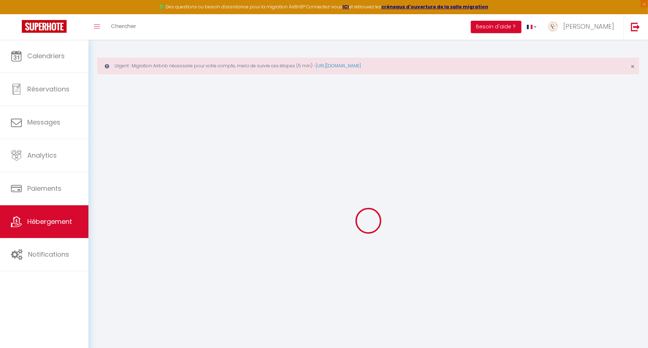
checkbox input "false"
select select
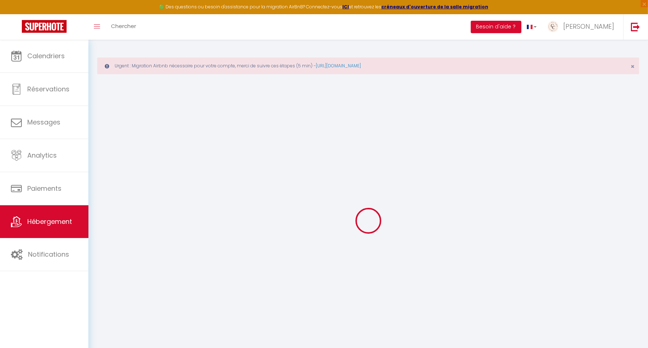
select select
type input "L'Escale Botanique"
type input "[PERSON_NAME]"
type input "GARET"
select select "2"
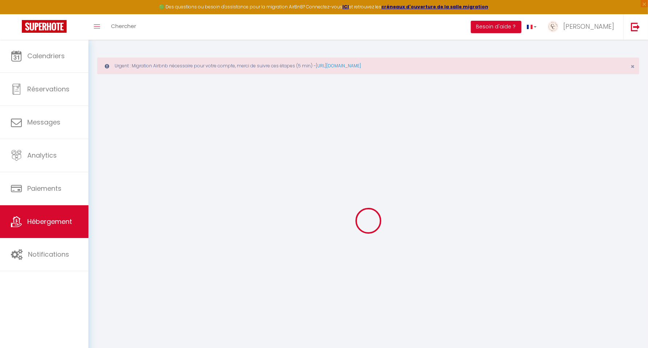
select select "0"
type input "55"
type input "30"
type input "3.5"
type input "2.10"
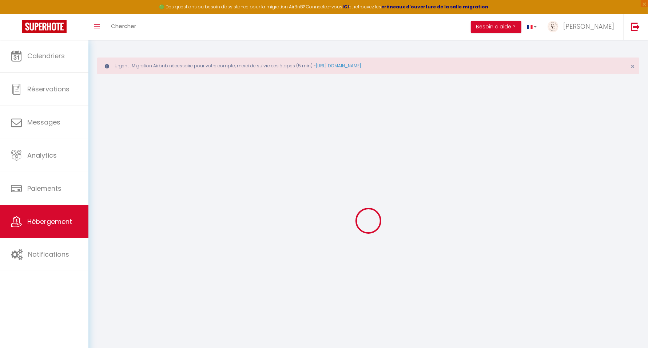
type input "250"
select select
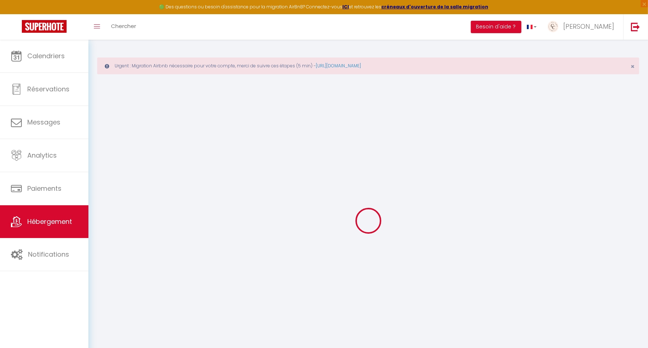
select select
type input "[STREET_ADDRESS]"
type input "27000"
type input "Évreux"
type input "[EMAIL_ADDRESS][DOMAIN_NAME]"
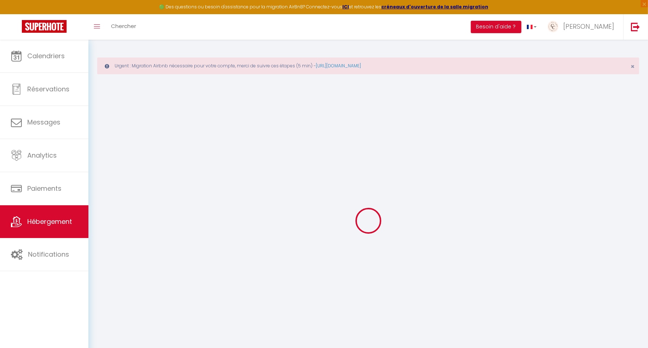
select select
checkbox input "false"
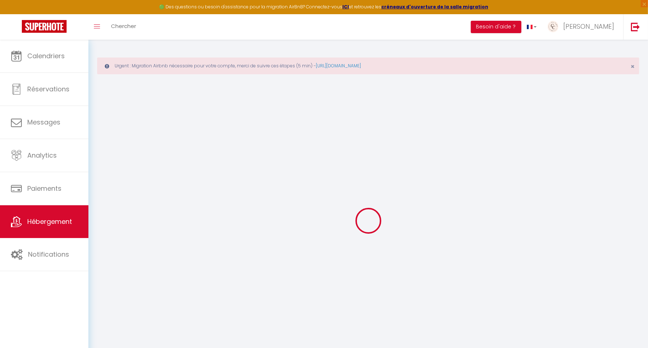
radio input "true"
type input "30"
type input "0"
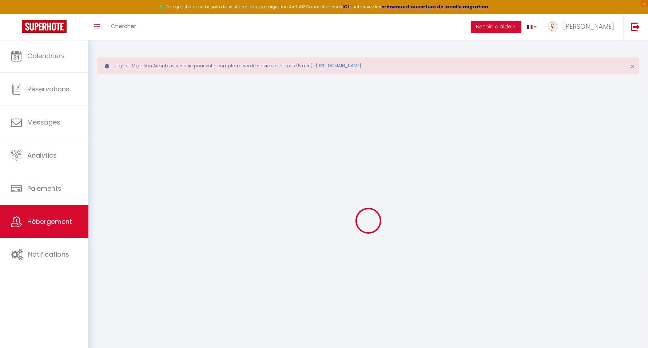
select select "+ 5 %"
select select "+ 35 %"
select select
checkbox input "false"
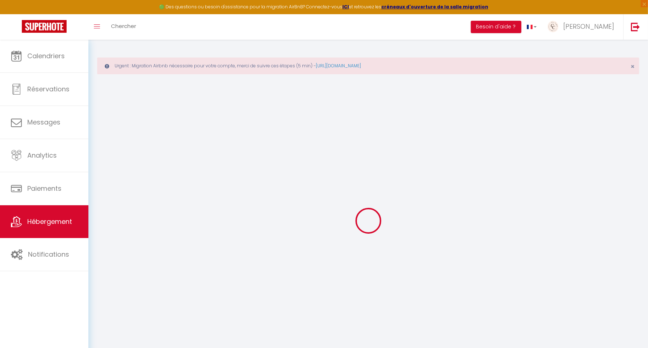
checkbox input "false"
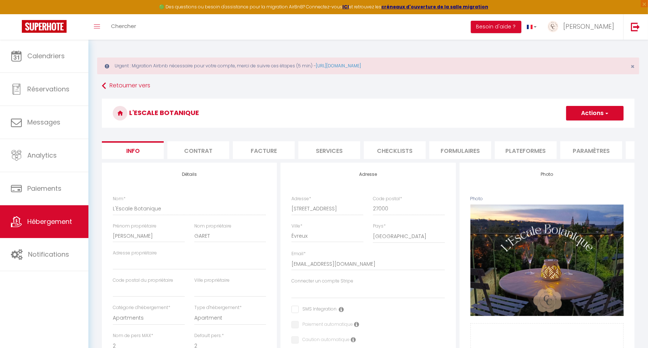
select select
checkbox input "false"
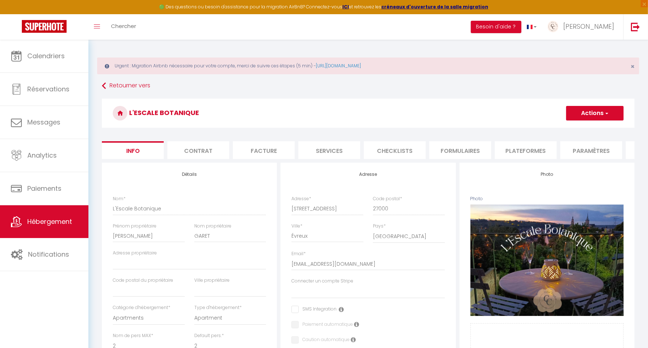
checkbox input "false"
select select
select select "well_reviewed_guests"
select select "EUR"
select select
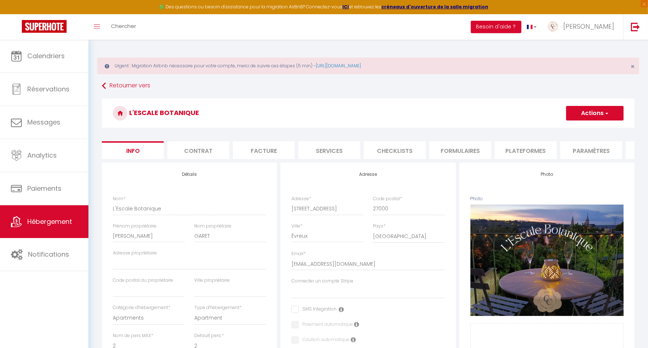
select select "18882-1190679261343627271"
click at [518, 145] on li "Plateformes" at bounding box center [526, 150] width 62 height 18
select select
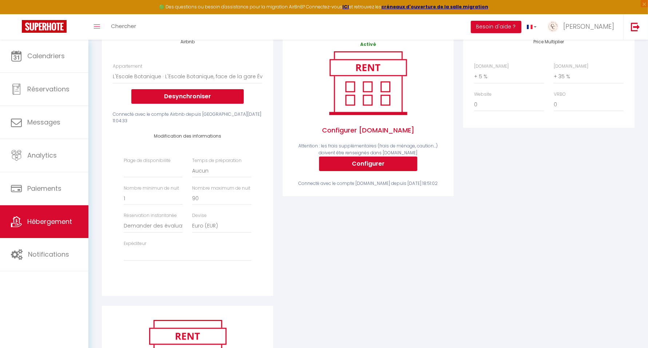
scroll to position [182, 0]
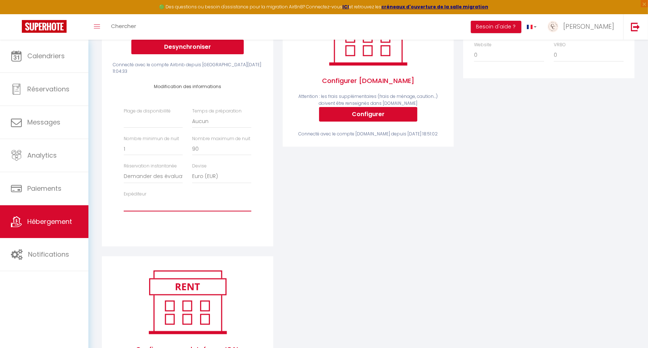
click at [158, 210] on select "[EMAIL_ADDRESS][DOMAIN_NAME] [EMAIL_ADDRESS][DOMAIN_NAME]" at bounding box center [187, 205] width 127 height 14
click at [326, 218] on div "Activé Configurer [DOMAIN_NAME] Attention : les frais supplémentaires (frais de…" at bounding box center [368, 118] width 181 height 275
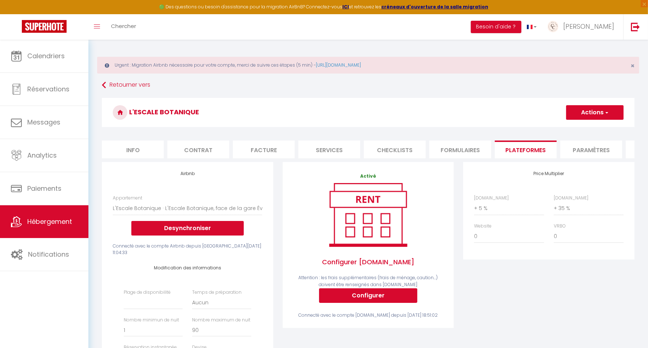
scroll to position [0, 0]
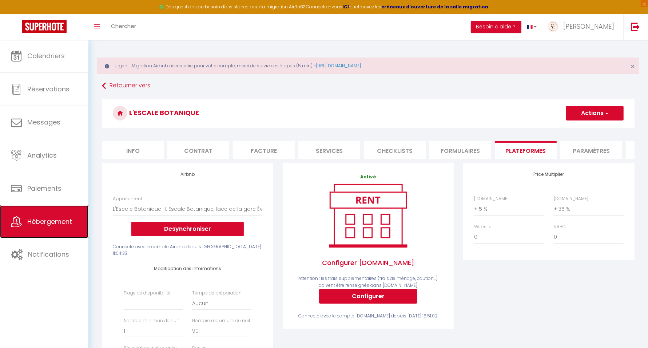
click at [62, 219] on span "Hébergement" at bounding box center [49, 221] width 45 height 9
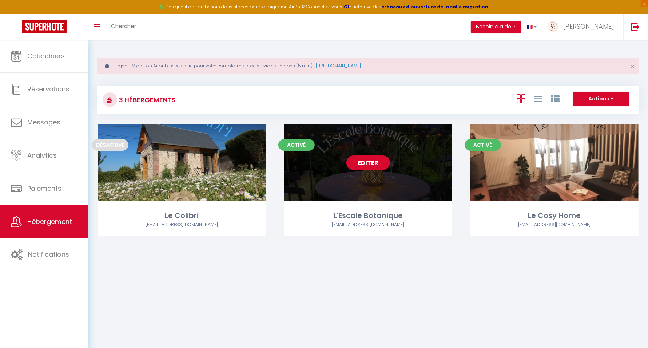
click at [371, 161] on link "Editer" at bounding box center [369, 162] width 44 height 15
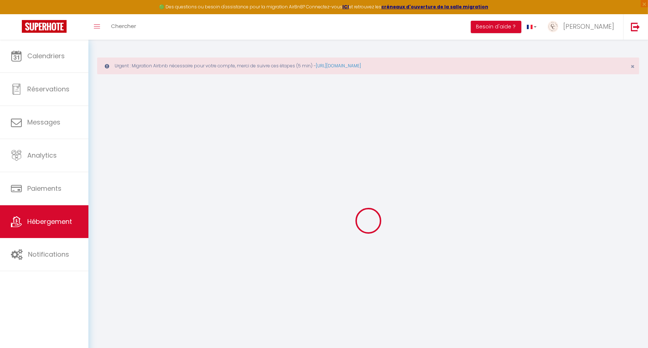
select select "18882-1190679261343627271"
select select
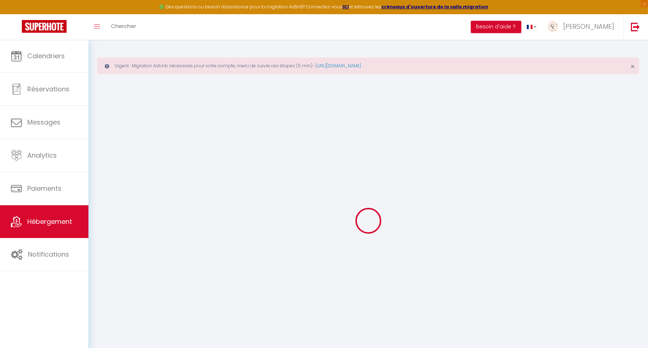
select select
checkbox input "false"
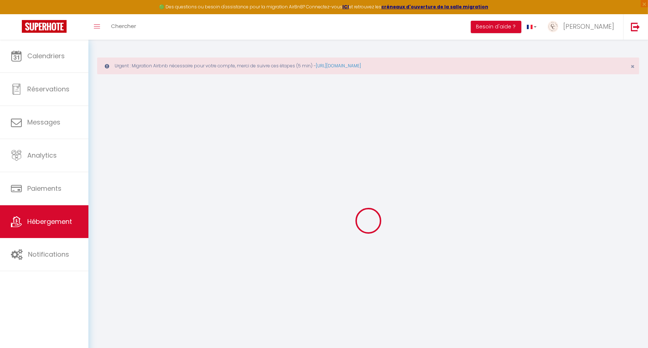
checkbox input "false"
select select "+ 5 %"
select select "+ 35 %"
select select
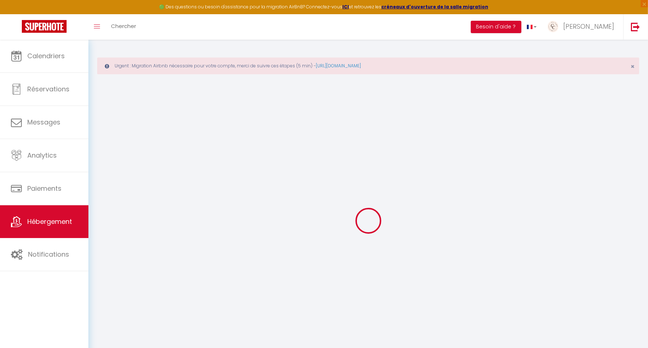
select select
checkbox input "false"
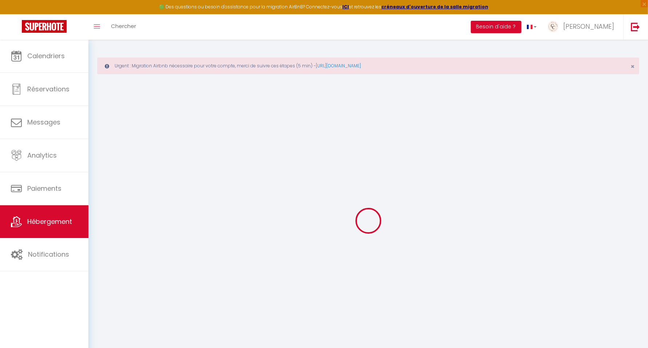
checkbox input "false"
select select
checkbox input "false"
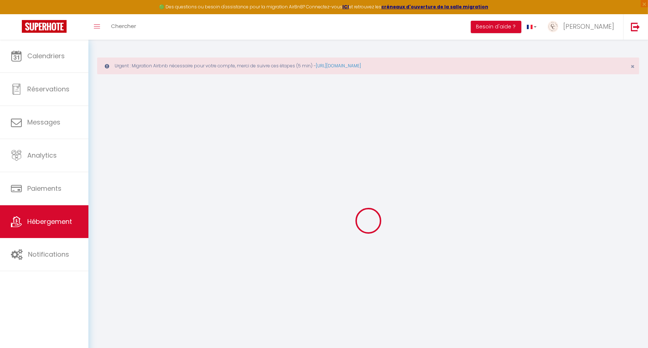
checkbox input "false"
select select "17:00"
select select
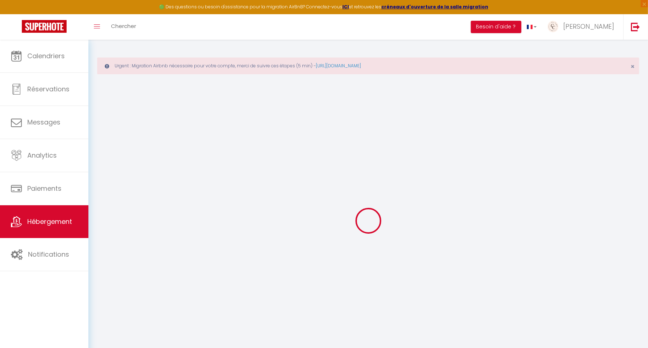
select select "10:00"
select select "30"
select select "120"
select select
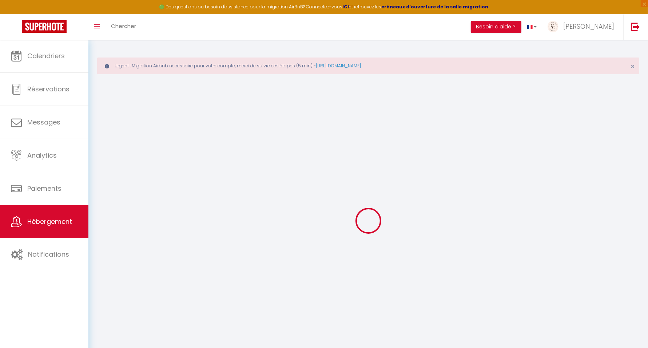
checkbox input "false"
select select
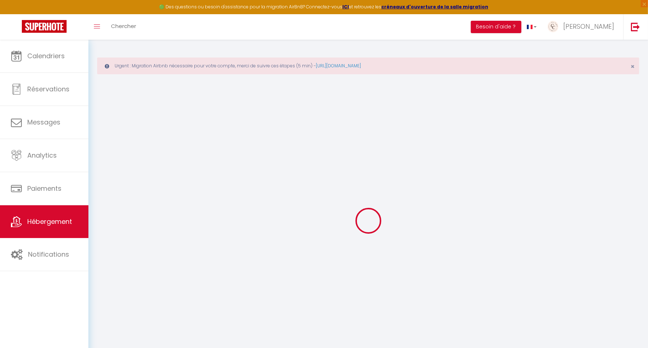
select select "well_reviewed_guests"
select select "EUR"
select select
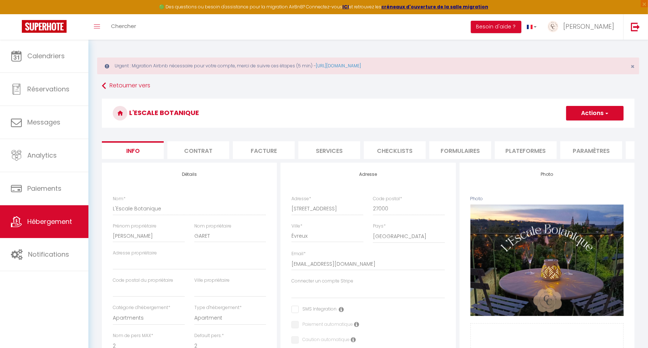
click at [512, 149] on li "Plateformes" at bounding box center [526, 150] width 62 height 18
select select
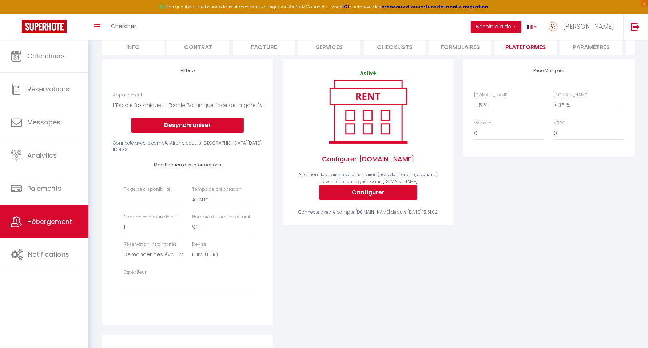
scroll to position [137, 0]
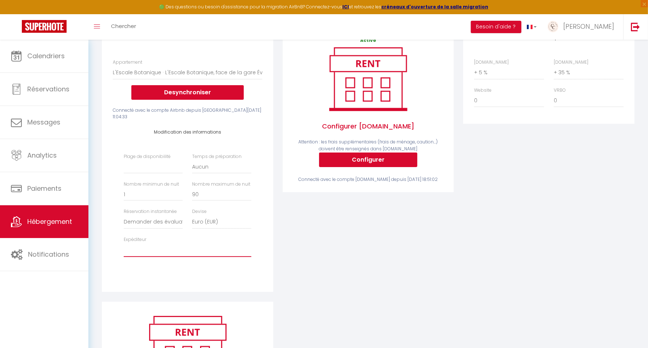
click at [161, 257] on select "[EMAIL_ADDRESS][DOMAIN_NAME] [EMAIL_ADDRESS][DOMAIN_NAME]" at bounding box center [187, 250] width 127 height 14
click at [366, 248] on div "Activé Configurer [DOMAIN_NAME] Attention : les frais supplémentaires (frais de…" at bounding box center [368, 163] width 181 height 275
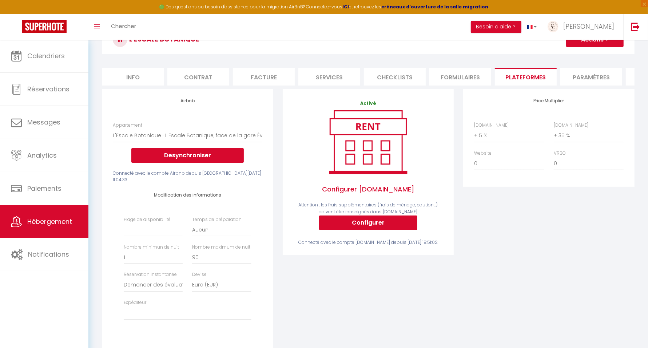
scroll to position [0, 0]
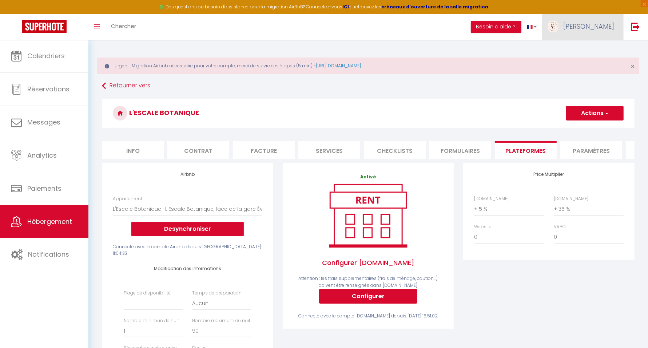
click at [604, 25] on span "[PERSON_NAME]" at bounding box center [589, 26] width 51 height 9
click at [485, 216] on select "0 + 1 % + 2 % + 3 % + 4 % + 5 % + 6 % + 7 % + 8 % + 9 %" at bounding box center [509, 209] width 70 height 14
select select "+ 22 %"
click at [474, 208] on select "0 + 1 % + 2 % + 3 % + 4 % + 5 % + 6 % + 7 % + 8 % + 9 %" at bounding box center [509, 209] width 70 height 14
select select
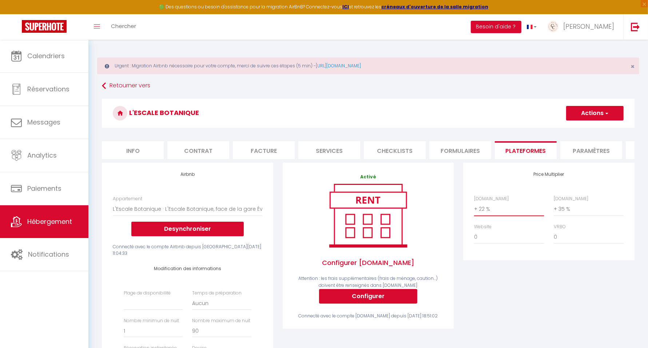
select select
click at [580, 108] on button "Actions" at bounding box center [595, 113] width 58 height 15
click at [579, 127] on link "Enregistrer" at bounding box center [595, 128] width 58 height 9
select select
select select "well_reviewed_guests"
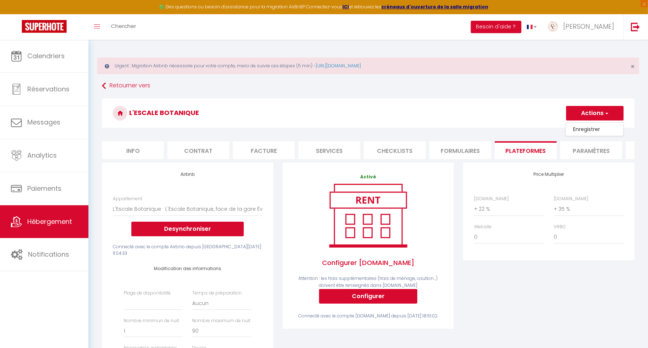
select select "EUR"
select select
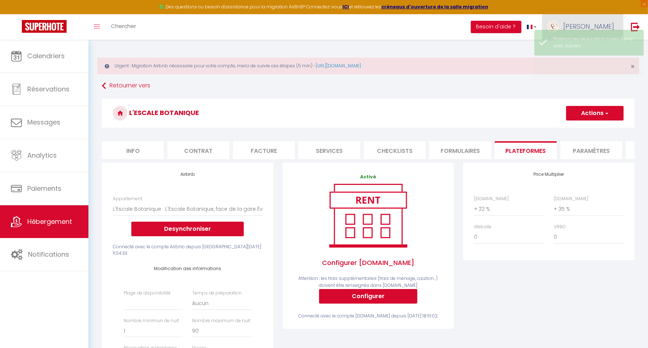
click at [601, 22] on span "[PERSON_NAME]" at bounding box center [589, 26] width 51 height 9
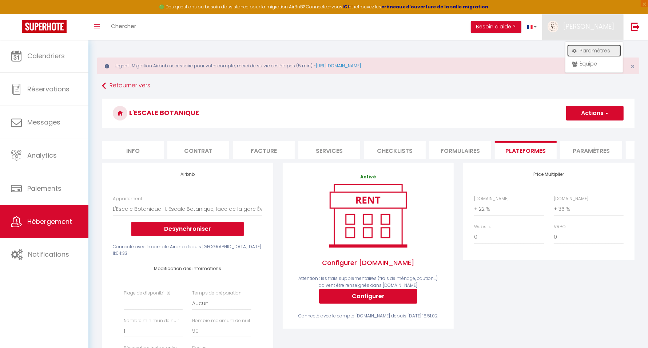
click at [594, 48] on link "Paramètres" at bounding box center [595, 50] width 54 height 12
select select "28"
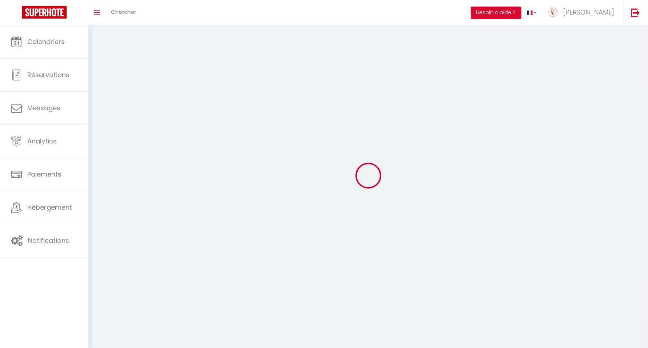
select select "fr"
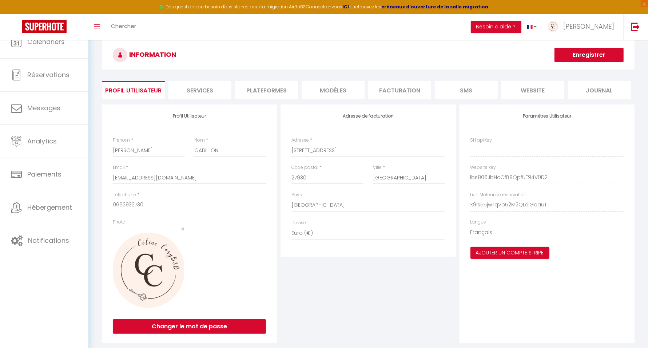
type input "lbs806JbNcGfB8QpfUF94V0D2"
type input "X9Is55jwTqVb52M2QLcIGdauT"
type input "[URL][DOMAIN_NAME]"
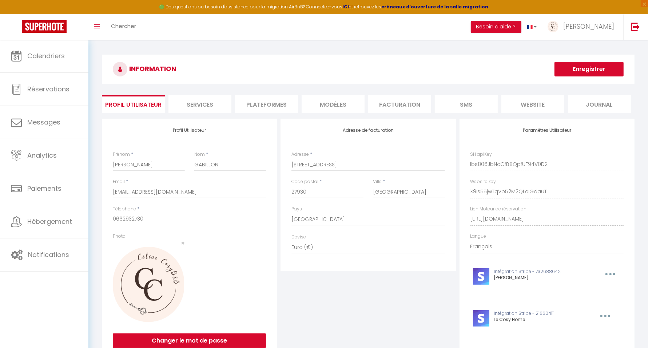
click at [266, 104] on li "Plateformes" at bounding box center [266, 104] width 63 height 18
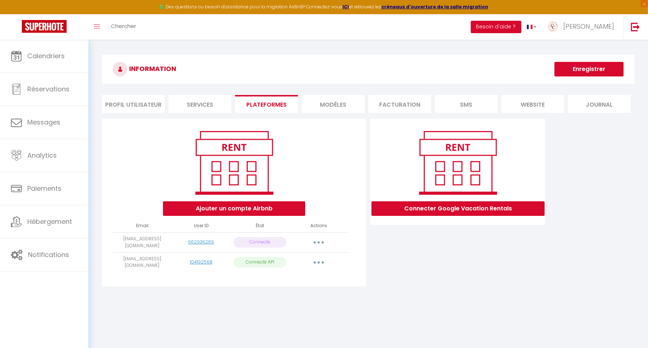
drag, startPoint x: 147, startPoint y: 242, endPoint x: 108, endPoint y: 239, distance: 38.8
click at [108, 239] on div "Ajouter un compte Airbnb Email User ID État Actions [EMAIL_ADDRESS][DOMAIN_NAME…" at bounding box center [234, 203] width 265 height 168
click at [320, 242] on icon "button" at bounding box center [319, 242] width 2 height 2
click at [291, 282] on link "Reconnecter le compte" at bounding box center [286, 285] width 80 height 12
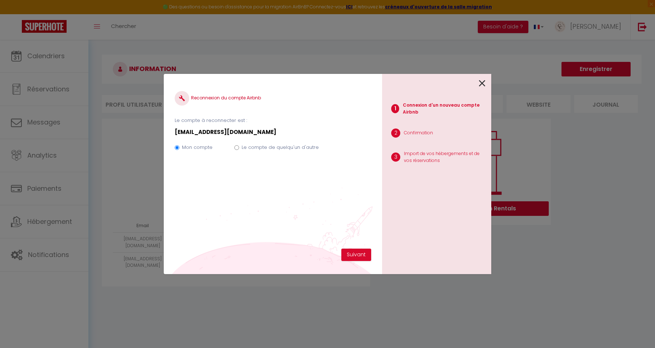
click at [482, 84] on icon at bounding box center [482, 83] width 7 height 11
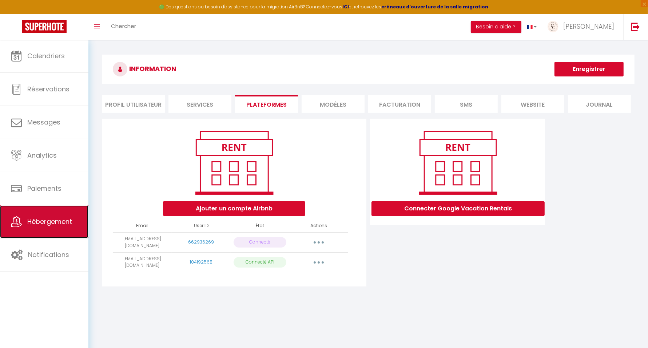
click at [54, 223] on span "Hébergement" at bounding box center [49, 221] width 45 height 9
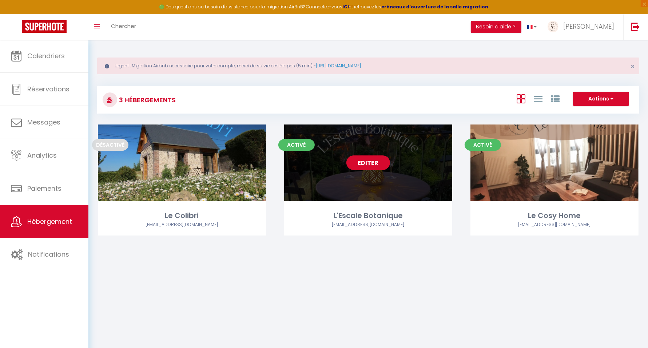
click at [375, 163] on link "Editer" at bounding box center [369, 162] width 44 height 15
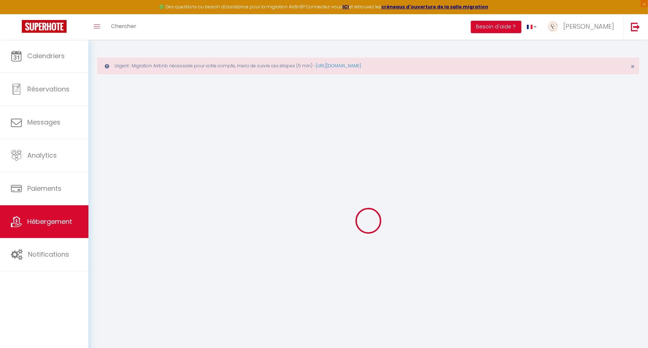
select select "18882-1190679261343627271"
select select "+ 22 %"
select select "+ 35 %"
select select
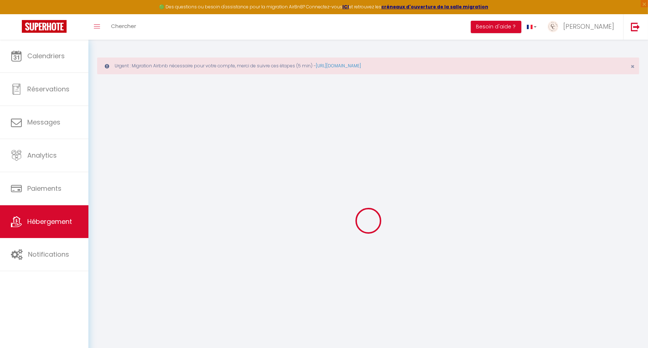
checkbox input "false"
select select
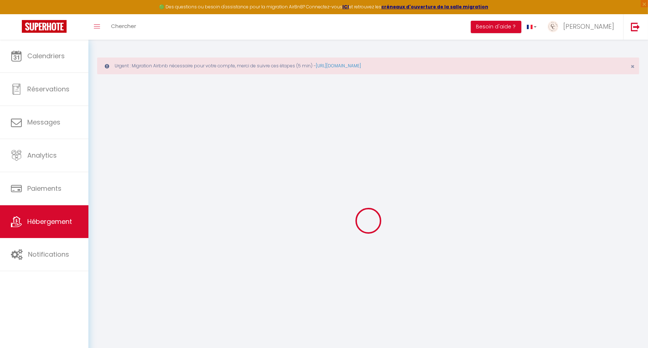
select select "well_reviewed_guests"
select select "EUR"
select select
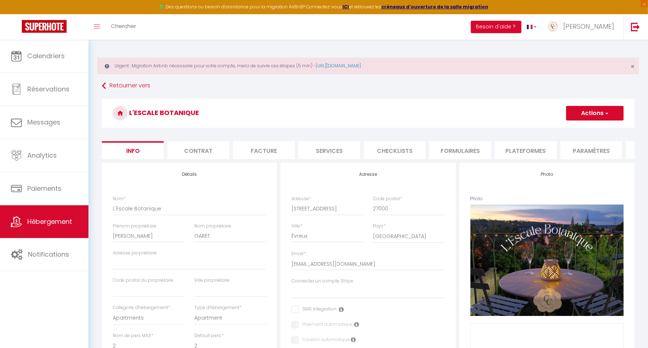
click at [519, 146] on li "Plateformes" at bounding box center [526, 150] width 62 height 18
select select
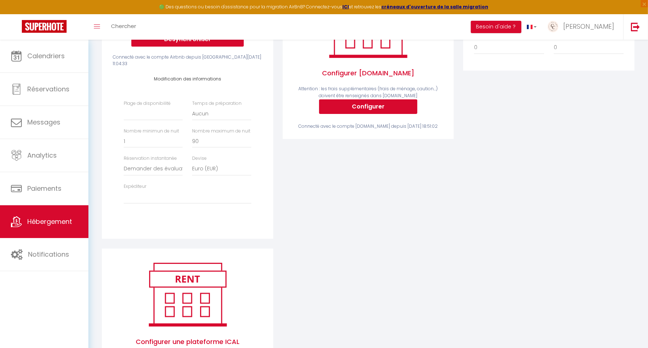
scroll to position [228, 0]
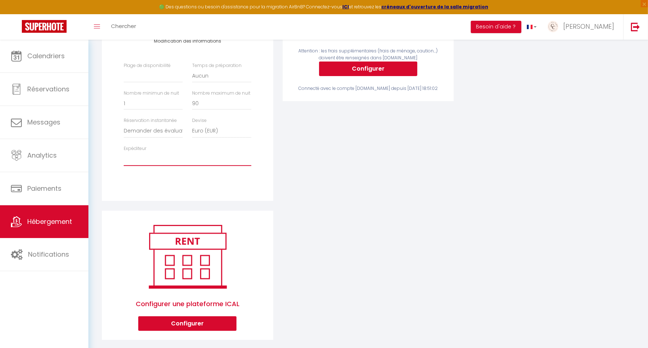
click at [159, 166] on select "[EMAIL_ADDRESS][DOMAIN_NAME] [EMAIL_ADDRESS][DOMAIN_NAME]" at bounding box center [187, 159] width 127 height 14
click at [394, 179] on div "Activé Configurer [DOMAIN_NAME] Attention : les frais supplémentaires (frais de…" at bounding box center [368, 72] width 181 height 275
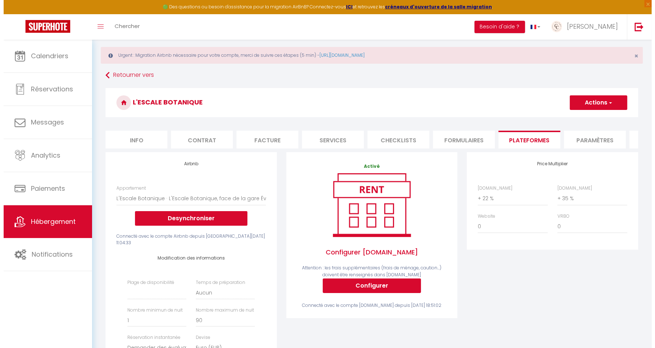
scroll to position [0, 0]
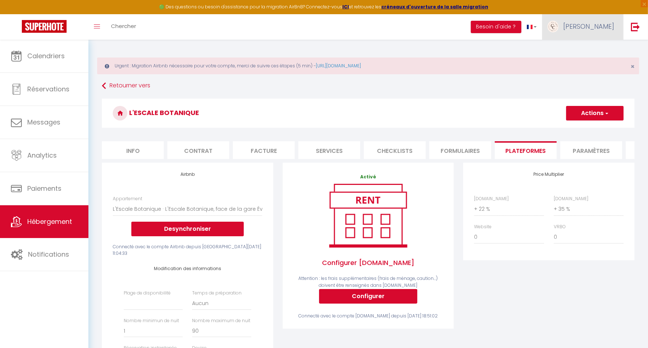
click at [606, 24] on span "[PERSON_NAME]" at bounding box center [589, 26] width 51 height 9
click at [596, 45] on link "Paramètres" at bounding box center [595, 50] width 54 height 12
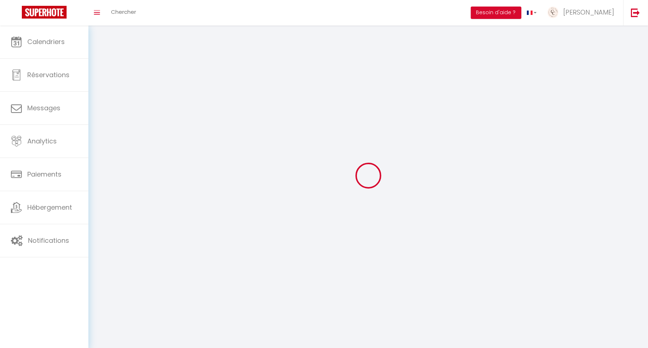
type input "[PERSON_NAME]"
type input "GABILLON"
type input "0662932730"
type input "[STREET_ADDRESS]"
type input "27930"
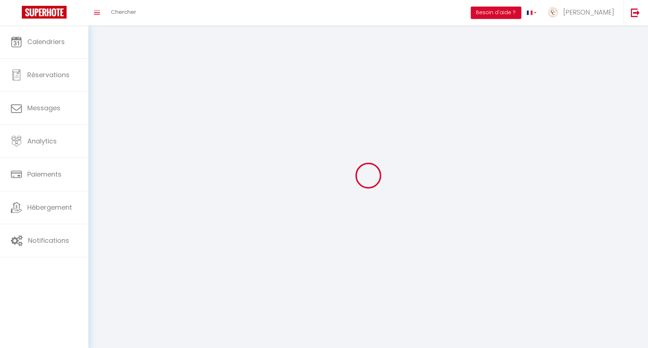
type input "[GEOGRAPHIC_DATA]"
type input "lbs806JbNcGfB8QpfUF94V0D2"
type input "X9Is55jwTqVb52M2QLcIGdauT"
select select "28"
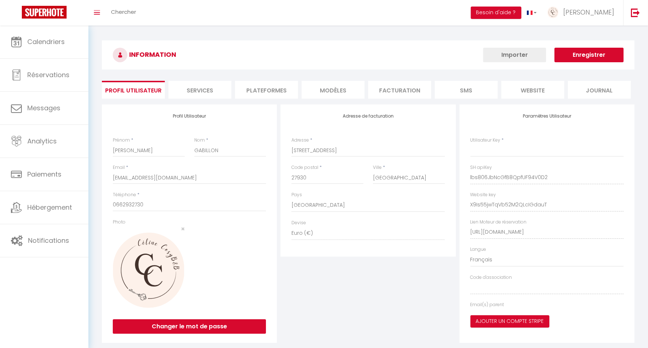
select select "fr"
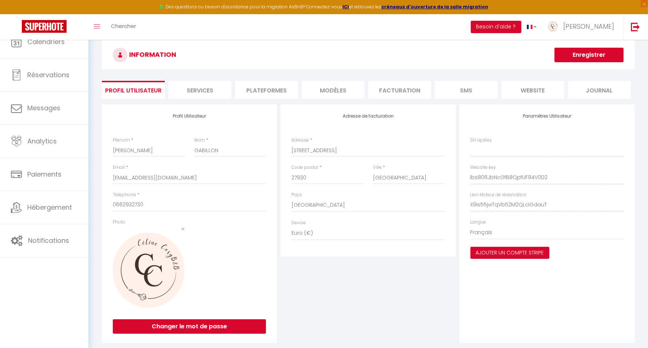
type input "lbs806JbNcGfB8QpfUF94V0D2"
type input "X9Is55jwTqVb52M2QLcIGdauT"
type input "[URL][DOMAIN_NAME]"
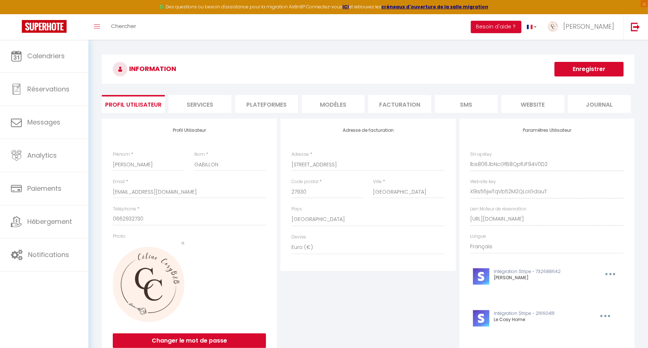
click at [263, 98] on li "Plateformes" at bounding box center [266, 104] width 63 height 18
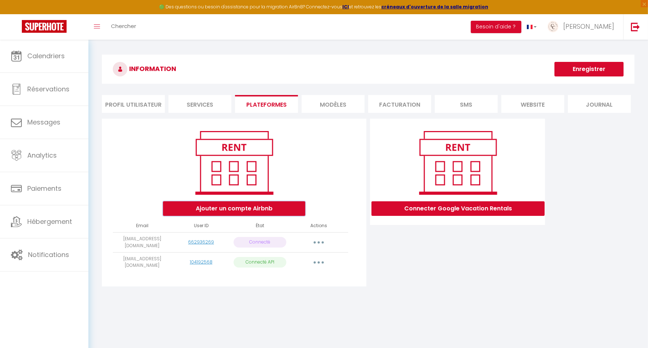
click at [221, 204] on button "Ajouter un compte Airbnb" at bounding box center [234, 208] width 142 height 15
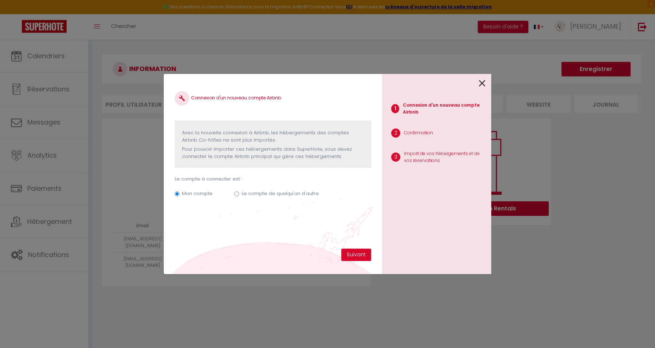
click at [252, 193] on label "Le compte de quelqu'un d'autre" at bounding box center [280, 193] width 77 height 7
click at [239, 193] on input "Le compte de quelqu'un d'autre" at bounding box center [236, 193] width 5 height 5
radio input "true"
radio input "false"
click at [483, 83] on icon at bounding box center [482, 83] width 7 height 11
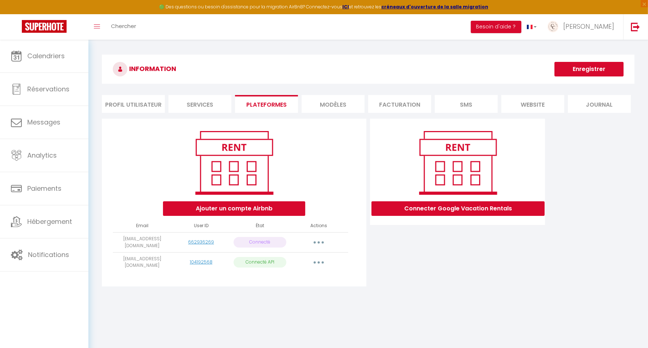
click at [320, 260] on button "button" at bounding box center [319, 263] width 20 height 12
click at [276, 277] on link "Importer les appartements" at bounding box center [286, 279] width 80 height 12
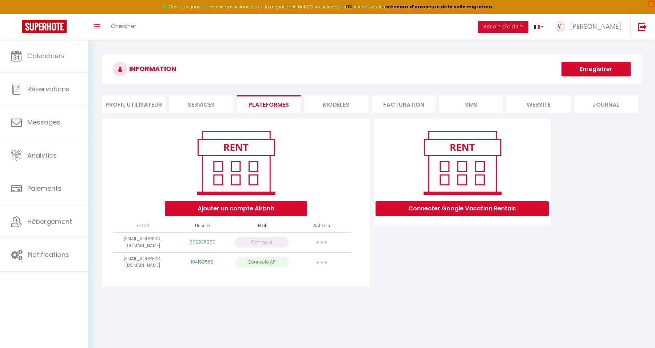
select select "68270"
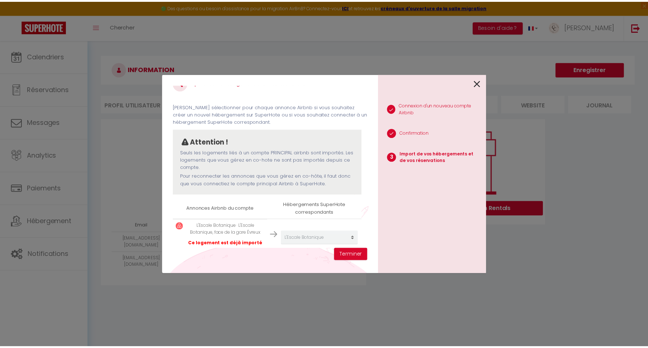
scroll to position [28, 0]
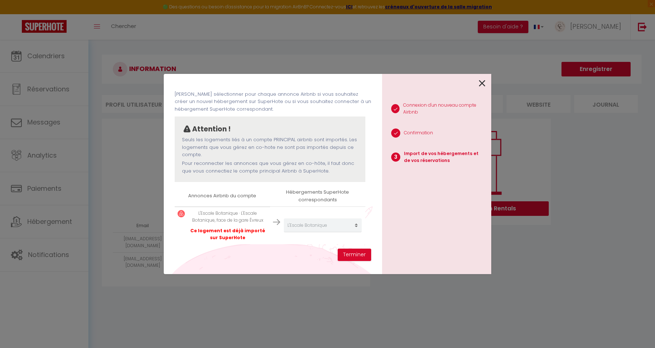
click at [483, 84] on icon at bounding box center [482, 83] width 7 height 11
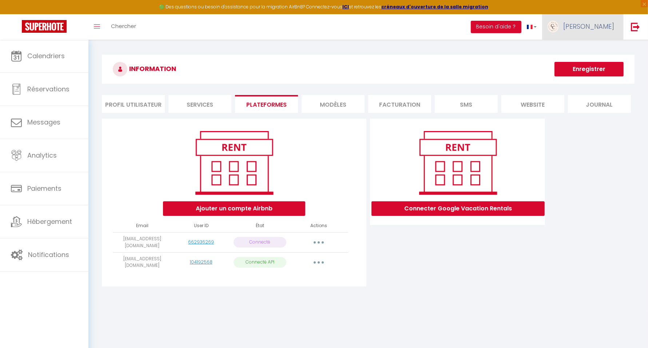
click at [597, 22] on span "[PERSON_NAME]" at bounding box center [589, 26] width 51 height 9
click at [268, 102] on li "Plateformes" at bounding box center [266, 104] width 63 height 18
click at [241, 207] on button "Ajouter un compte Airbnb" at bounding box center [234, 208] width 142 height 15
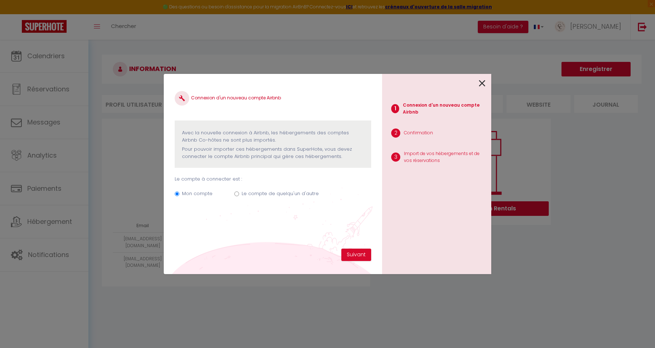
click at [482, 82] on icon at bounding box center [482, 83] width 7 height 11
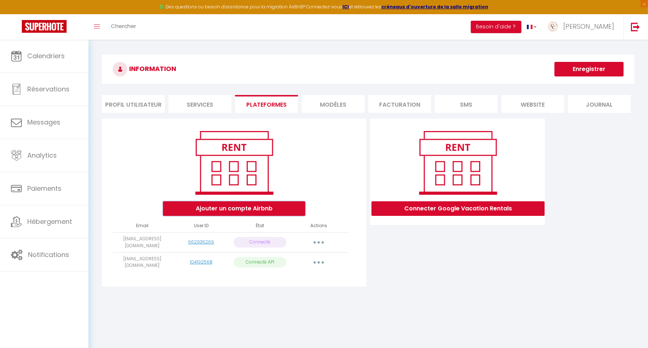
click at [227, 206] on button "Ajouter un compte Airbnb" at bounding box center [234, 208] width 142 height 15
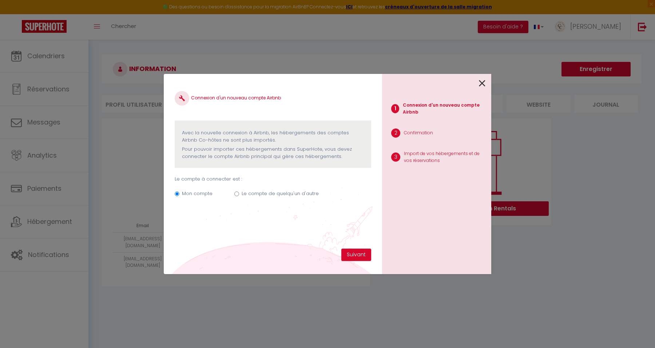
click at [237, 194] on input "Le compte de quelqu'un d'autre" at bounding box center [236, 193] width 5 height 5
radio input "true"
click at [482, 80] on icon at bounding box center [482, 83] width 7 height 11
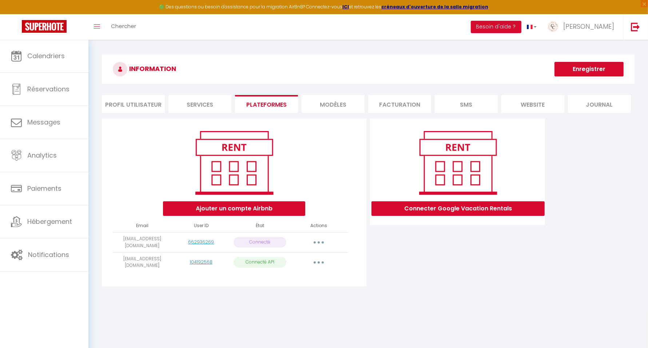
click at [320, 260] on button "button" at bounding box center [319, 263] width 20 height 12
click at [447, 254] on div "Connecter Google Vacation Rentals" at bounding box center [457, 205] width 179 height 172
click at [324, 261] on button "button" at bounding box center [319, 263] width 20 height 12
click at [458, 241] on div "Connecter Google Vacation Rentals" at bounding box center [457, 205] width 179 height 172
drag, startPoint x: 114, startPoint y: 240, endPoint x: 170, endPoint y: 244, distance: 55.9
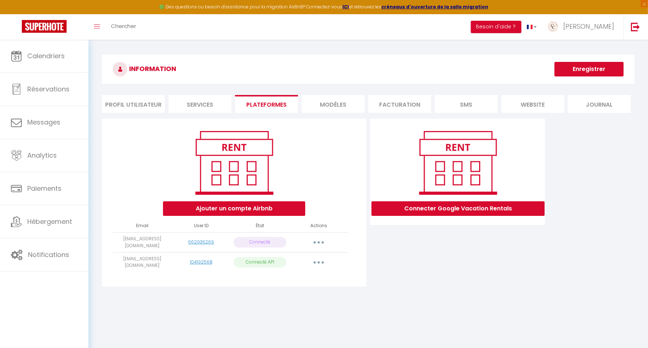
click at [170, 244] on td "[EMAIL_ADDRESS][DOMAIN_NAME]" at bounding box center [142, 242] width 59 height 20
click at [234, 208] on button "Ajouter un compte Airbnb" at bounding box center [234, 208] width 142 height 15
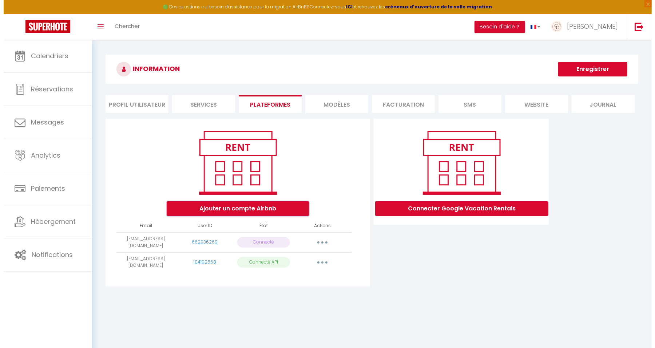
radio input "true"
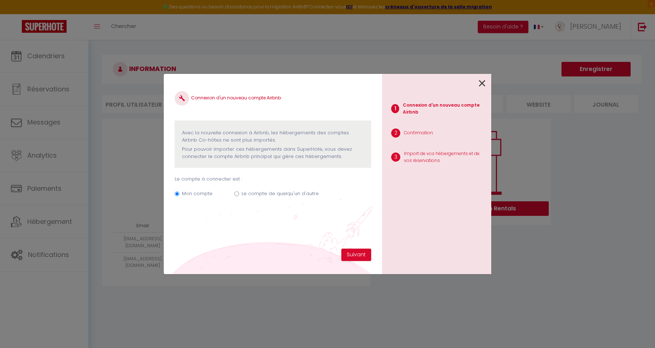
click at [484, 84] on icon at bounding box center [482, 83] width 7 height 11
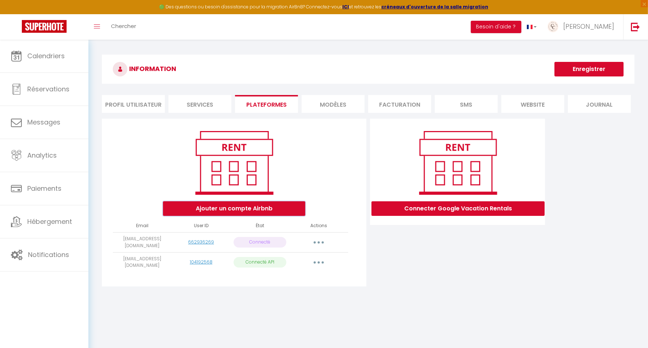
click at [240, 208] on button "Ajouter un compte Airbnb" at bounding box center [234, 208] width 142 height 15
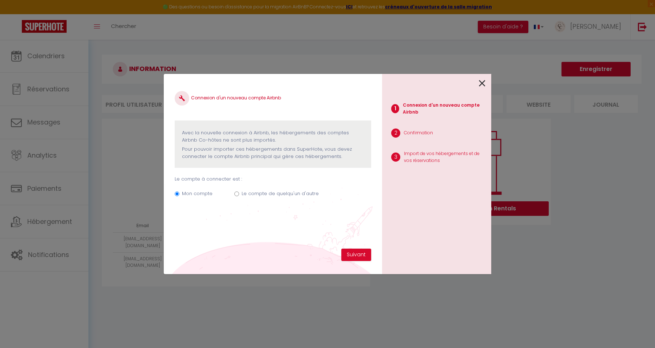
click at [236, 191] on input "Le compte de quelqu'un d'autre" at bounding box center [236, 193] width 5 height 5
radio input "true"
radio input "false"
click at [483, 83] on icon at bounding box center [482, 83] width 7 height 11
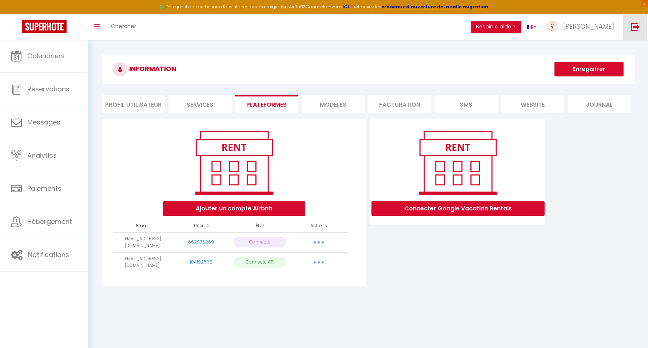
click at [633, 28] on img at bounding box center [635, 26] width 9 height 9
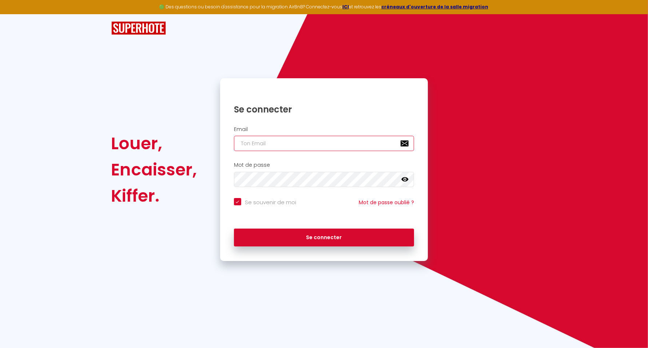
type input "[EMAIL_ADDRESS][DOMAIN_NAME]"
checkbox input "true"
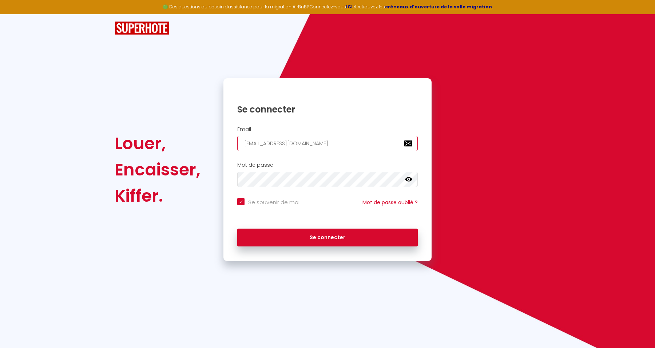
drag, startPoint x: 341, startPoint y: 142, endPoint x: 175, endPoint y: 155, distance: 166.8
click at [175, 155] on div "Louer, Encaisser, Kiffer. Se connecter Email [EMAIL_ADDRESS][DOMAIN_NAME] Mot d…" at bounding box center [327, 169] width 435 height 183
paste input "[PERSON_NAME].pickova"
type input "[PERSON_NAME][EMAIL_ADDRESS][DOMAIN_NAME]"
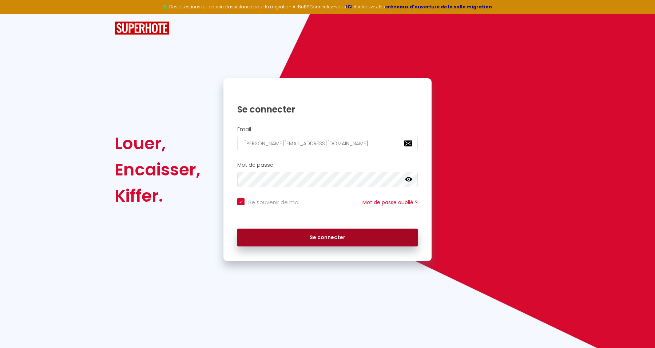
click at [372, 234] on button "Se connecter" at bounding box center [327, 238] width 181 height 18
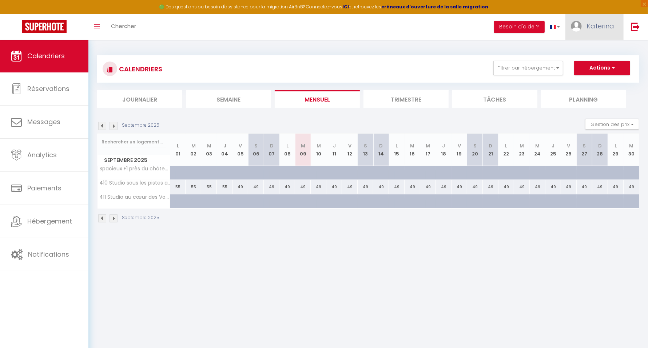
click at [601, 25] on span "Katerina" at bounding box center [601, 25] width 28 height 9
click at [603, 53] on link "Paramètres" at bounding box center [595, 50] width 54 height 12
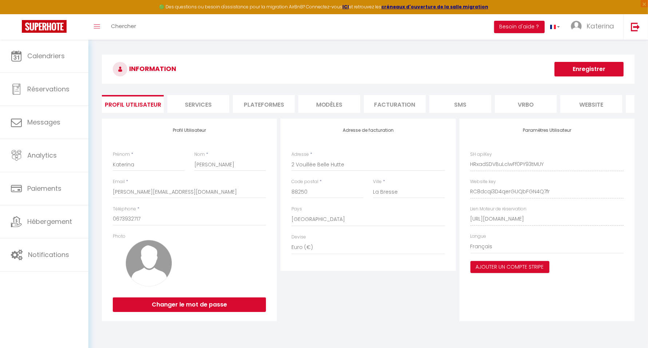
click at [270, 101] on li "Plateformes" at bounding box center [264, 104] width 62 height 18
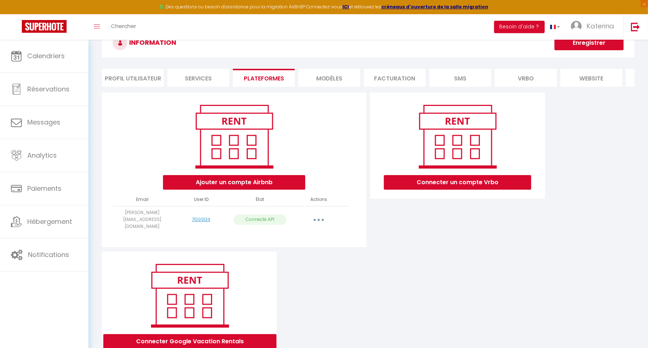
scroll to position [56, 0]
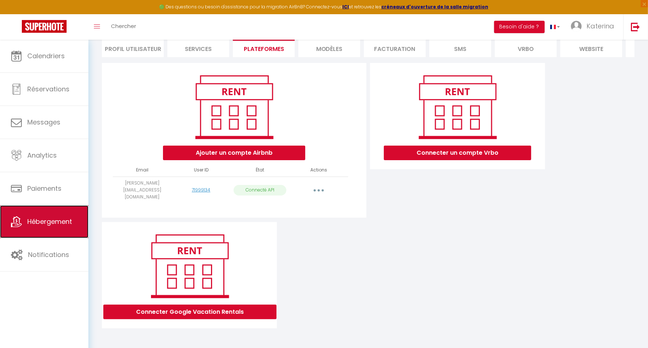
click at [56, 226] on link "Hébergement" at bounding box center [44, 221] width 88 height 33
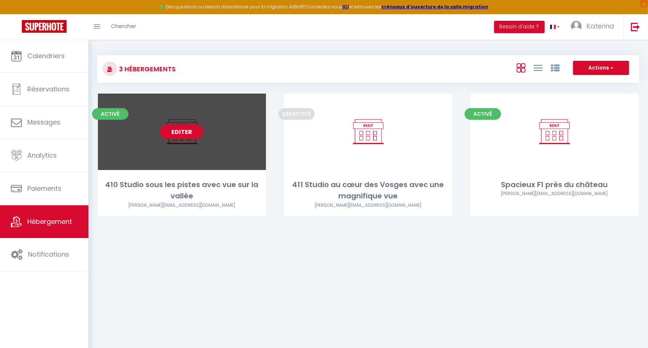
click at [182, 129] on link "Editer" at bounding box center [182, 131] width 44 height 15
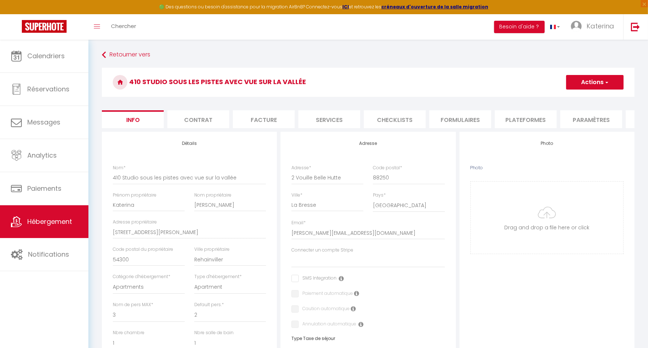
click at [513, 120] on li "Plateformes" at bounding box center [526, 119] width 62 height 18
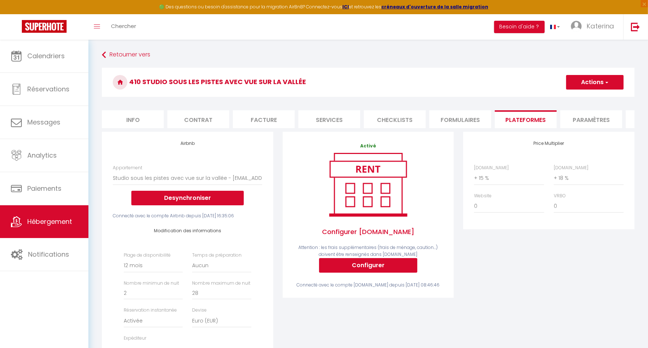
scroll to position [137, 0]
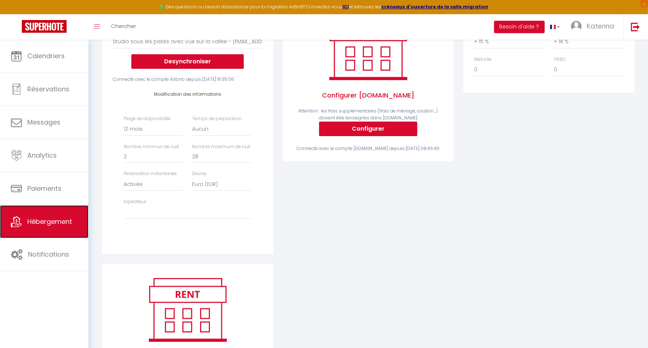
click at [52, 218] on span "Hébergement" at bounding box center [49, 221] width 45 height 9
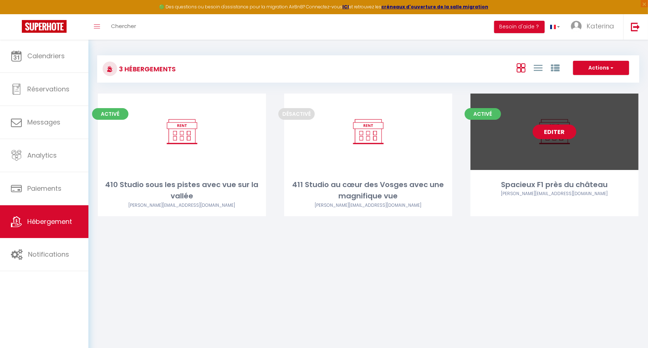
click at [554, 132] on link "Editer" at bounding box center [555, 131] width 44 height 15
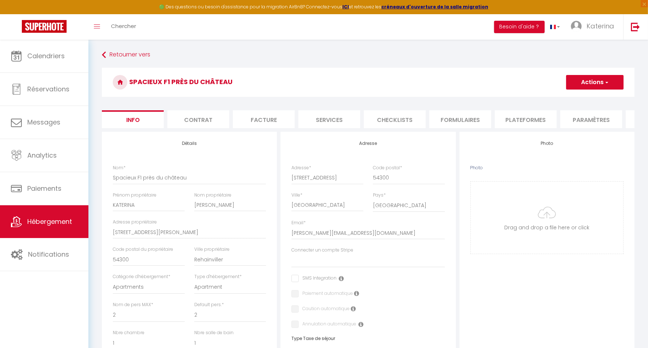
click at [532, 119] on li "Plateformes" at bounding box center [526, 119] width 62 height 18
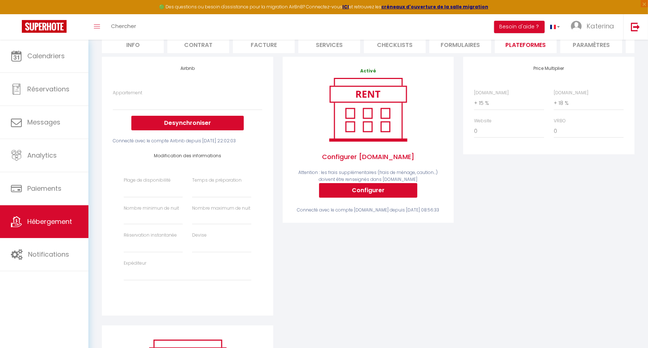
scroll to position [91, 0]
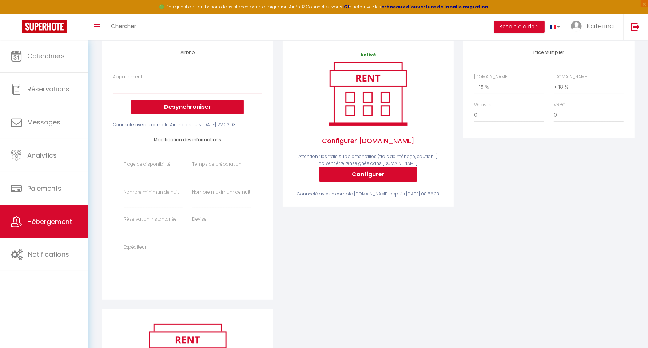
click at [157, 89] on select "Appartement" at bounding box center [187, 87] width 149 height 14
click at [157, 94] on select "Appartement" at bounding box center [187, 87] width 149 height 14
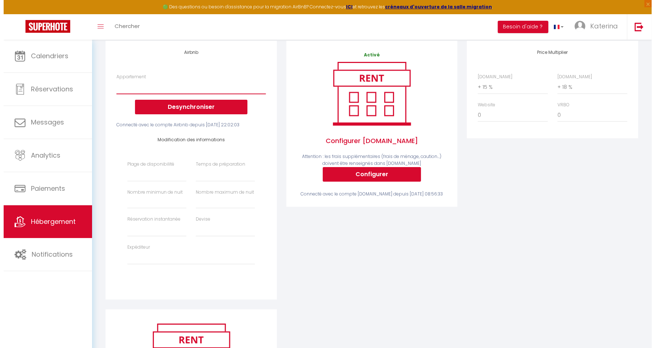
scroll to position [0, 0]
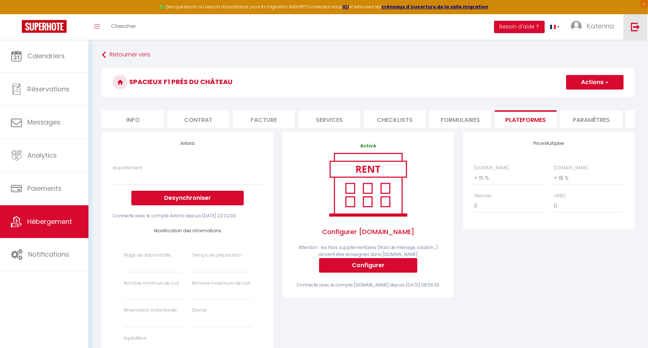
click at [635, 23] on img at bounding box center [635, 26] width 9 height 9
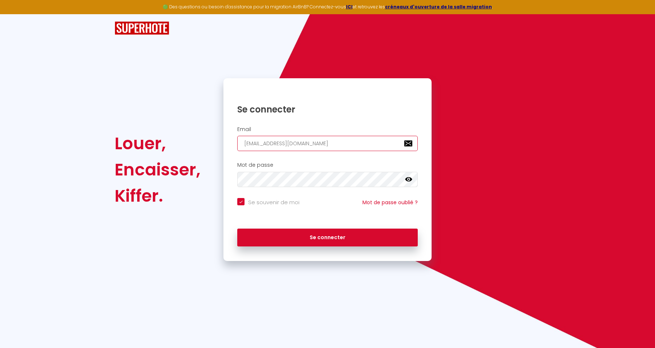
drag, startPoint x: 345, startPoint y: 144, endPoint x: 169, endPoint y: 144, distance: 175.8
click at [169, 144] on div "Louer, Encaisser, Kiffer. Se connecter Email [EMAIL_ADDRESS][DOMAIN_NAME] Mot d…" at bounding box center [327, 169] width 435 height 183
paste input "[DOMAIN_NAME][DEMOGRAPHIC_DATA]"
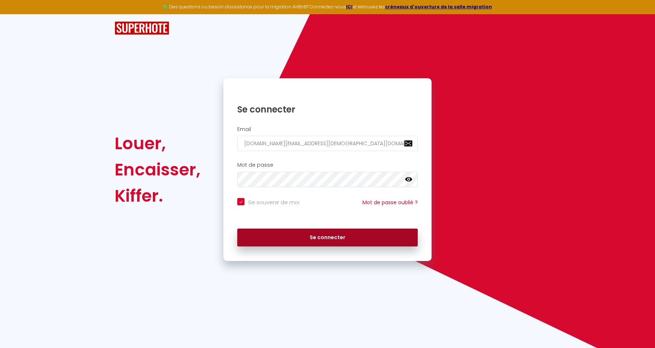
click at [395, 242] on button "Se connecter" at bounding box center [327, 238] width 181 height 18
